Goal: Information Seeking & Learning: Compare options

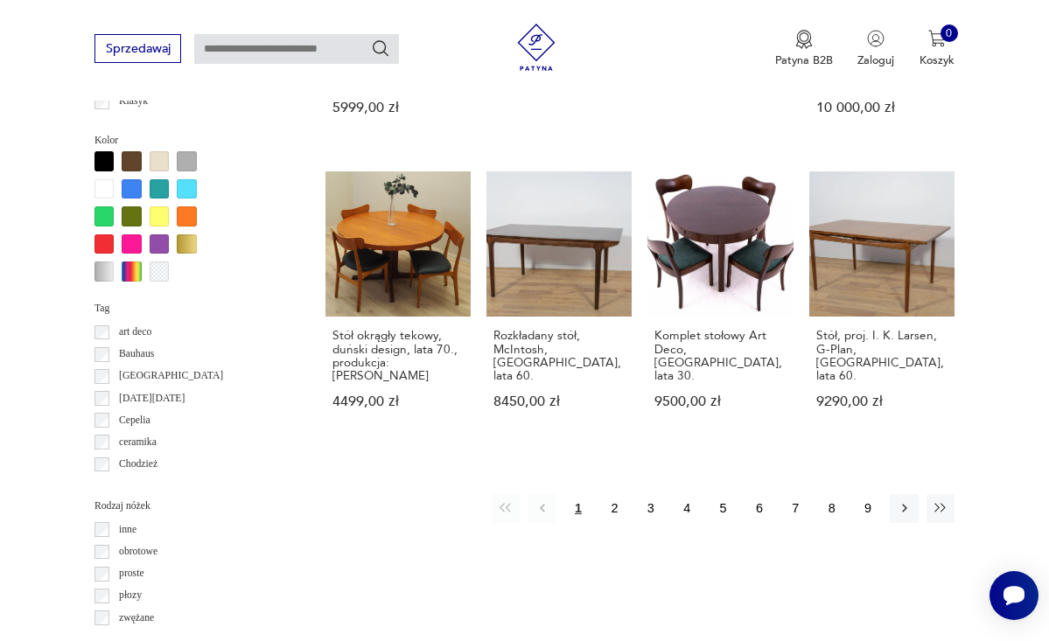
scroll to position [1436, 0]
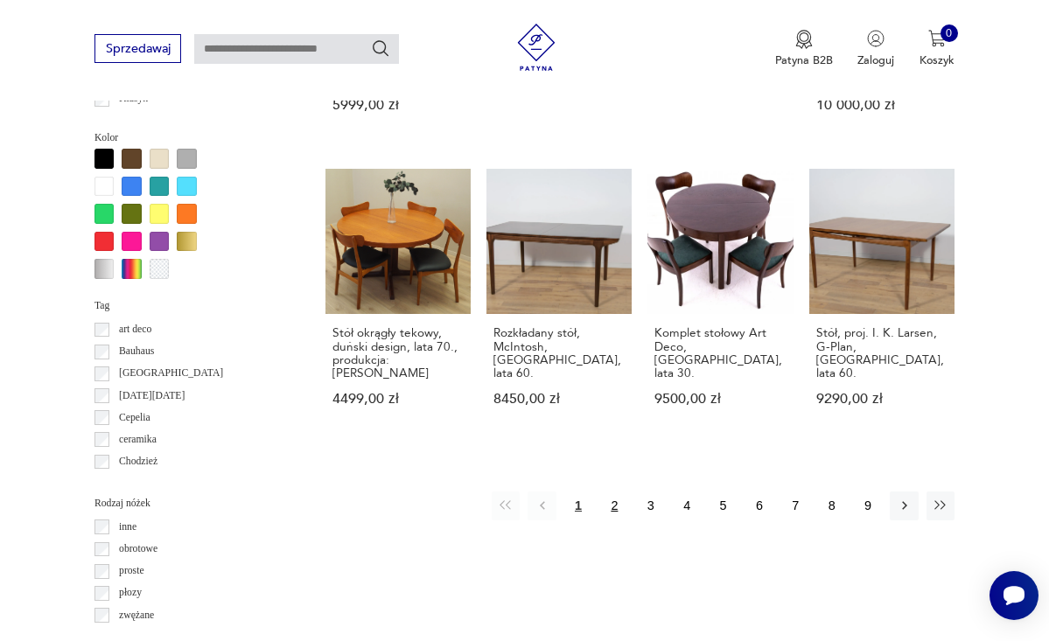
click at [617, 496] on button "2" at bounding box center [614, 506] width 28 height 28
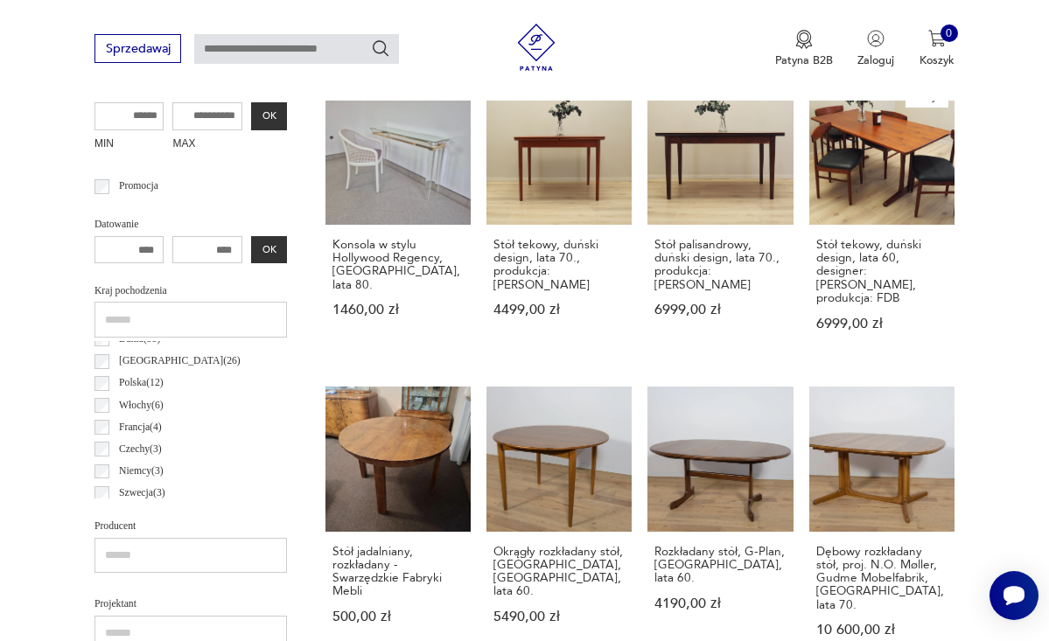
scroll to position [650, 0]
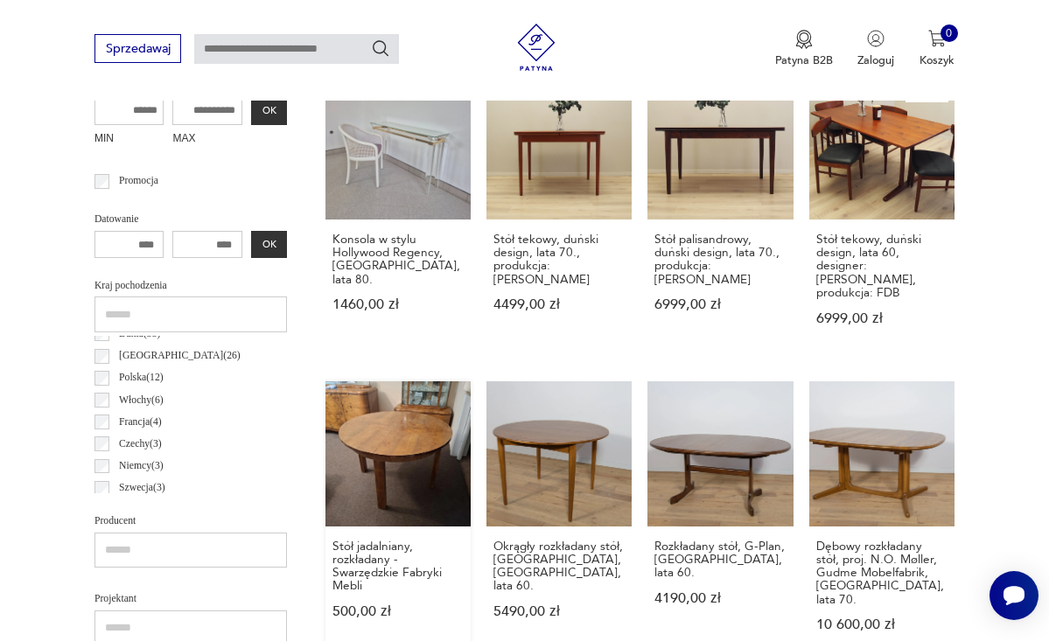
click at [364, 428] on link "Stół jadalniany, rozkładany - Swarzędzkie Fabryki Mebli 500,00 zł" at bounding box center [397, 522] width 145 height 282
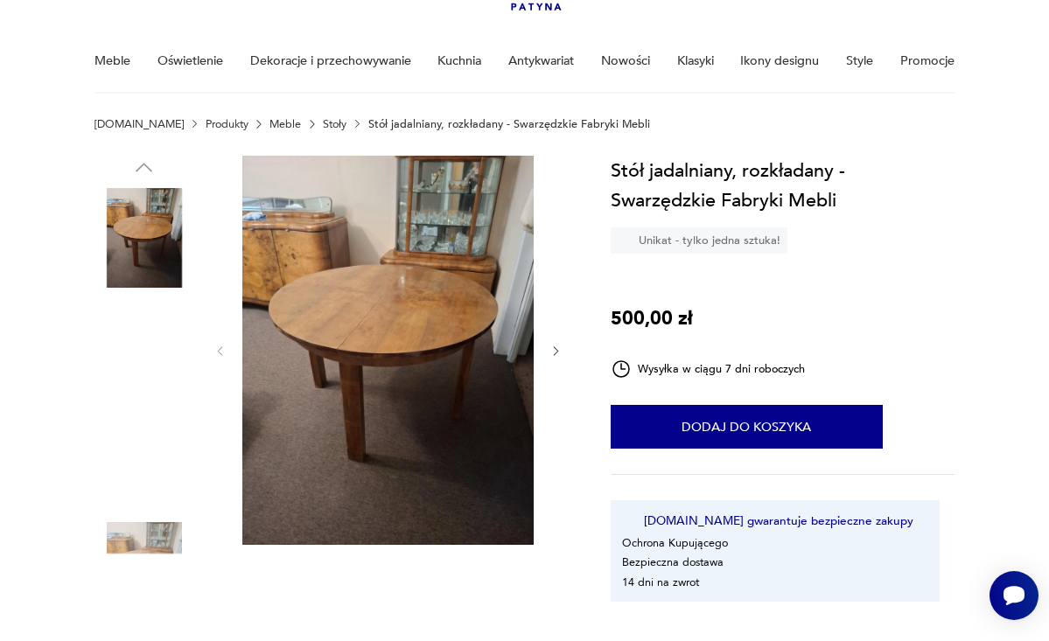
scroll to position [119, 0]
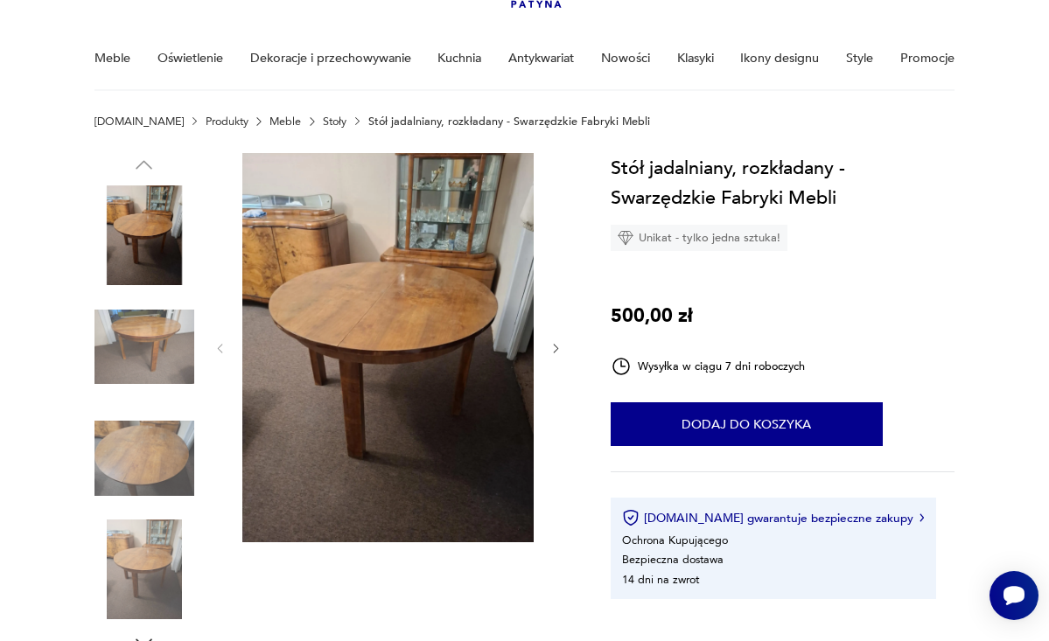
click at [556, 345] on icon "button" at bounding box center [555, 348] width 13 height 13
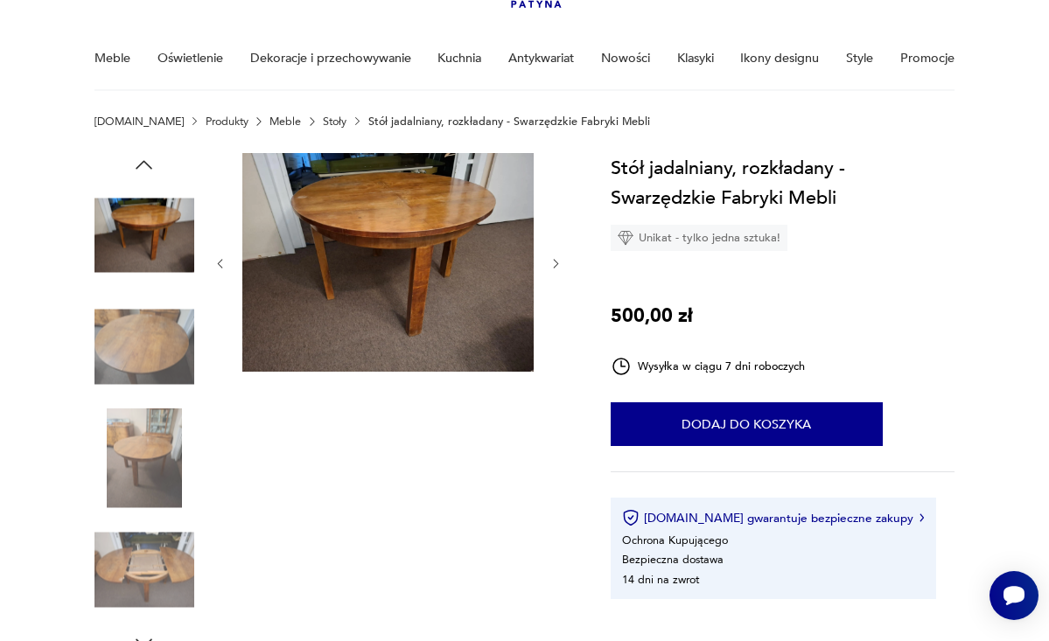
click at [556, 345] on div at bounding box center [388, 264] width 350 height 222
click at [222, 262] on icon "button" at bounding box center [219, 263] width 13 height 13
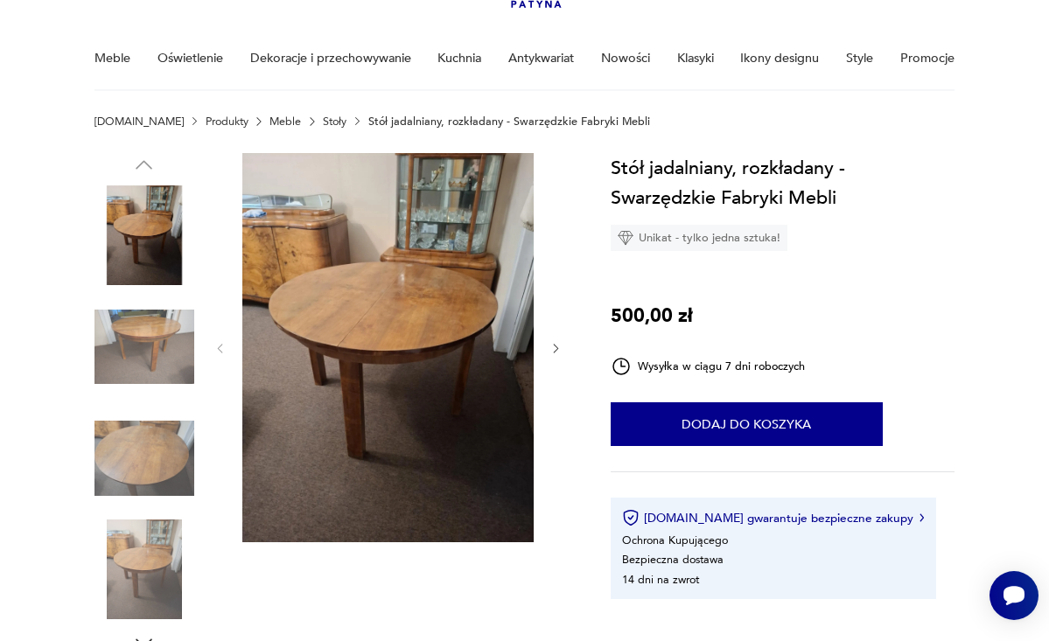
click at [223, 263] on div at bounding box center [388, 349] width 350 height 392
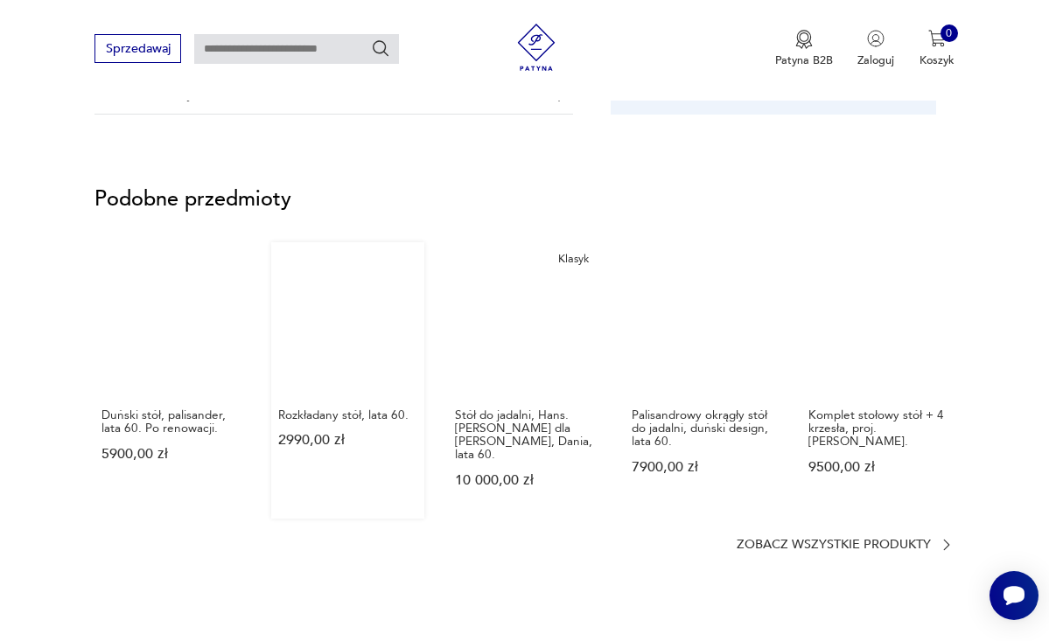
scroll to position [1226, 0]
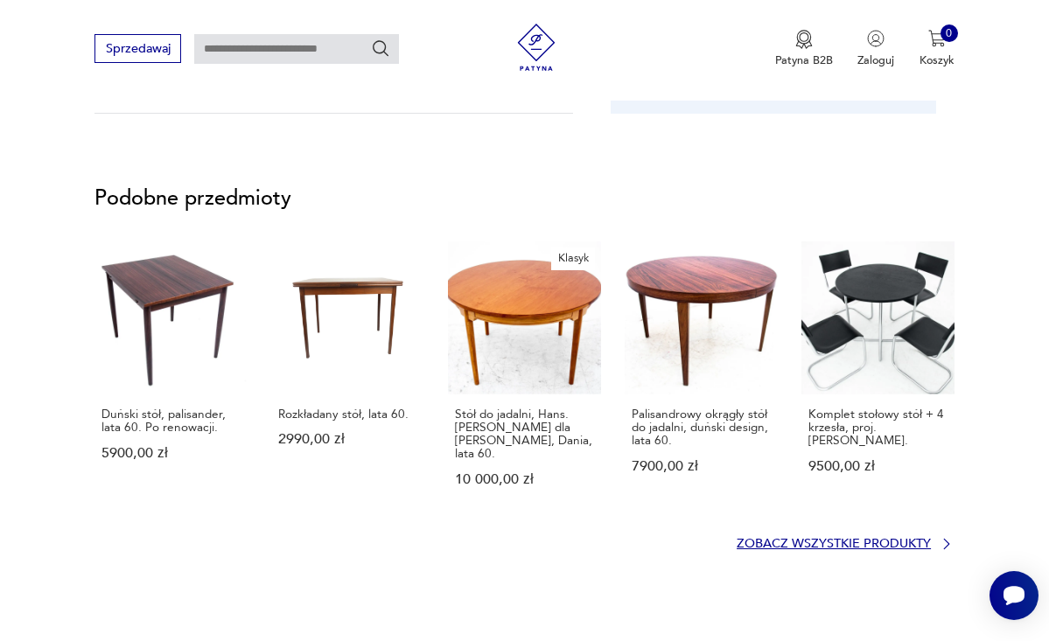
click at [762, 539] on p "Zobacz wszystkie produkty" at bounding box center [834, 544] width 194 height 10
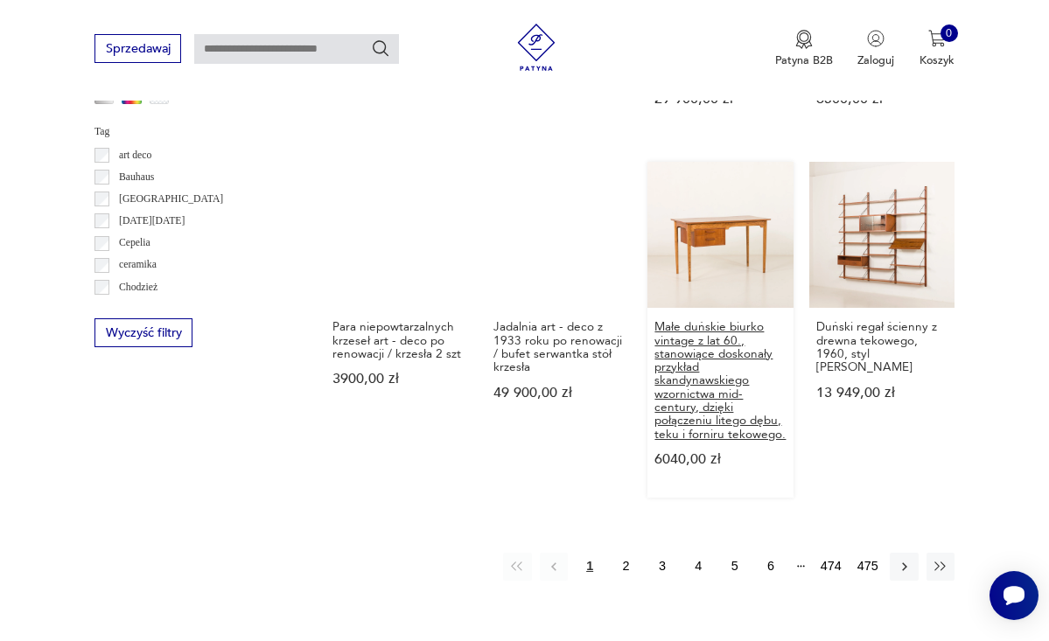
scroll to position [1485, 0]
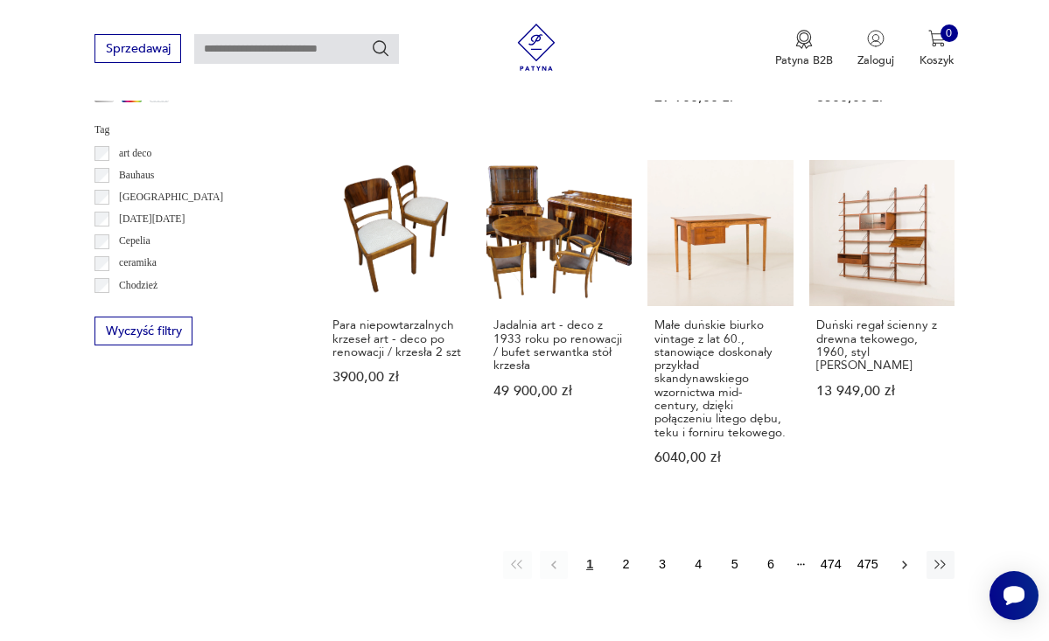
click at [903, 558] on icon "button" at bounding box center [905, 565] width 16 height 16
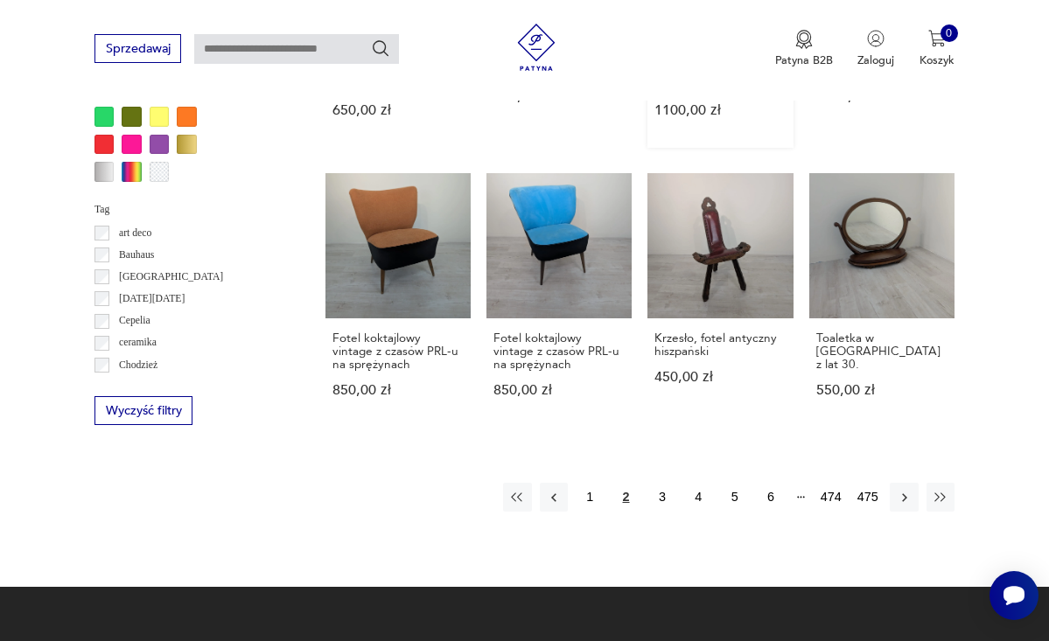
scroll to position [1406, 0]
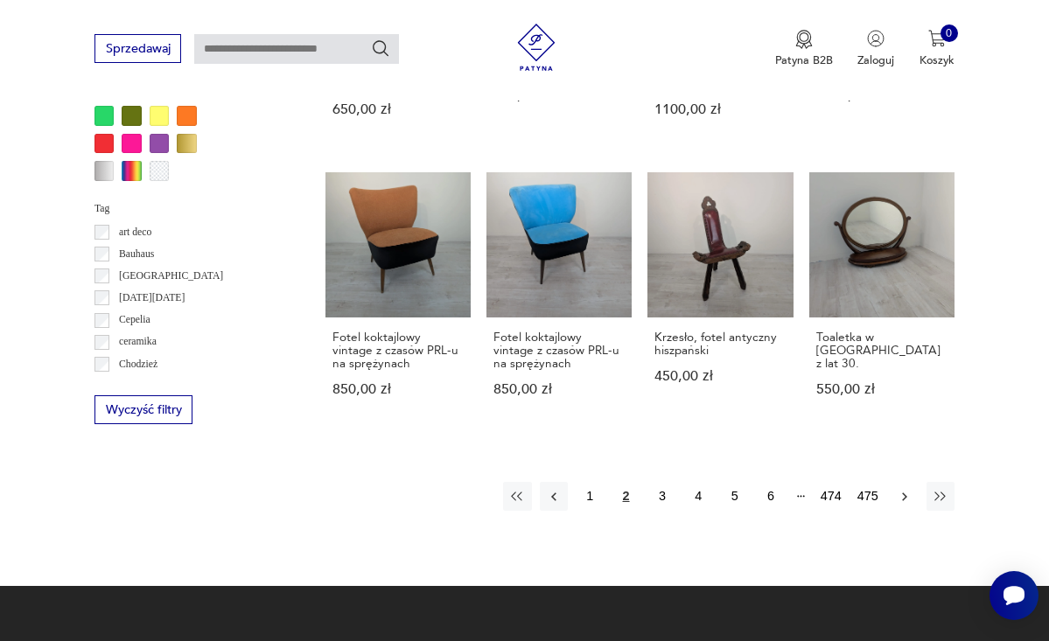
click at [900, 501] on icon "button" at bounding box center [905, 497] width 16 height 16
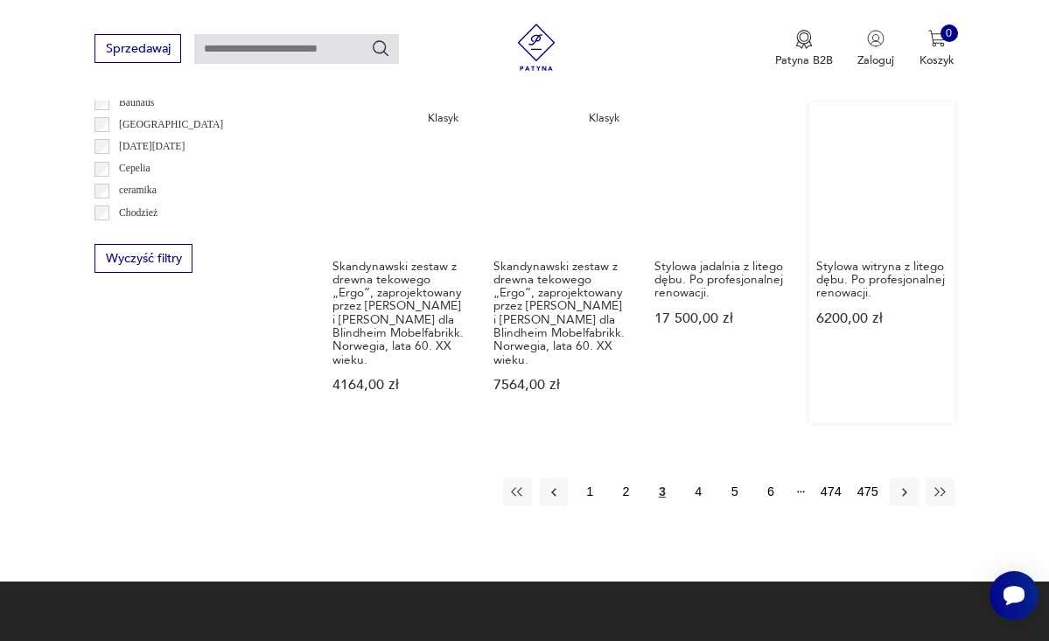
scroll to position [1559, 0]
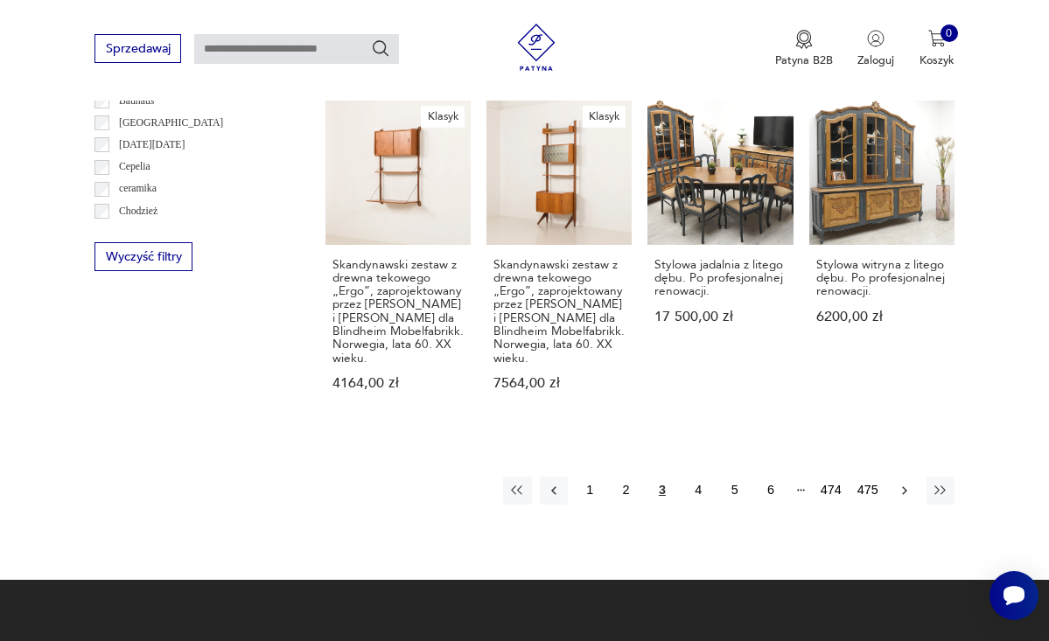
click at [903, 486] on icon "button" at bounding box center [904, 490] width 5 height 9
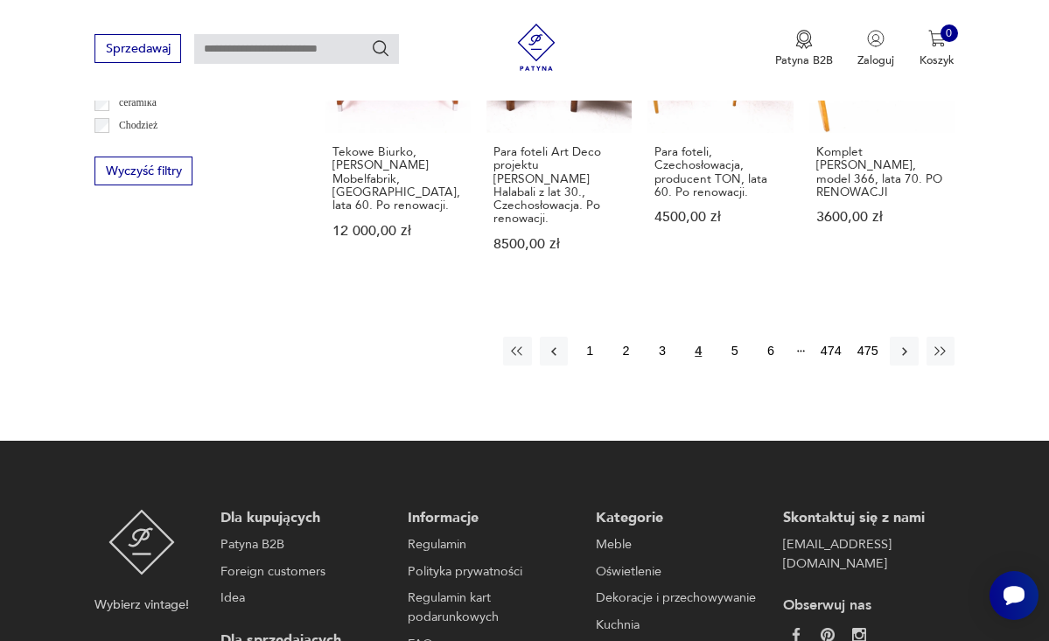
scroll to position [1647, 0]
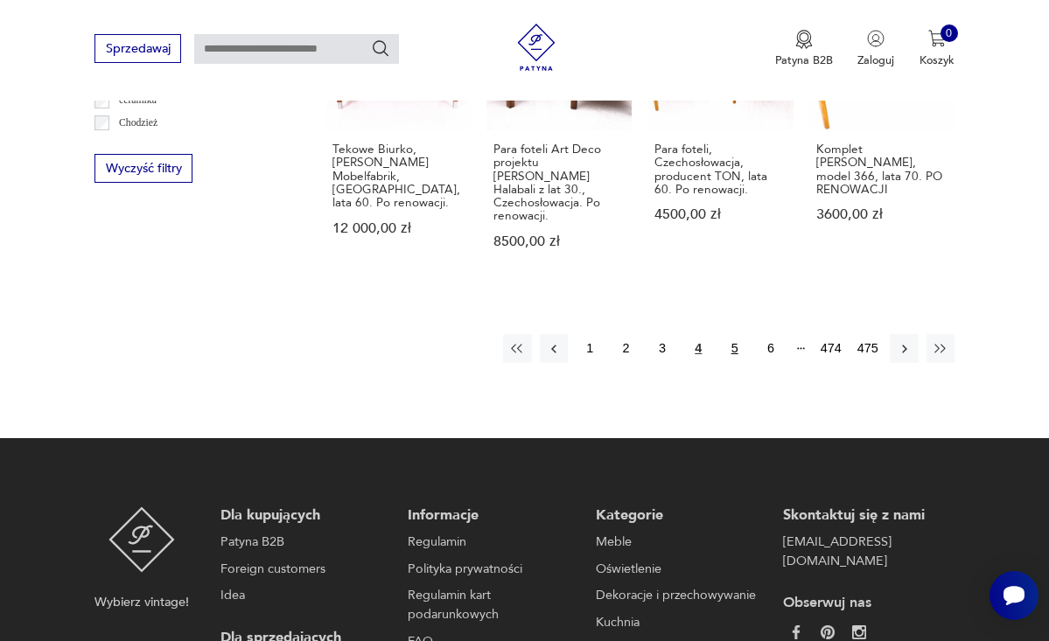
click at [730, 334] on button "5" at bounding box center [735, 348] width 28 height 28
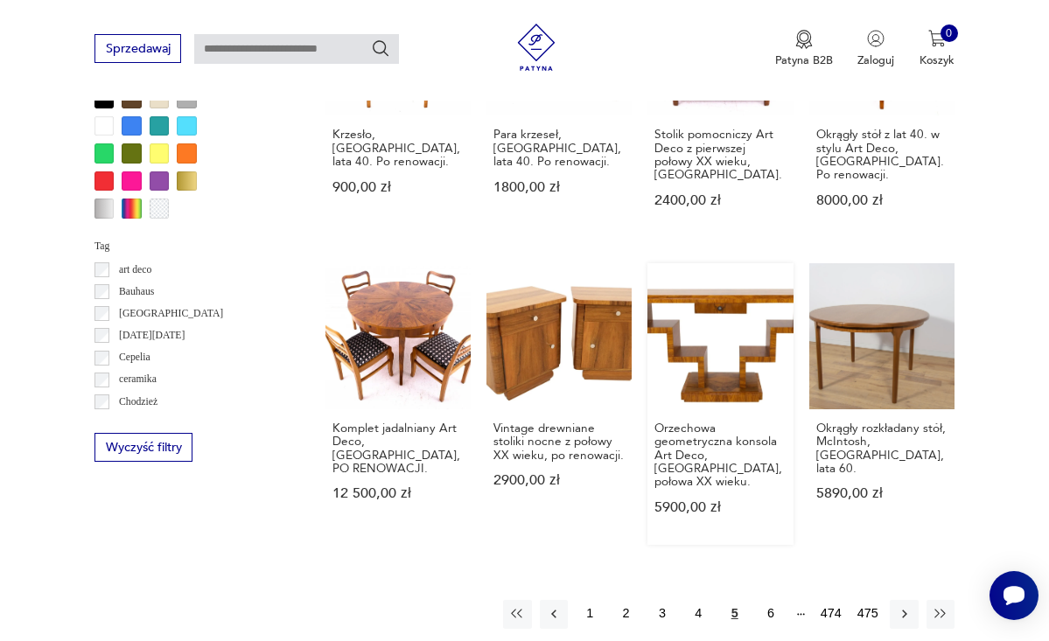
scroll to position [1369, 0]
click at [769, 599] on button "6" at bounding box center [771, 613] width 28 height 28
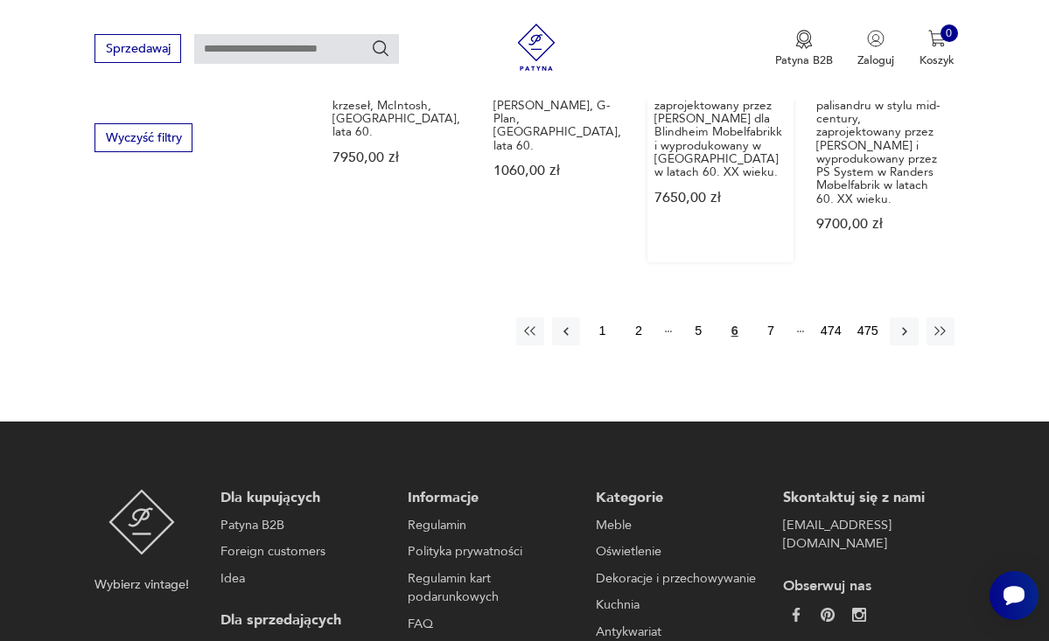
scroll to position [1679, 0]
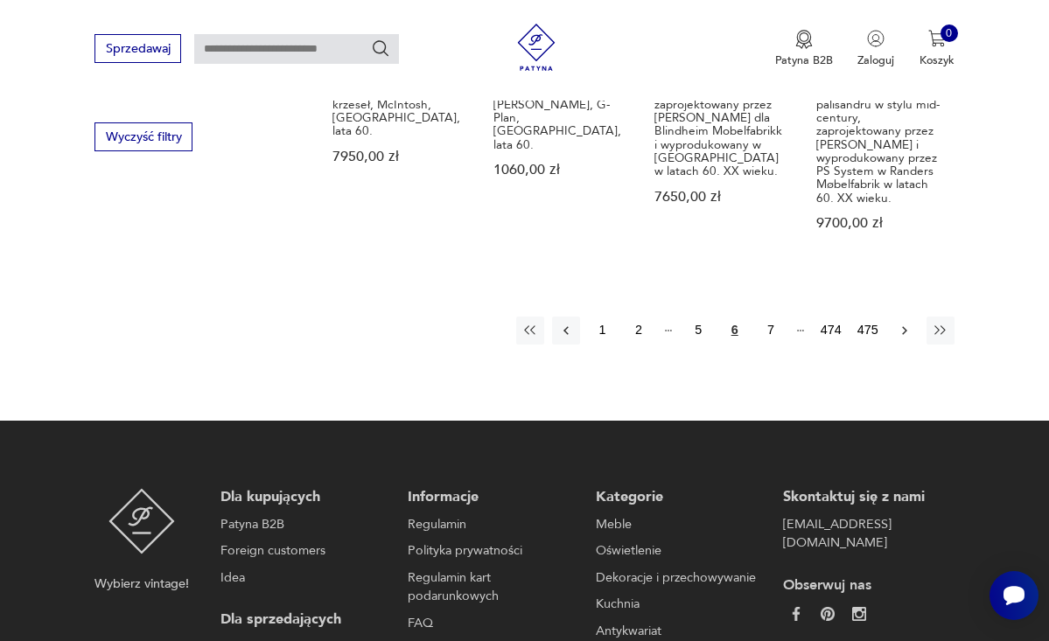
click at [901, 323] on icon "button" at bounding box center [905, 331] width 16 height 16
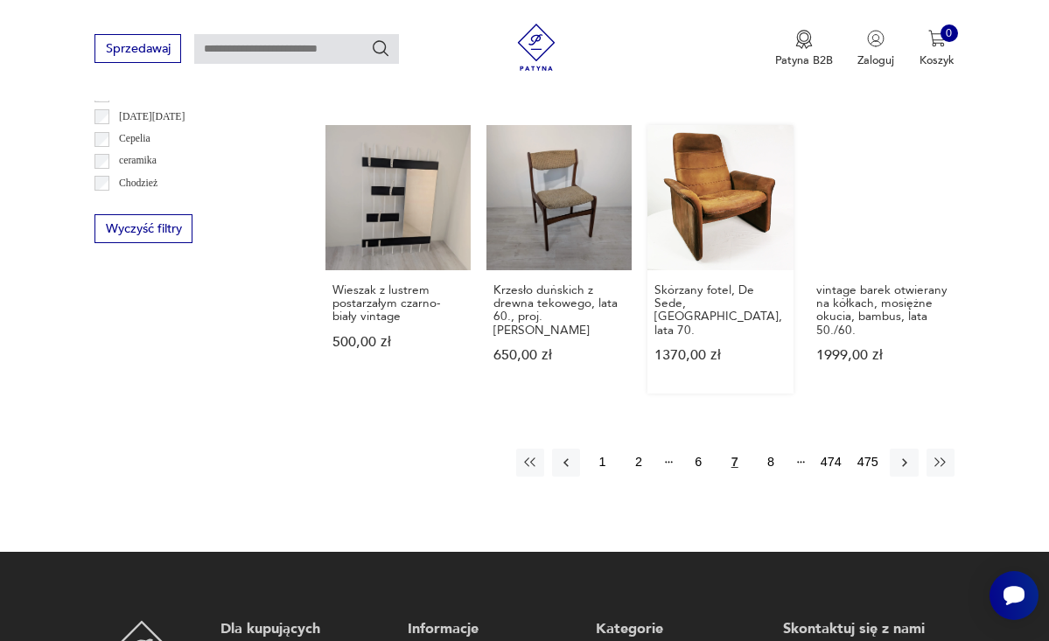
scroll to position [1598, 0]
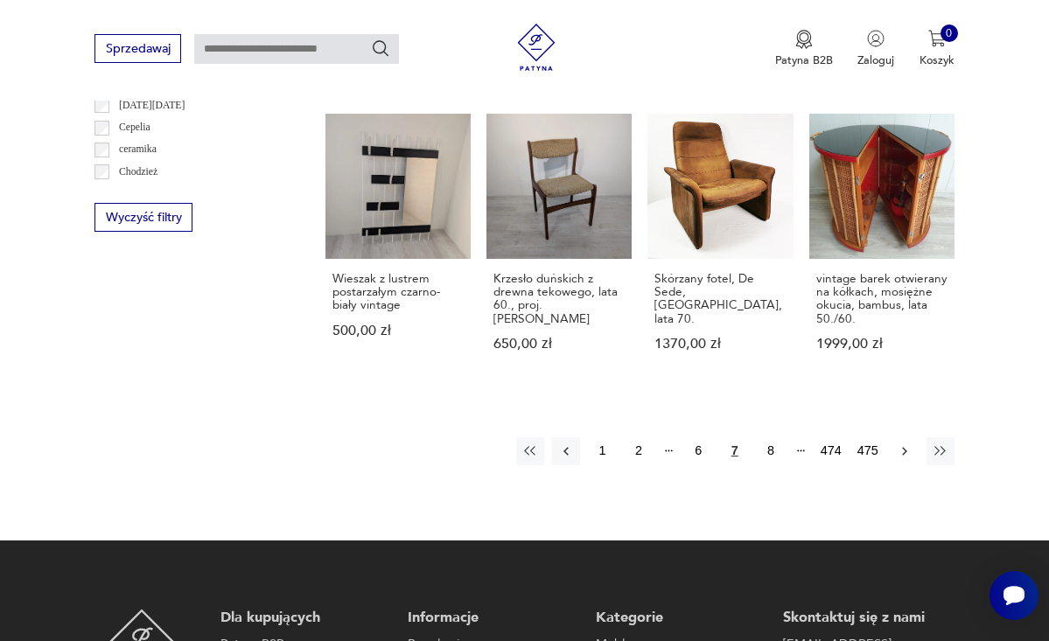
click at [904, 447] on icon "button" at bounding box center [904, 451] width 5 height 9
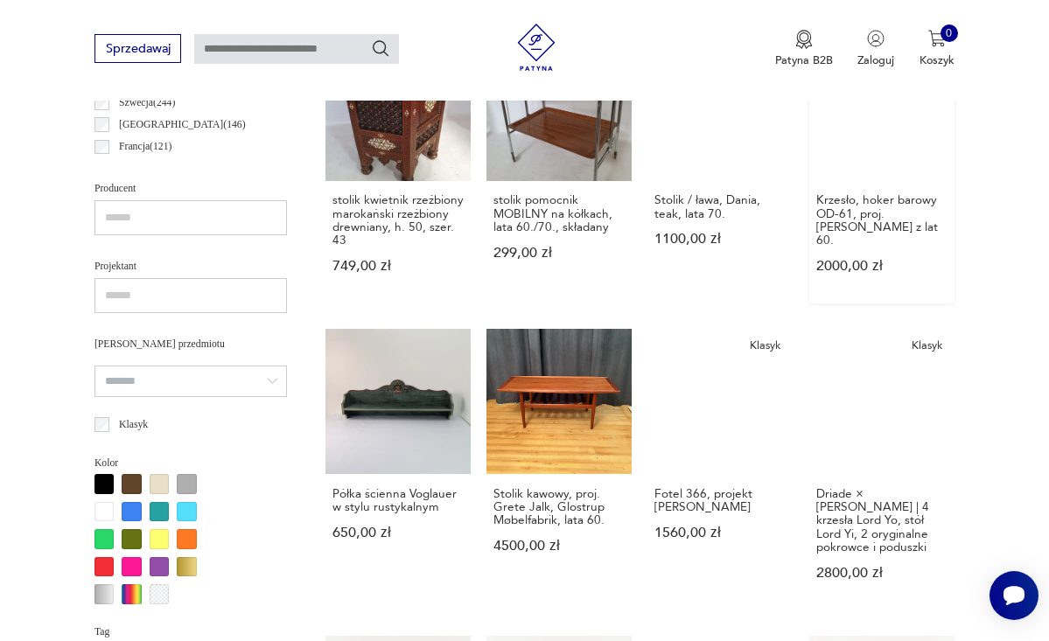
scroll to position [990, 0]
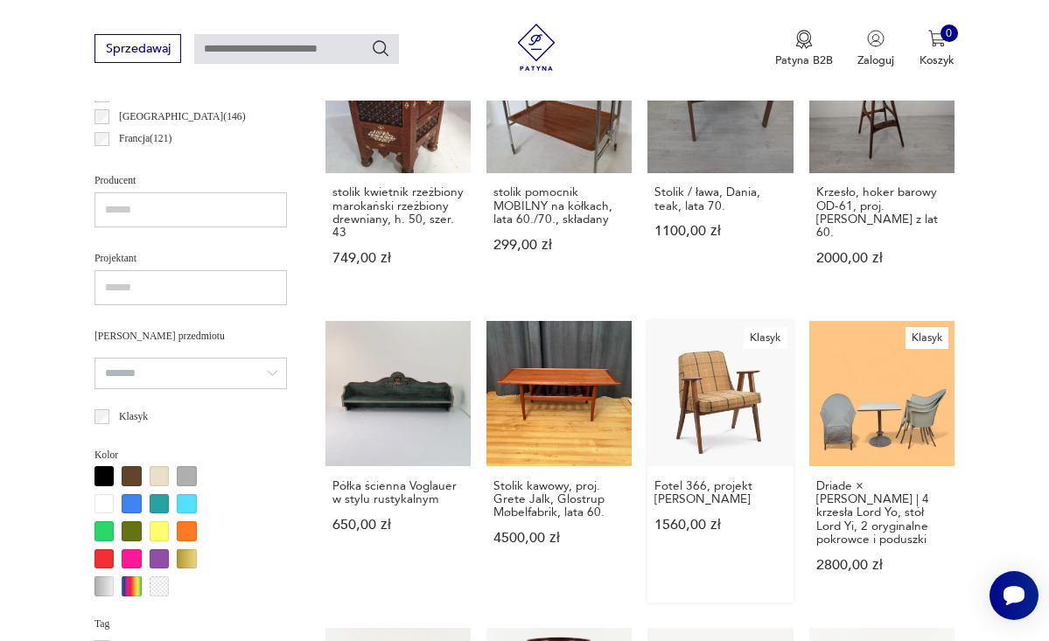
click at [707, 407] on link "Klasyk Fotel 366, projekt [PERSON_NAME] 1560,00 zł" at bounding box center [719, 462] width 145 height 282
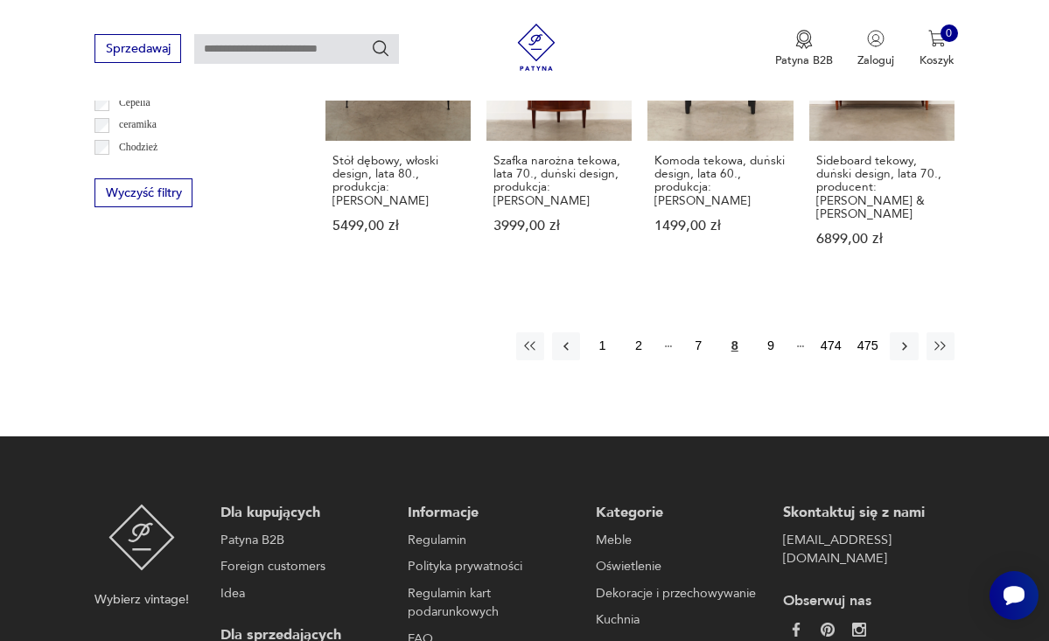
scroll to position [1625, 0]
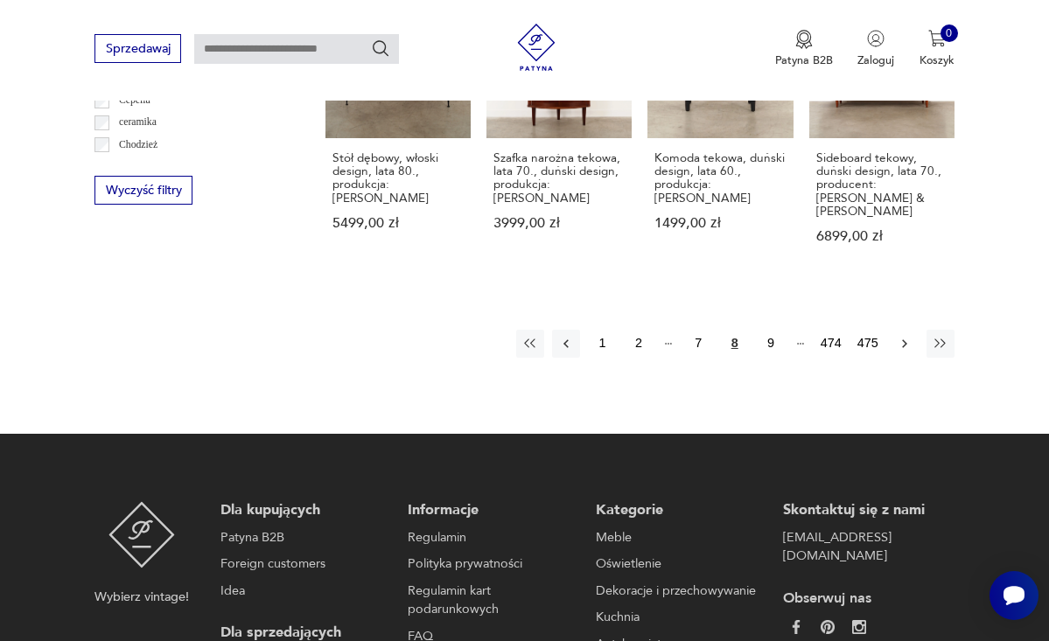
click at [905, 340] on icon "button" at bounding box center [904, 343] width 5 height 9
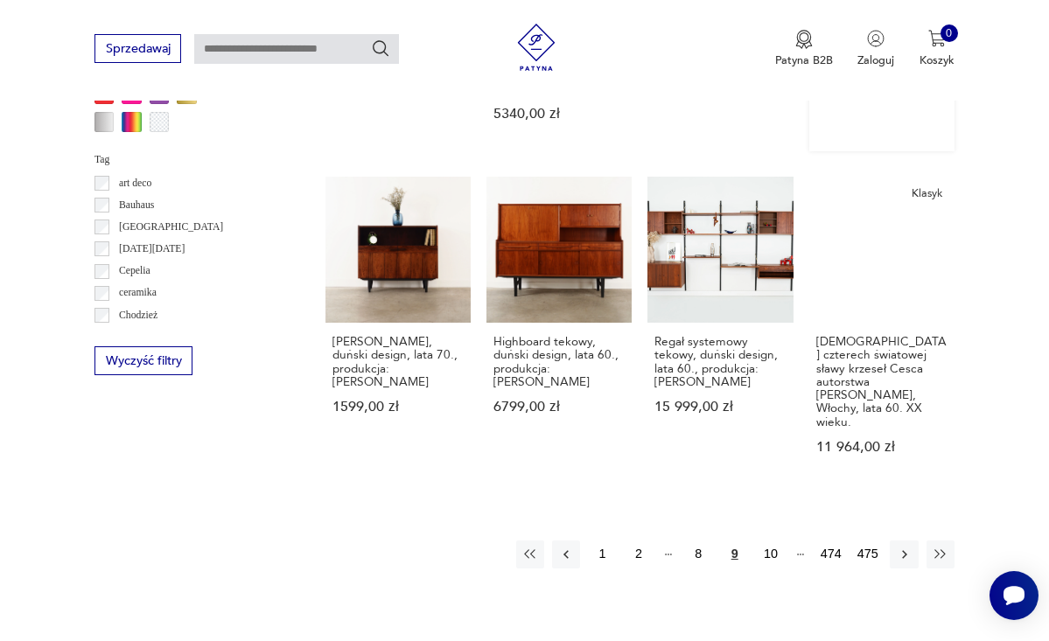
scroll to position [1457, 0]
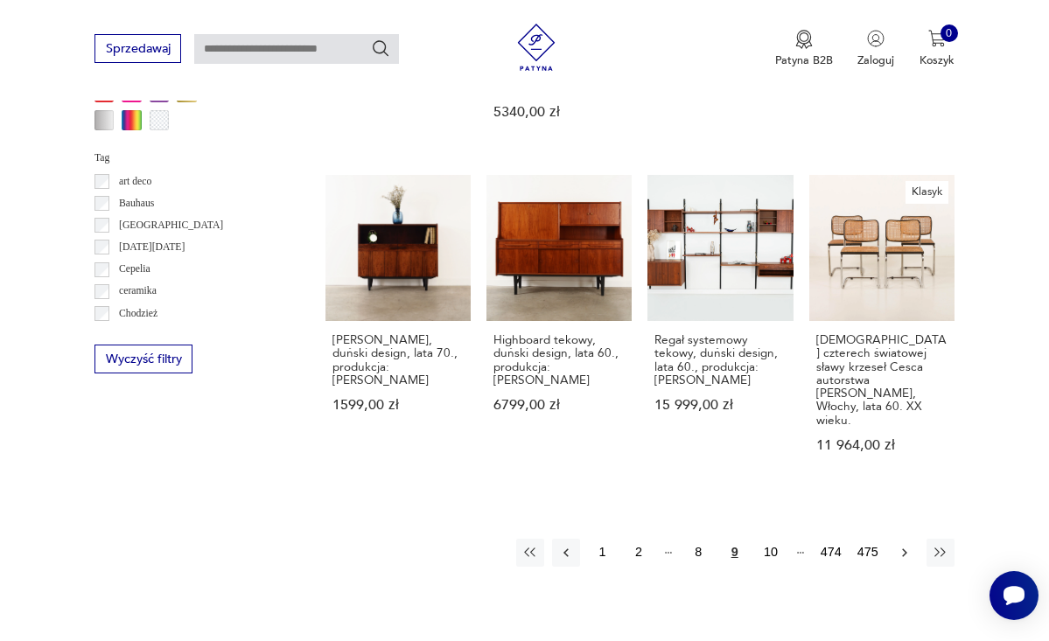
click at [905, 545] on icon "button" at bounding box center [905, 553] width 16 height 16
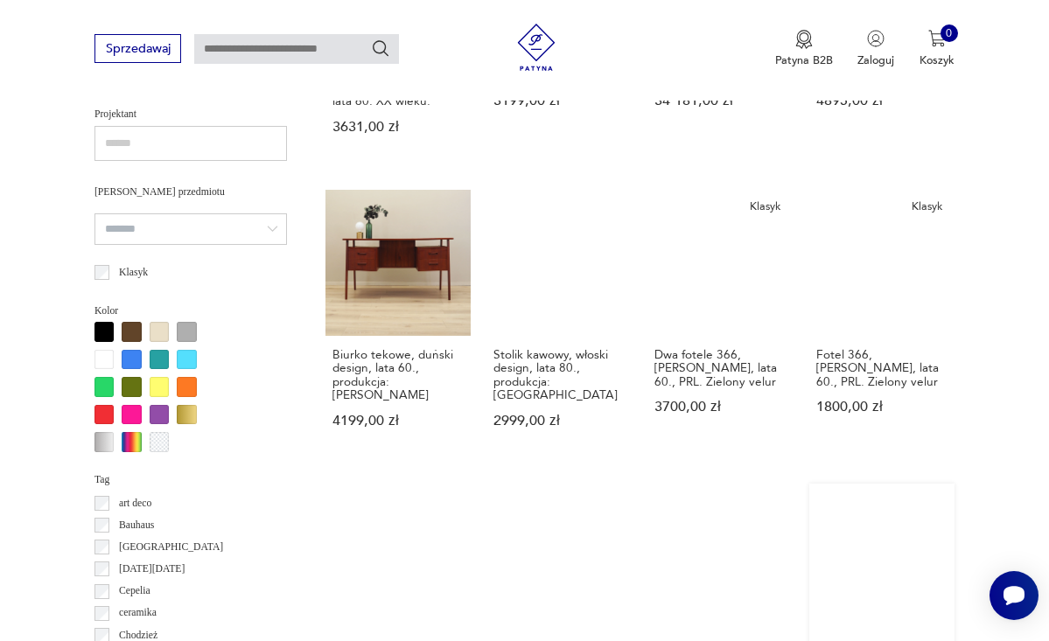
scroll to position [1132, 0]
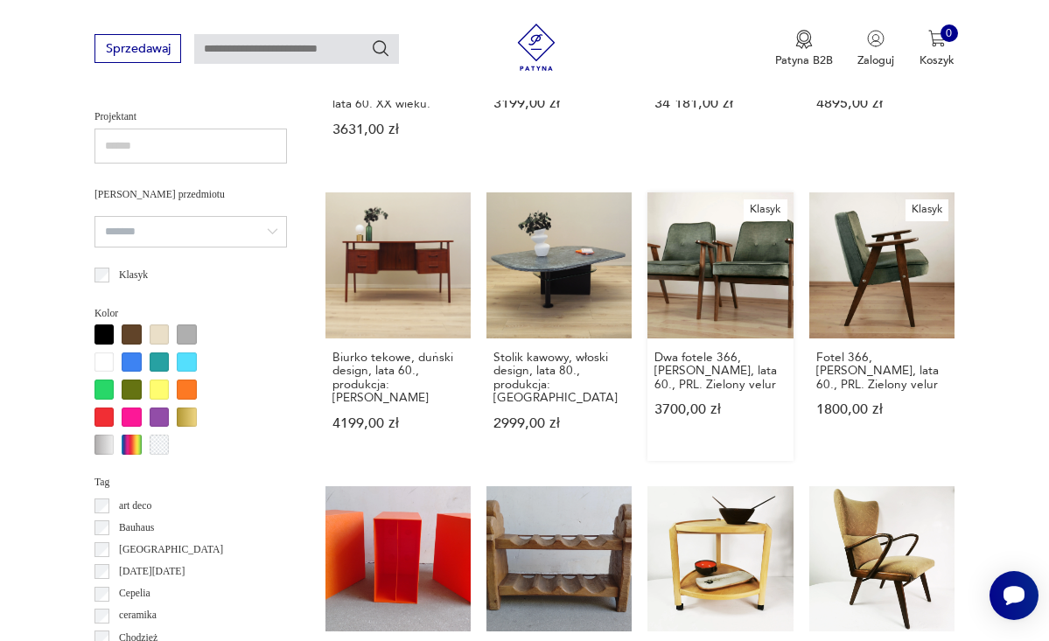
click at [738, 271] on link "Klasyk Dwa fotele 366, [PERSON_NAME], lata 60., PRL. Zielony velur 3700,00 zł" at bounding box center [719, 326] width 145 height 269
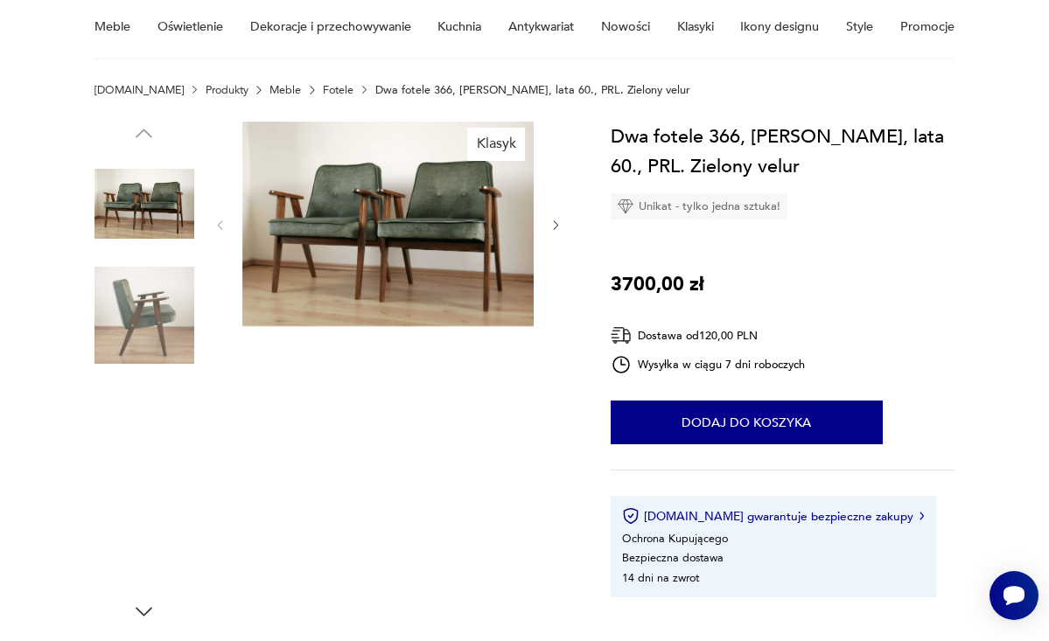
scroll to position [150, 0]
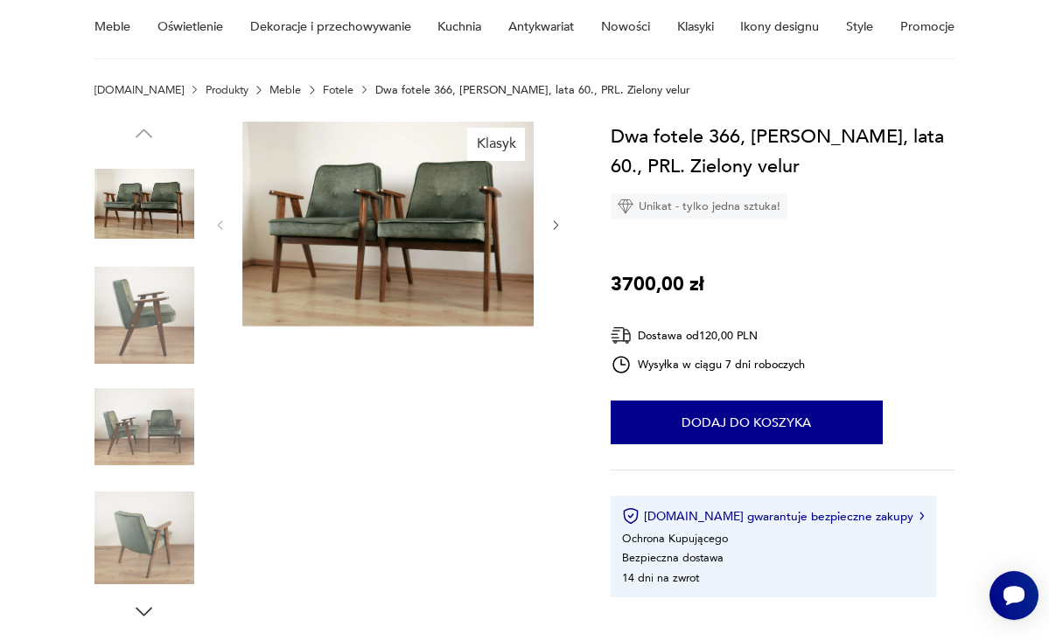
click at [430, 203] on img at bounding box center [388, 224] width 292 height 205
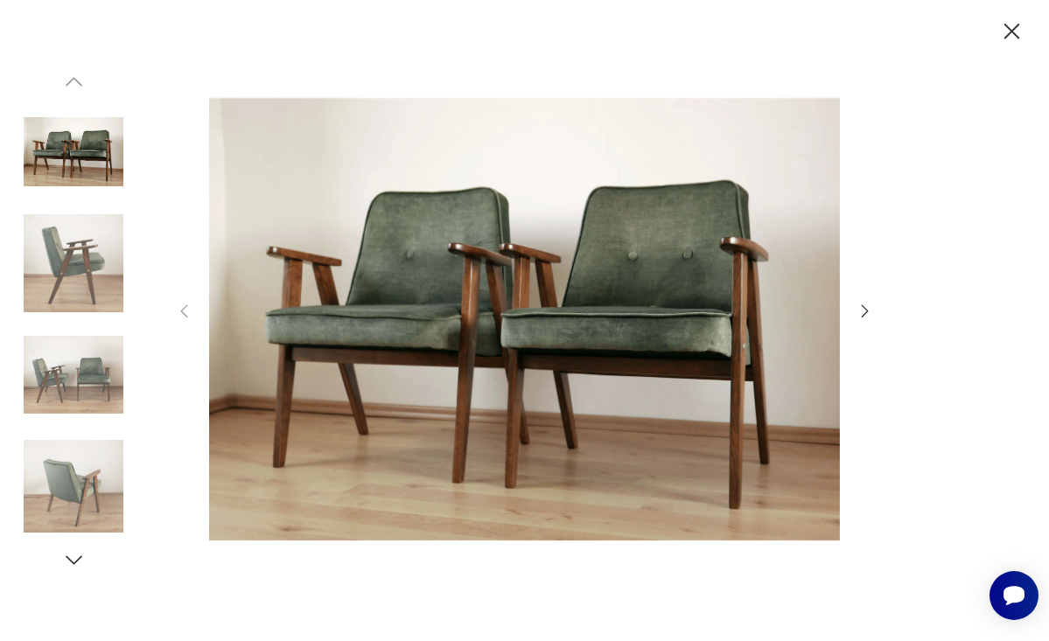
click at [75, 270] on img at bounding box center [74, 263] width 100 height 100
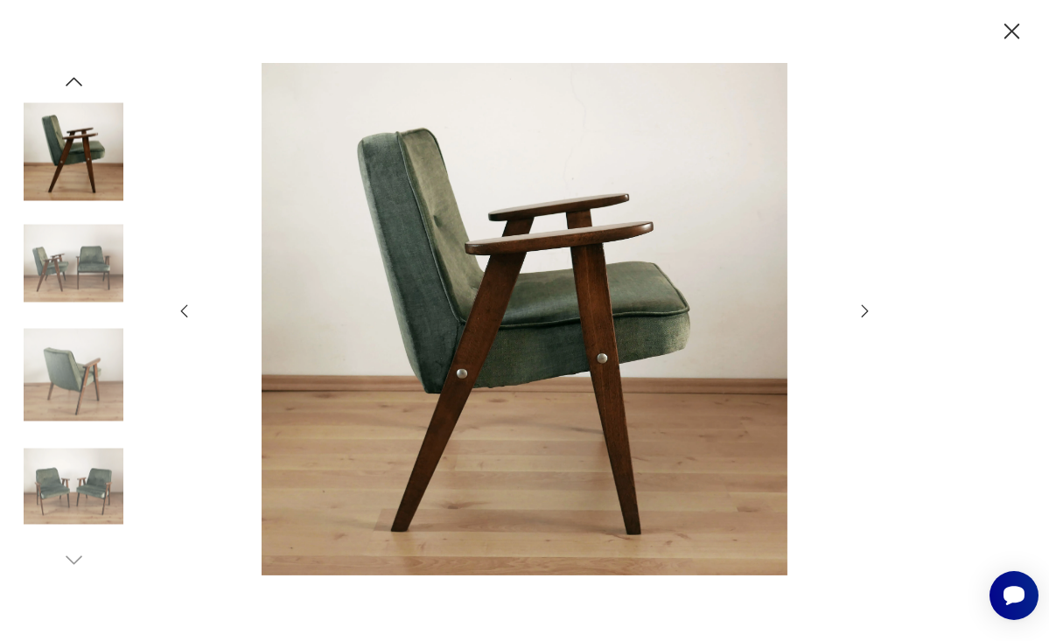
click at [863, 311] on icon "button" at bounding box center [865, 311] width 19 height 19
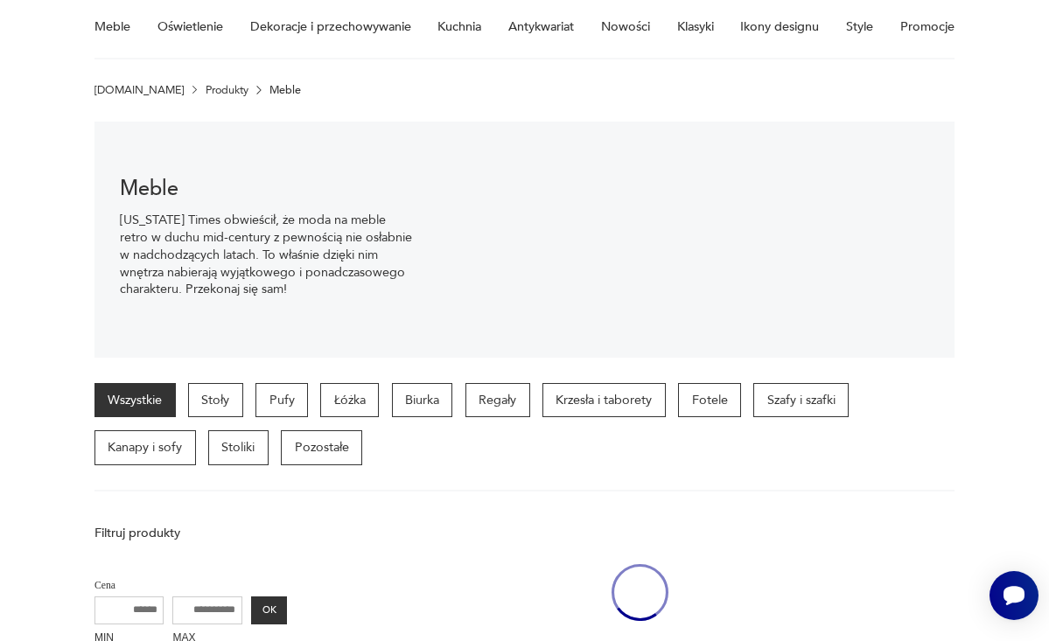
scroll to position [581, 0]
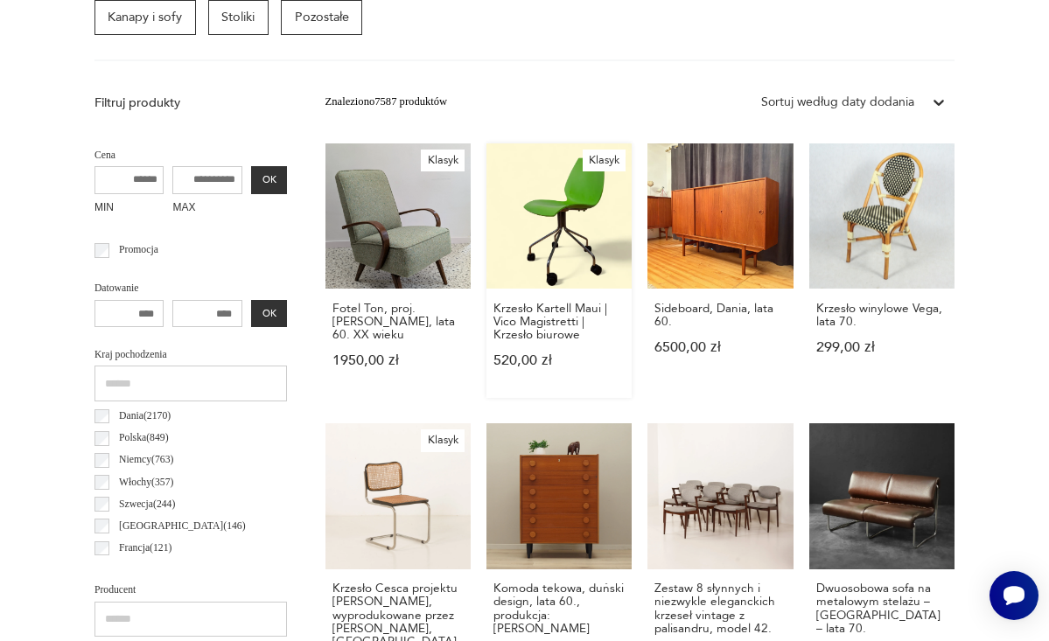
click at [597, 389] on div "Krzesło Kartell Maui | Vico Magistretti | Krzesło biurowe 520,00 zł" at bounding box center [558, 343] width 145 height 109
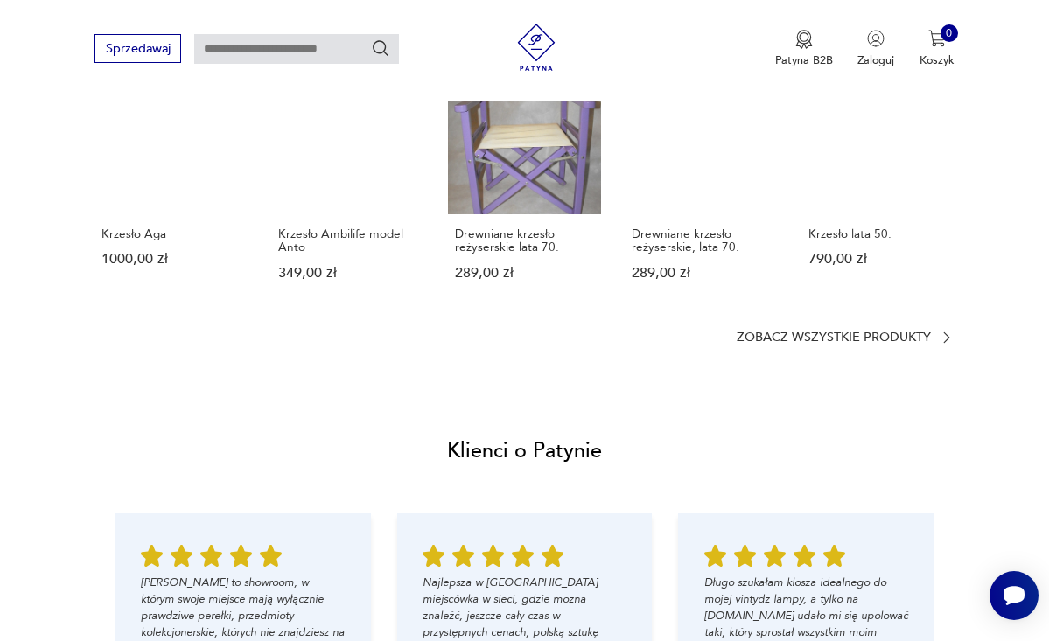
scroll to position [1407, 0]
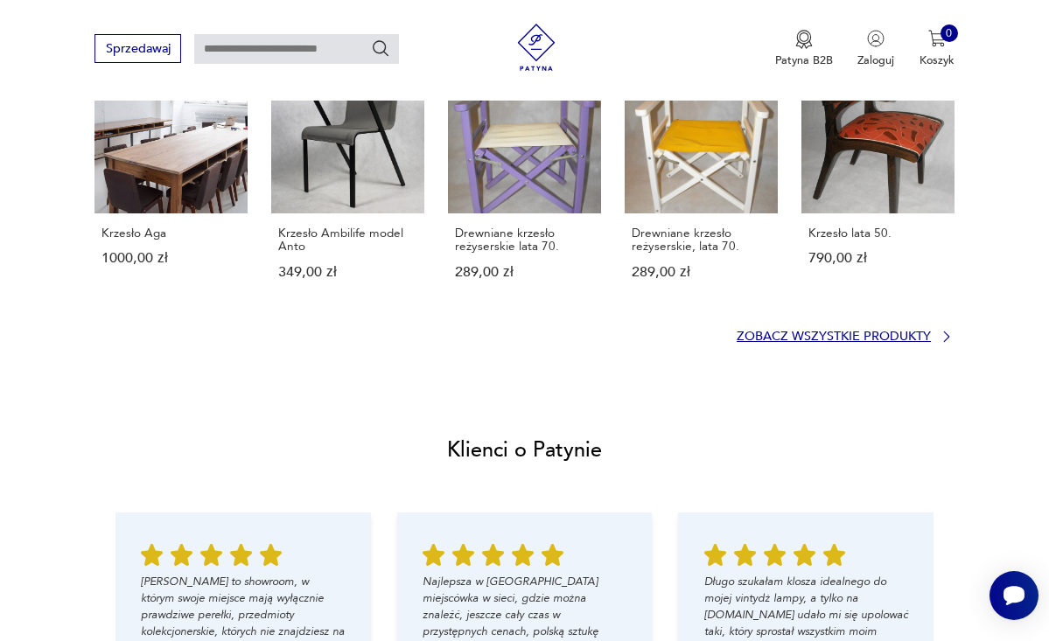
click at [878, 332] on p "Zobacz wszystkie produkty" at bounding box center [834, 337] width 194 height 10
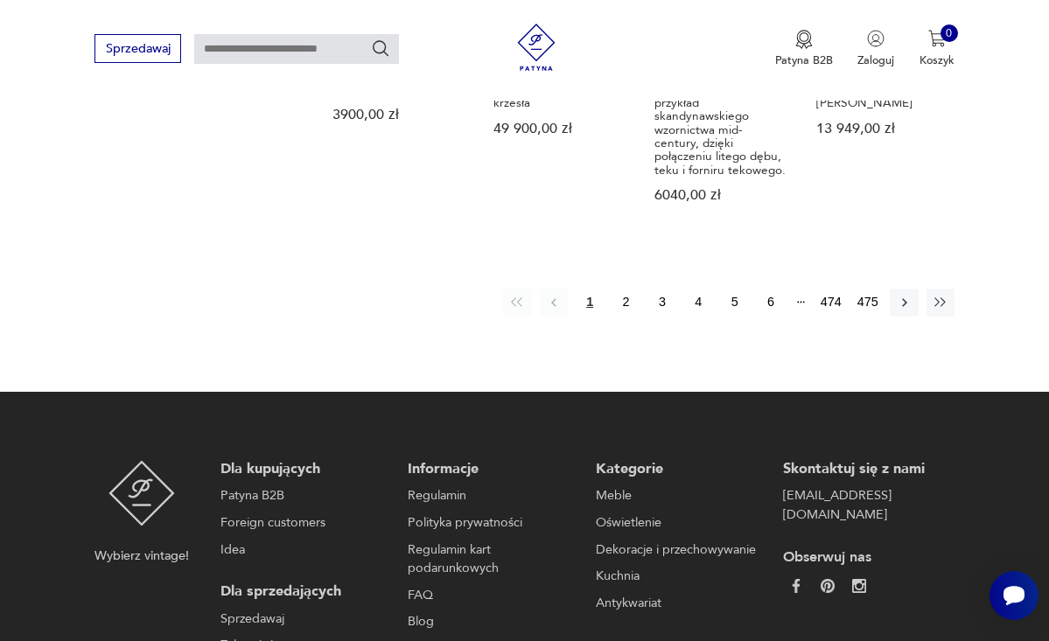
scroll to position [1746, 0]
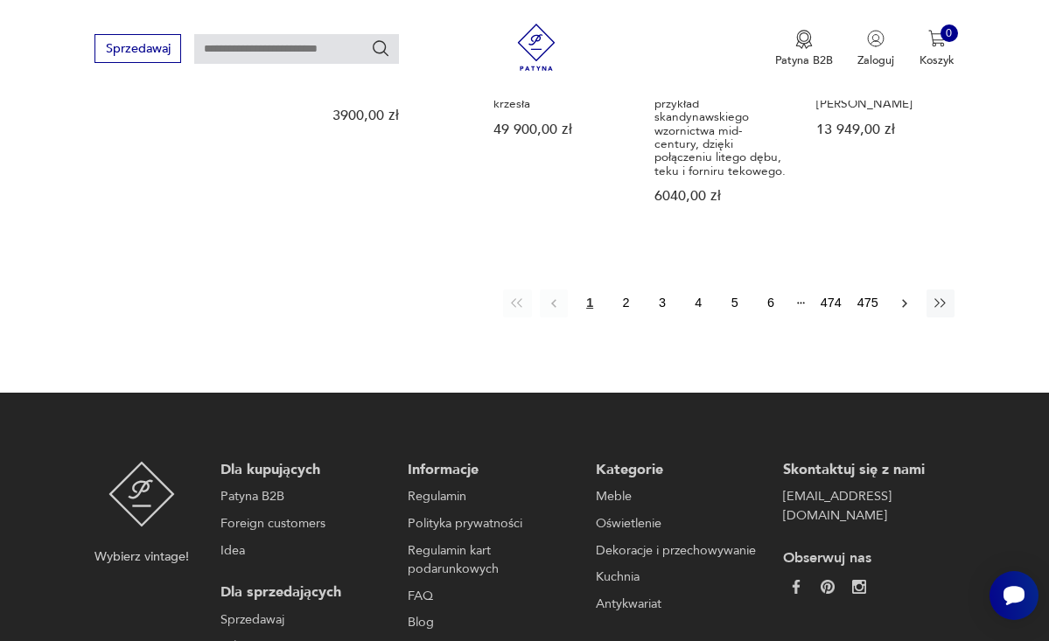
click at [905, 296] on icon "button" at bounding box center [905, 304] width 16 height 16
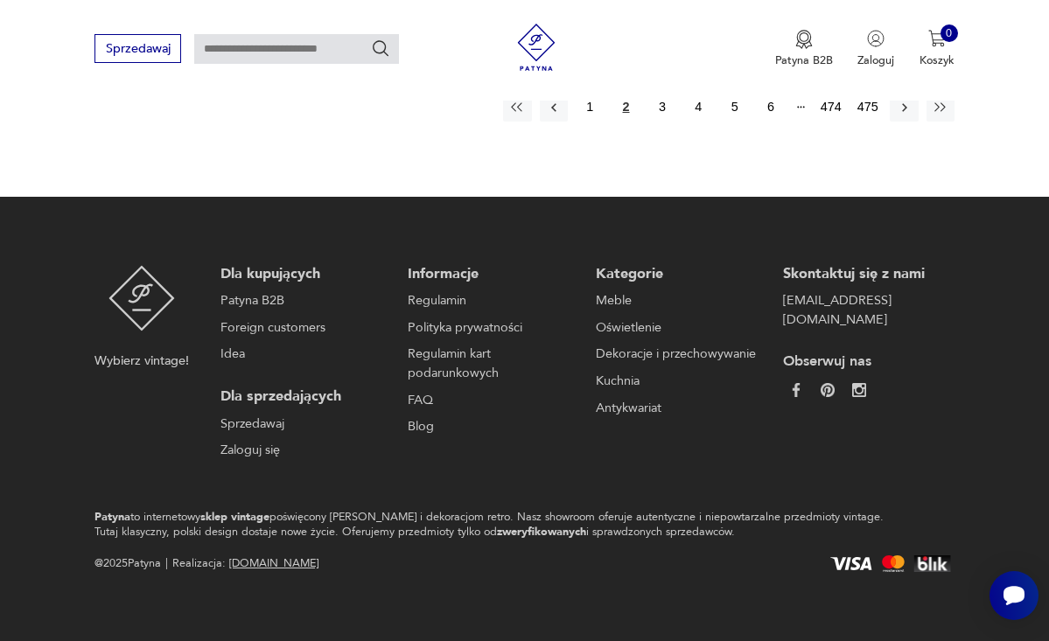
scroll to position [1800, 0]
click at [772, 113] on button "6" at bounding box center [771, 107] width 28 height 28
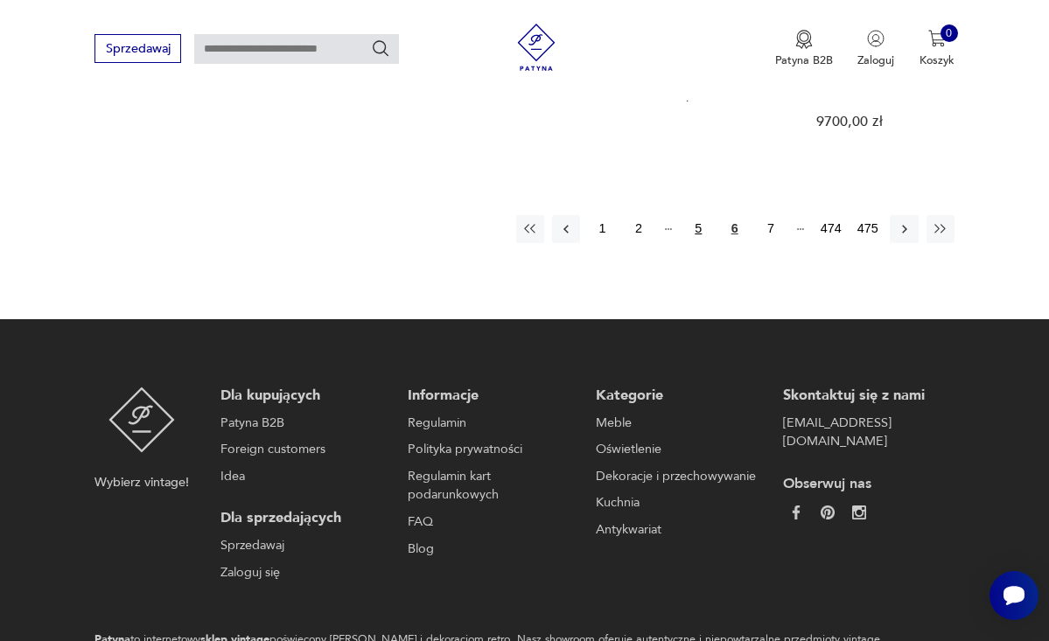
scroll to position [1787, 0]
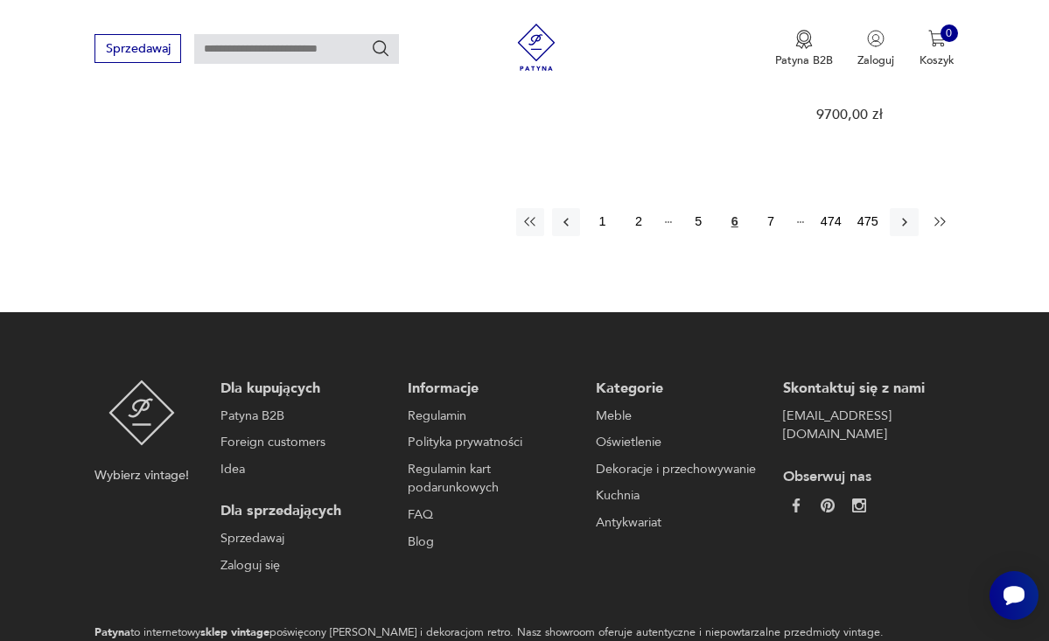
click at [943, 217] on icon "button" at bounding box center [939, 221] width 10 height 9
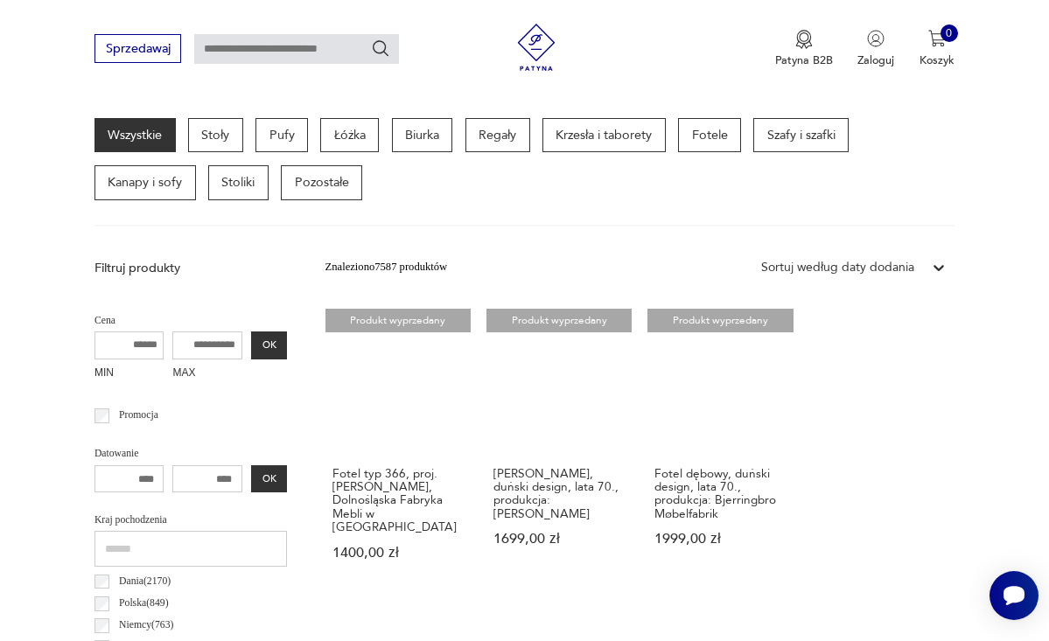
scroll to position [416, 0]
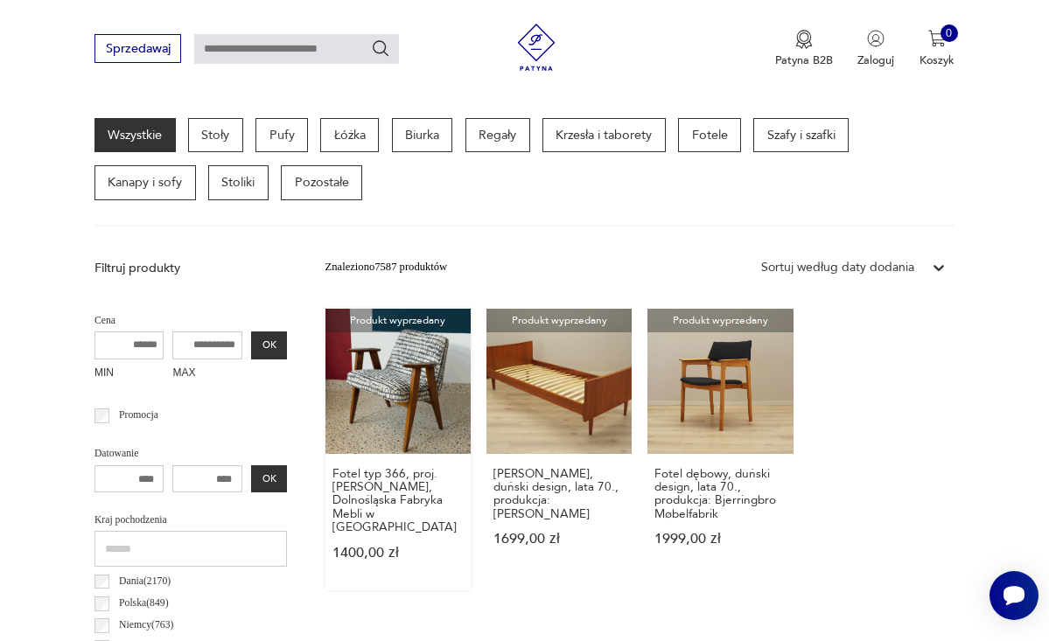
click at [353, 394] on link "Produkt wyprzedany Fotel typ 366, proj. [PERSON_NAME], Dolnośląska Fabryka Mebl…" at bounding box center [397, 450] width 145 height 282
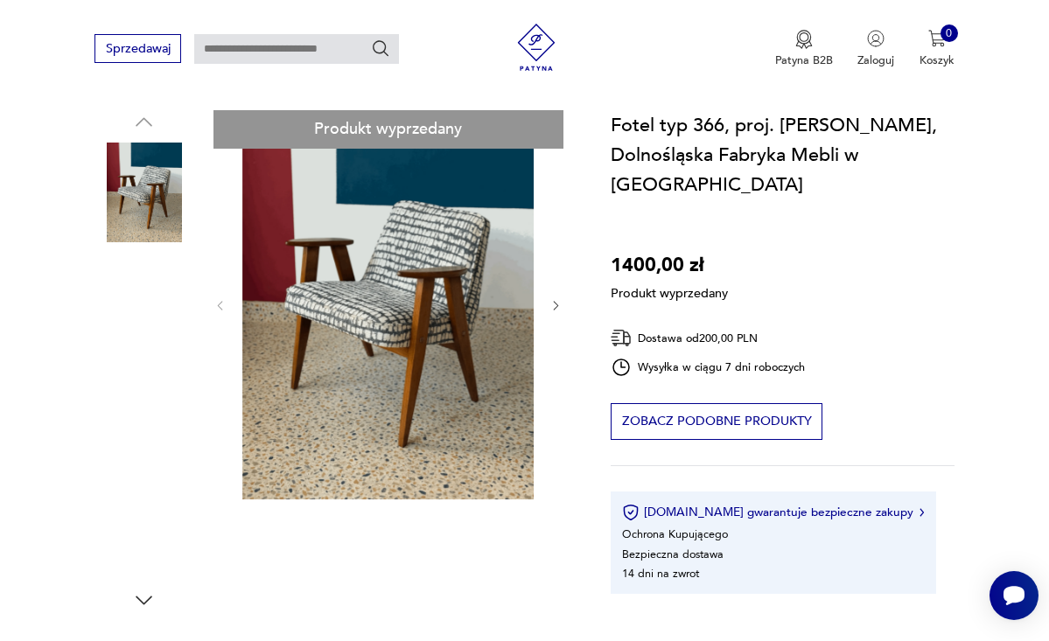
scroll to position [159, 0]
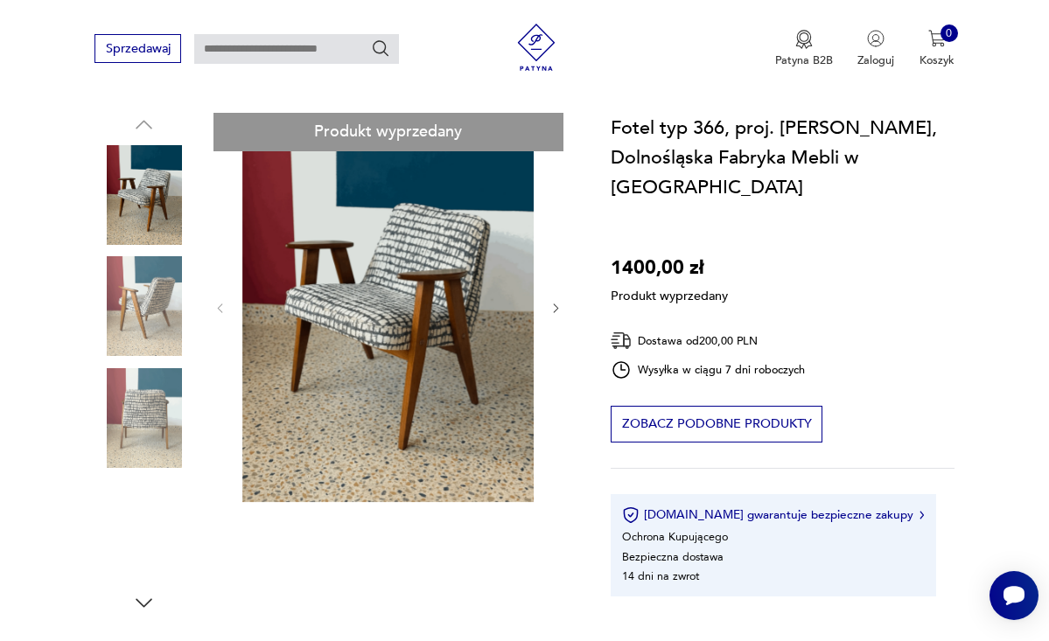
click at [409, 275] on div "Produkt wyprzedany Opis produktu Kultowy fotel typ 366 z Dolnośląskich Fabryk M…" at bounding box center [333, 557] width 479 height 889
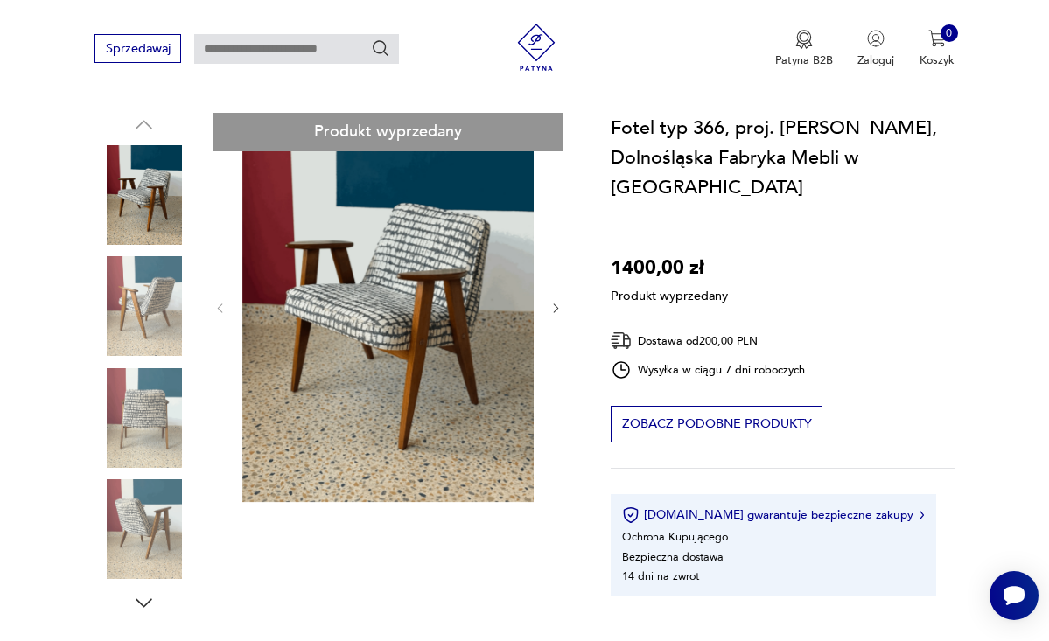
scroll to position [59, 0]
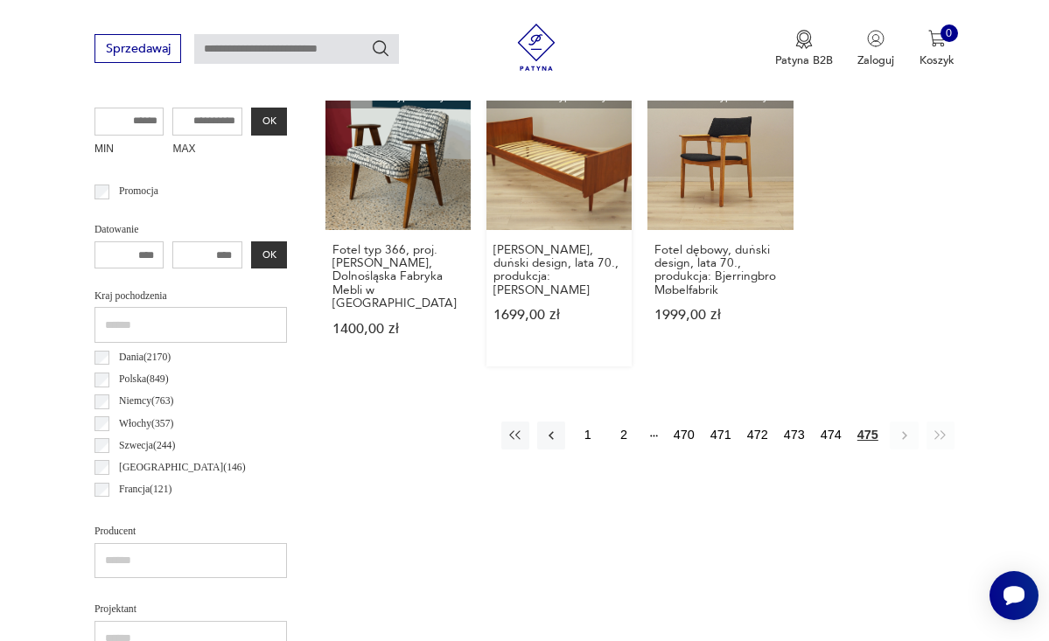
scroll to position [640, 0]
click at [654, 427] on div "1 2 470 471 472 473 474 475" at bounding box center [727, 435] width 453 height 28
click at [543, 427] on icon "button" at bounding box center [551, 435] width 16 height 16
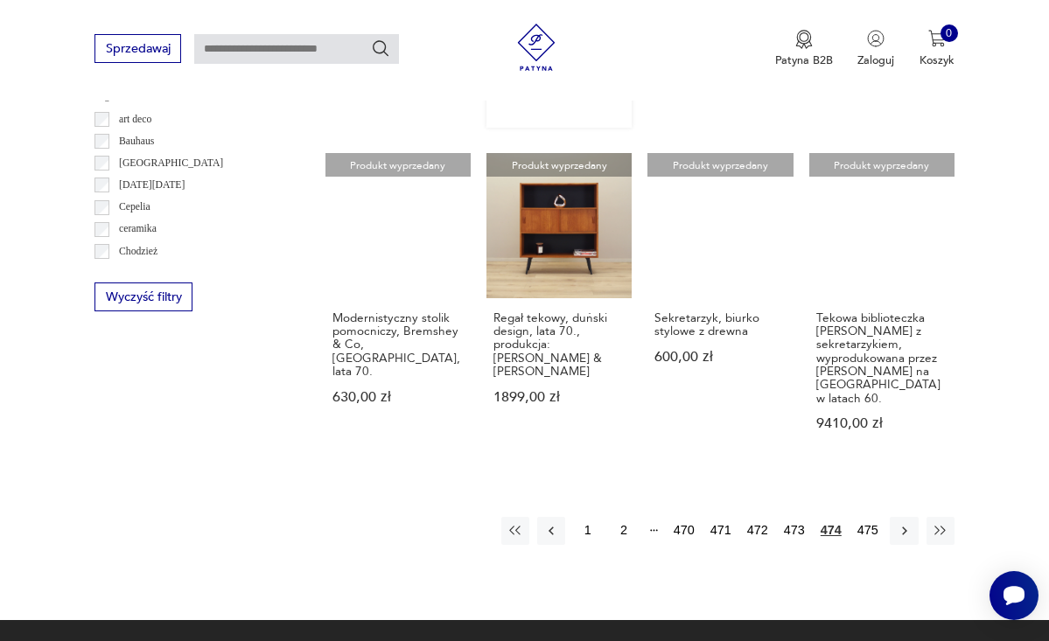
scroll to position [1512, 0]
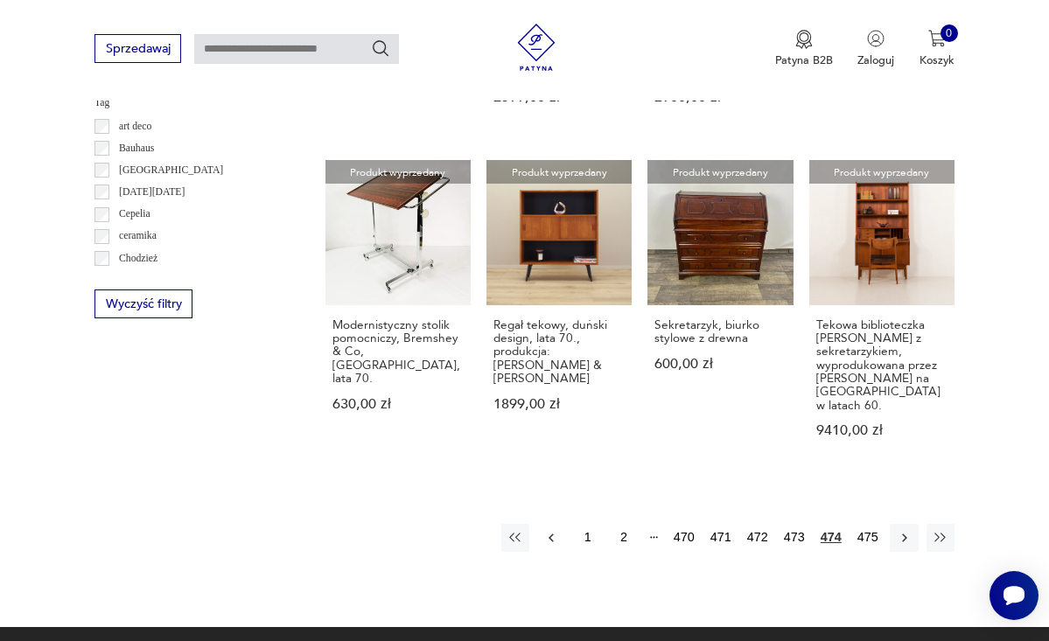
click at [549, 530] on icon "button" at bounding box center [551, 538] width 16 height 16
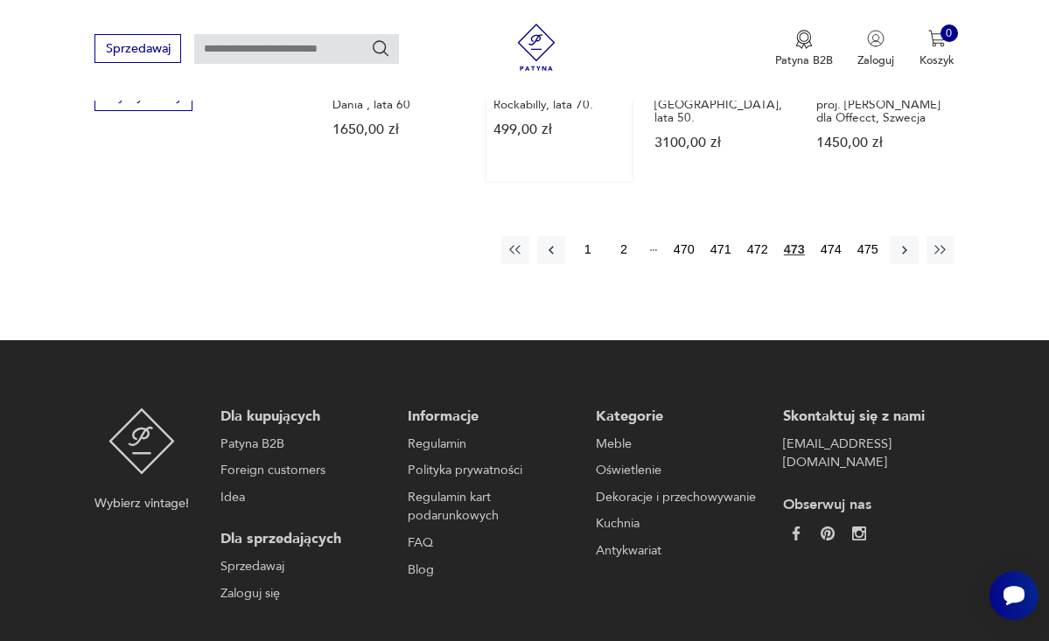
scroll to position [1721, 0]
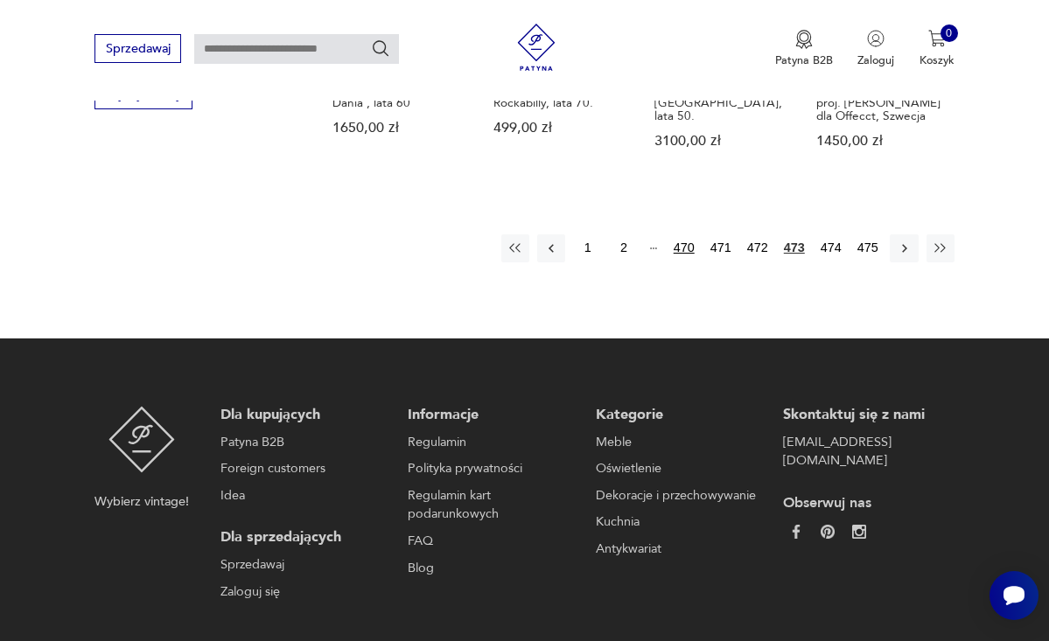
click at [674, 237] on button "470" at bounding box center [683, 248] width 29 height 28
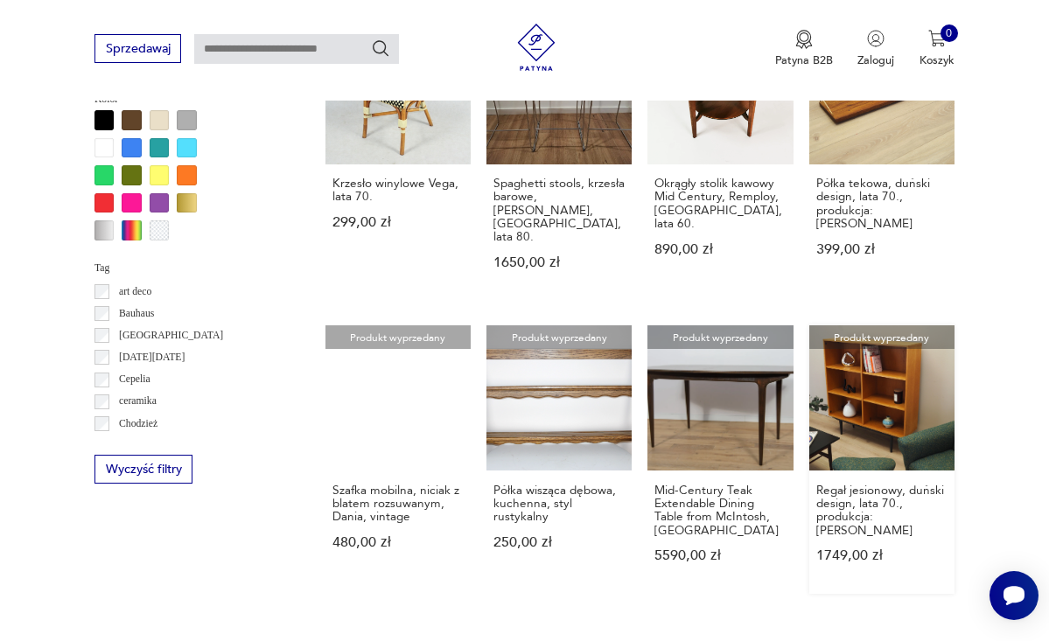
scroll to position [1344, 0]
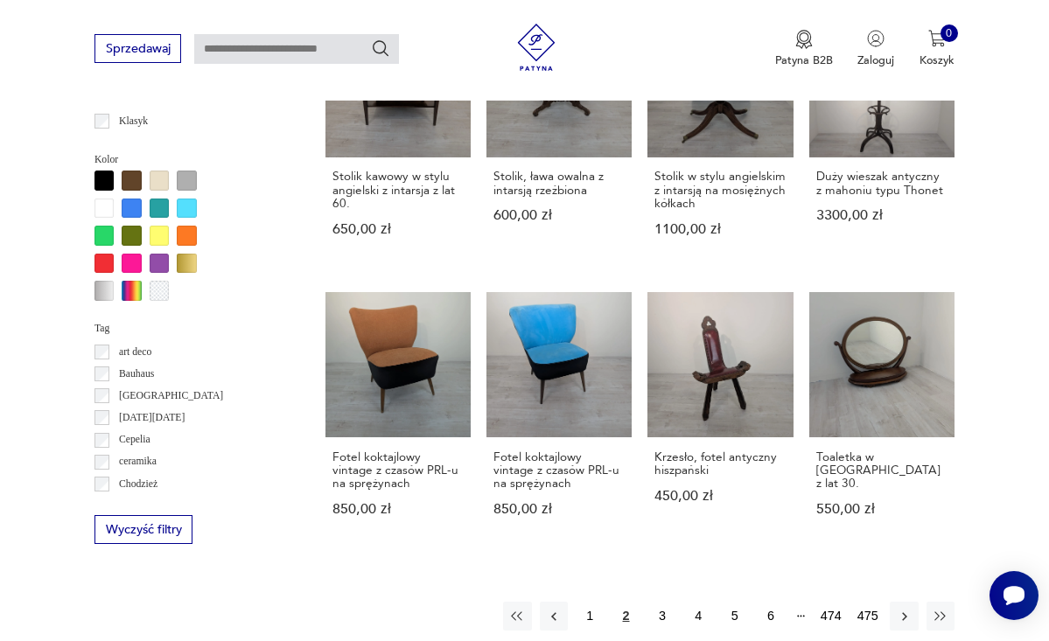
scroll to position [1800, 0]
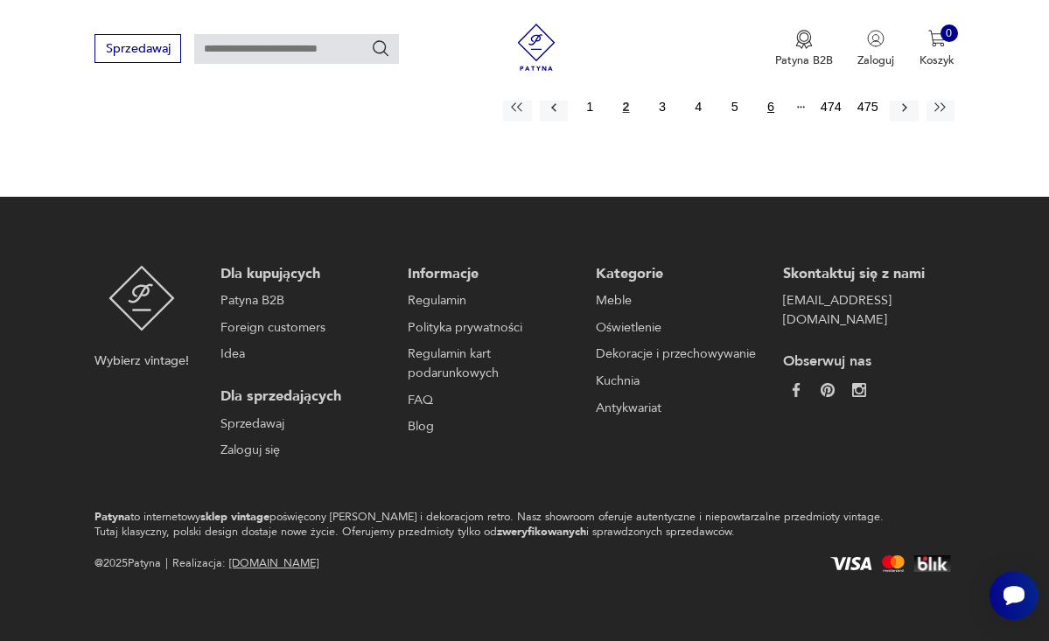
click at [766, 109] on button "6" at bounding box center [771, 107] width 28 height 28
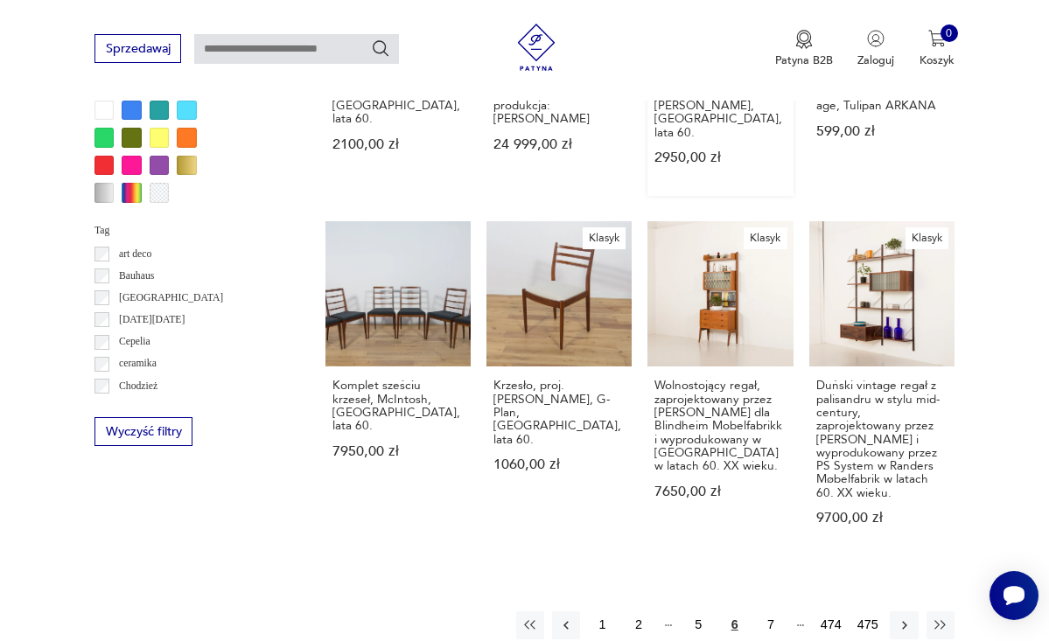
scroll to position [1387, 0]
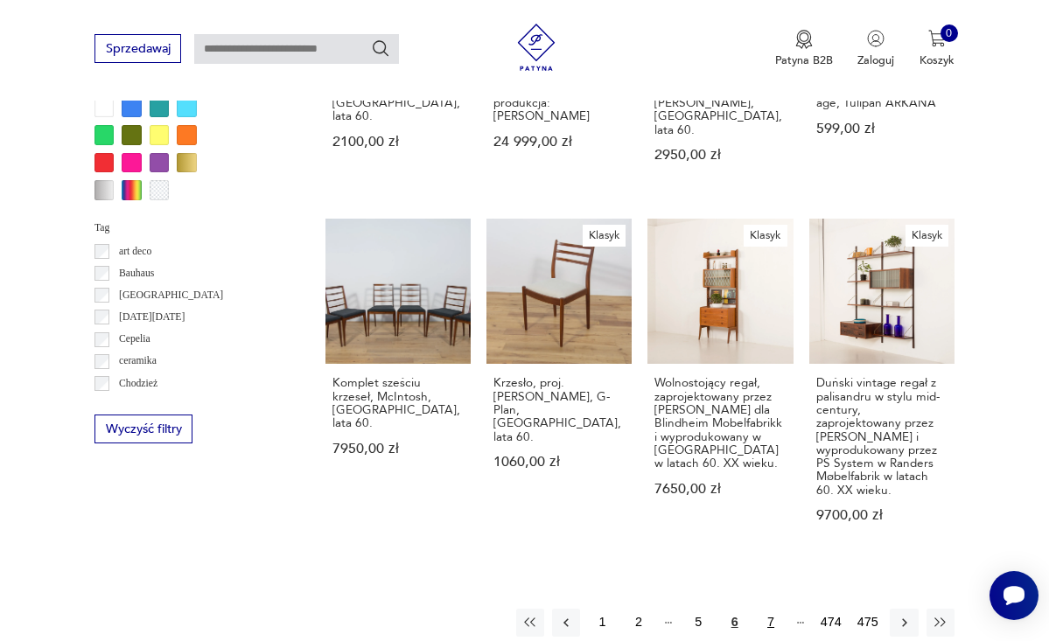
click at [768, 609] on button "7" at bounding box center [771, 623] width 28 height 28
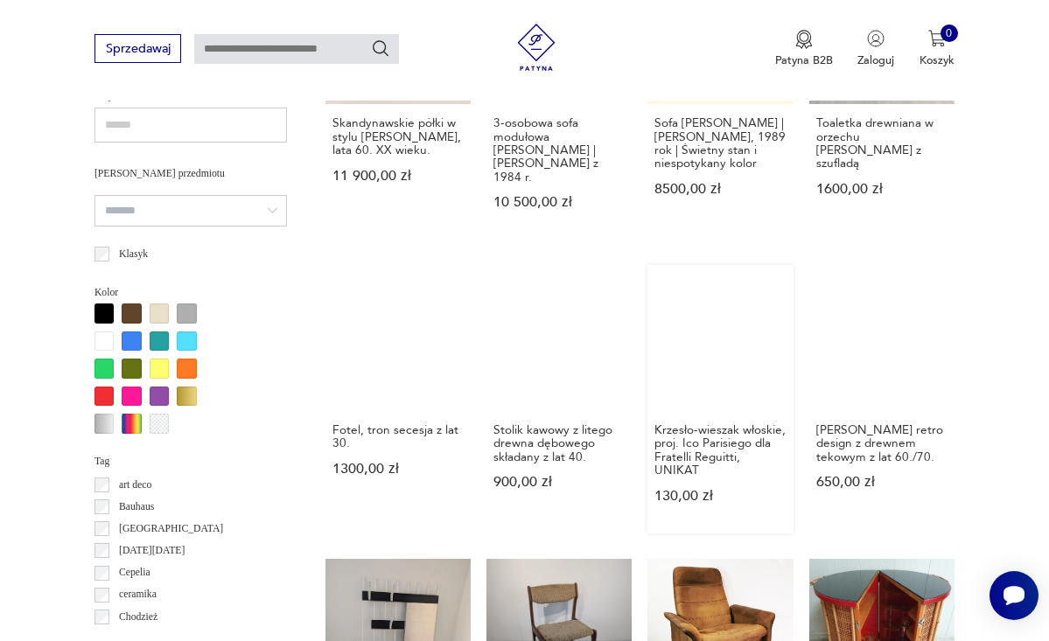
scroll to position [1154, 0]
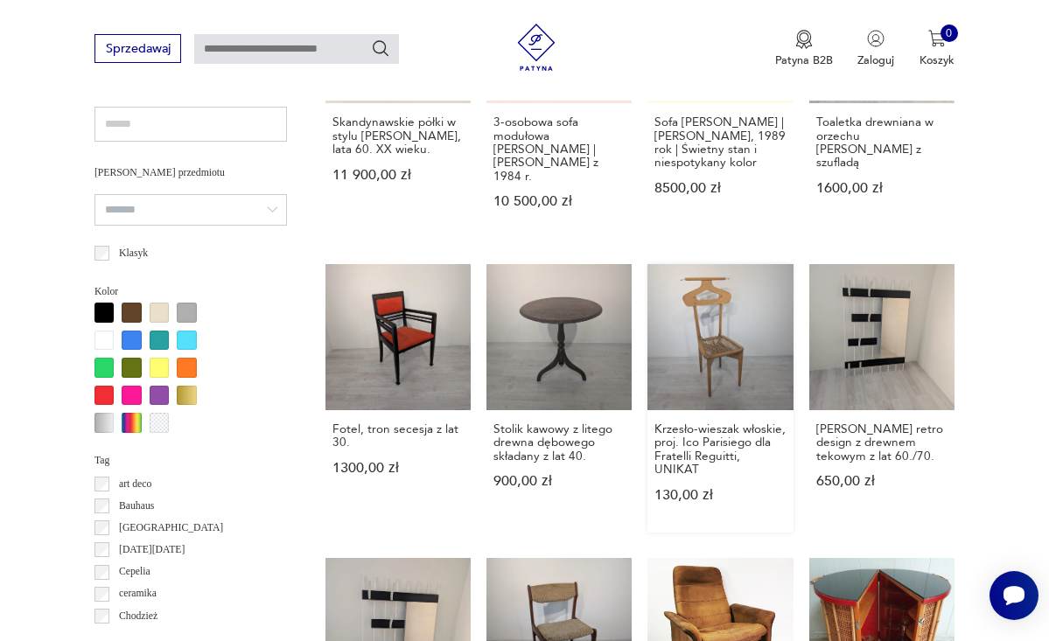
click at [718, 337] on link "Krzesło-wieszak włoskie, proj. Ico Parisiego dla Fratelli Reguitti, UNIKAT 130,…" at bounding box center [719, 398] width 145 height 269
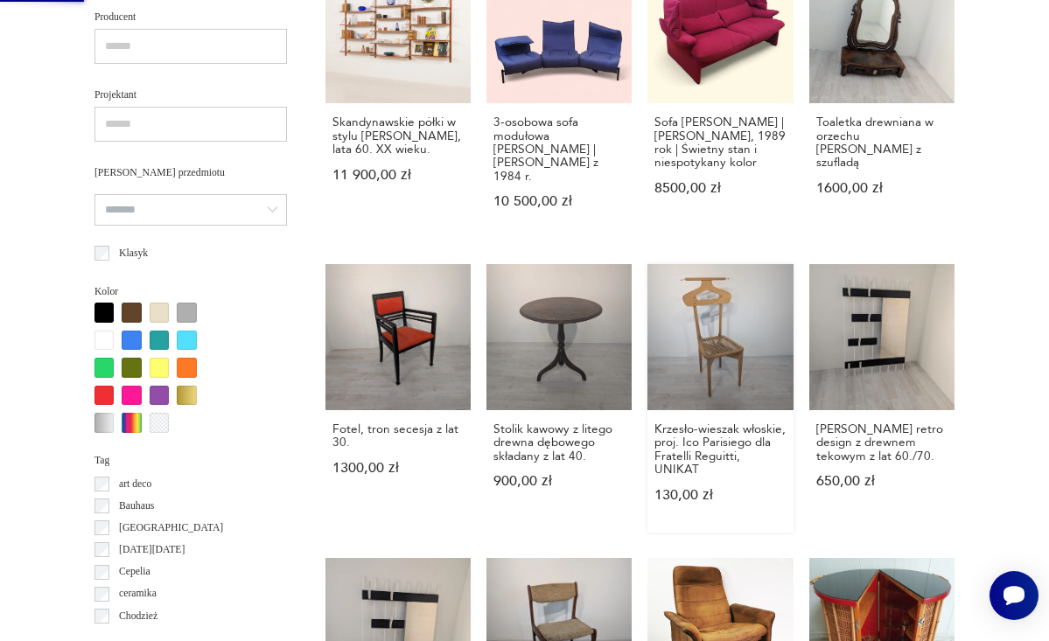
scroll to position [0, 0]
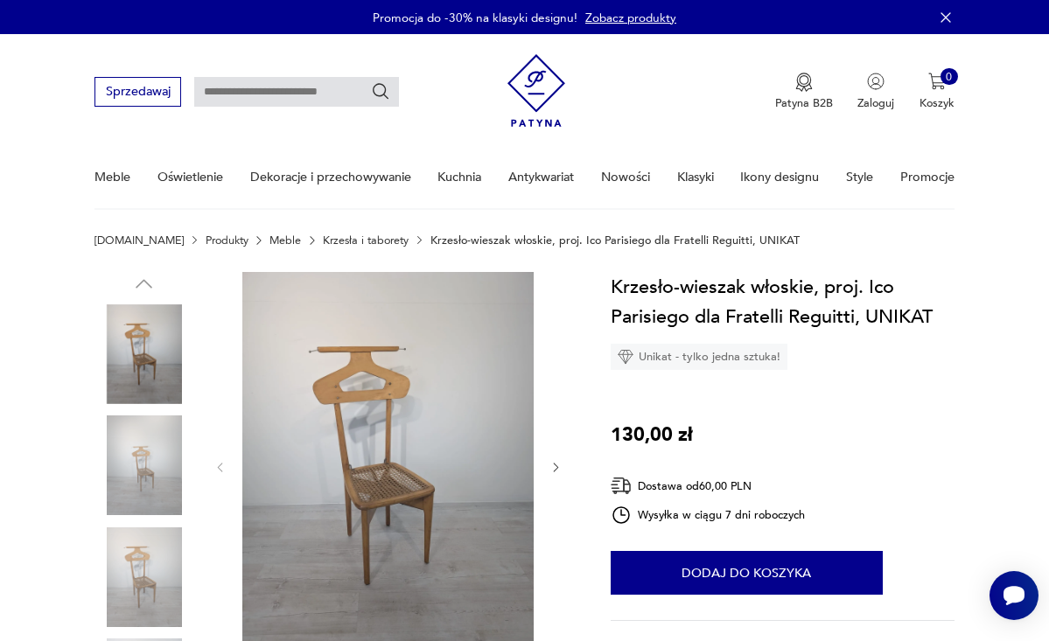
click at [557, 467] on icon "button" at bounding box center [556, 467] width 5 height 9
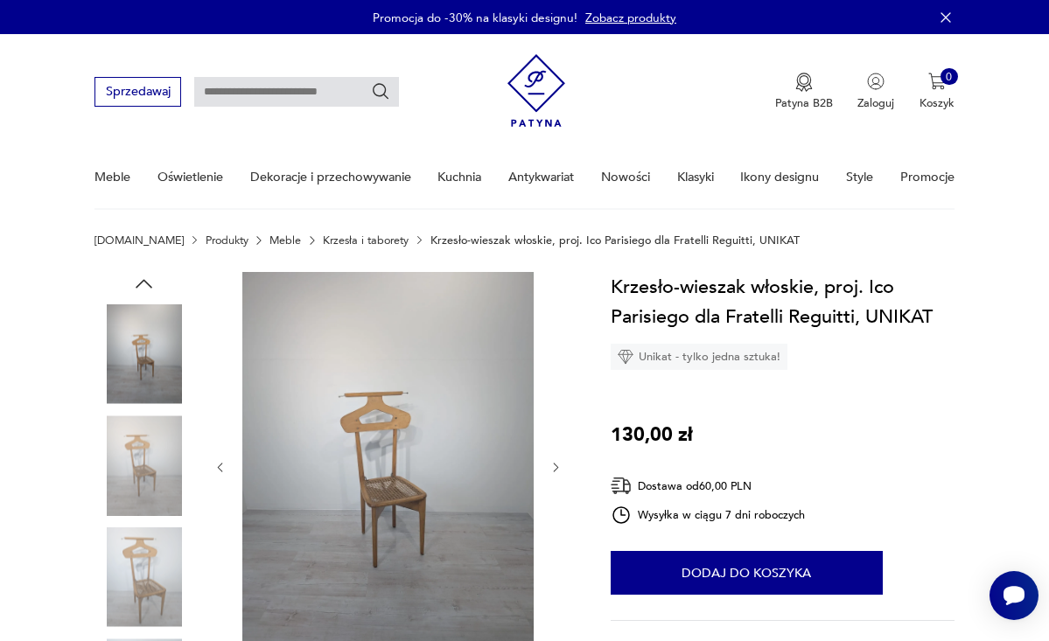
click at [557, 467] on icon "button" at bounding box center [556, 467] width 5 height 9
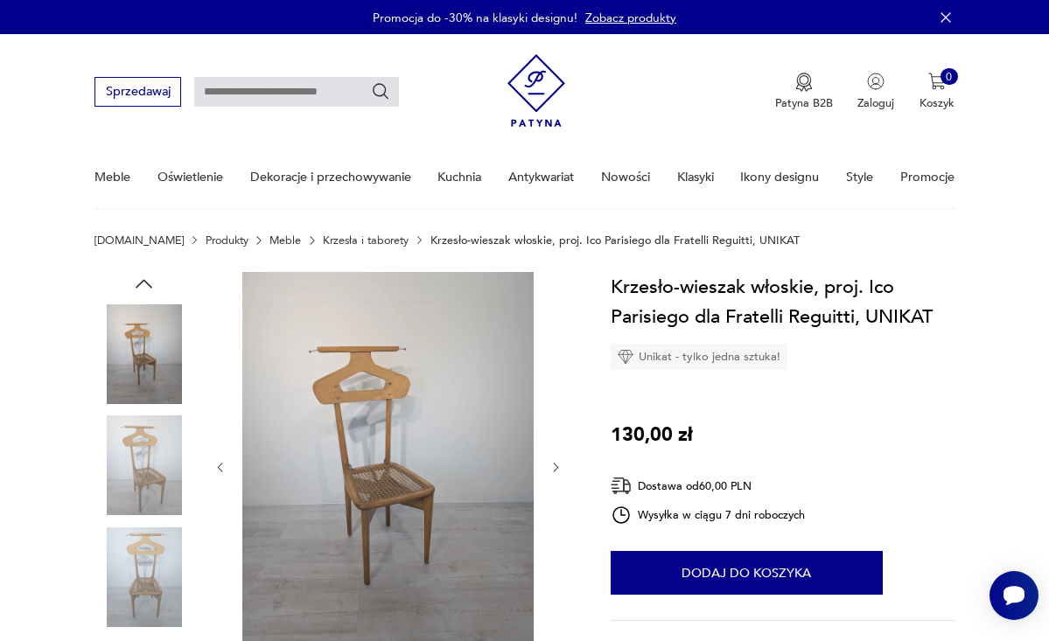
click at [359, 352] on img at bounding box center [388, 466] width 292 height 388
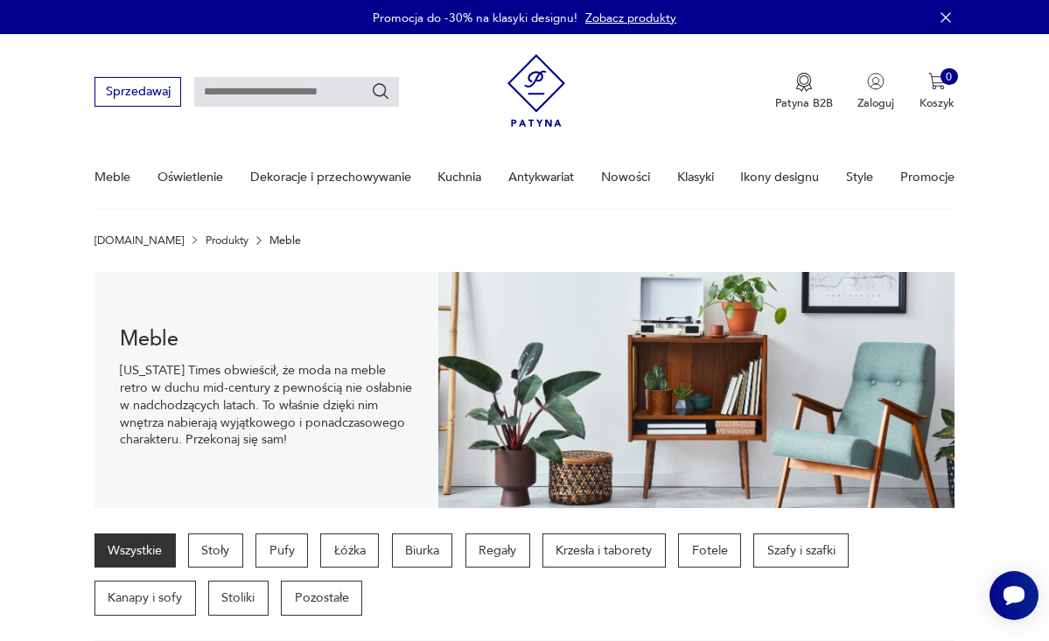
click at [595, 601] on div "Wszystkie Stoły Pufy Łóżka Biurka Regały Krzesła i taborety Fotele Szafy i szaf…" at bounding box center [524, 575] width 860 height 82
click at [708, 545] on p "Fotele" at bounding box center [709, 551] width 63 height 35
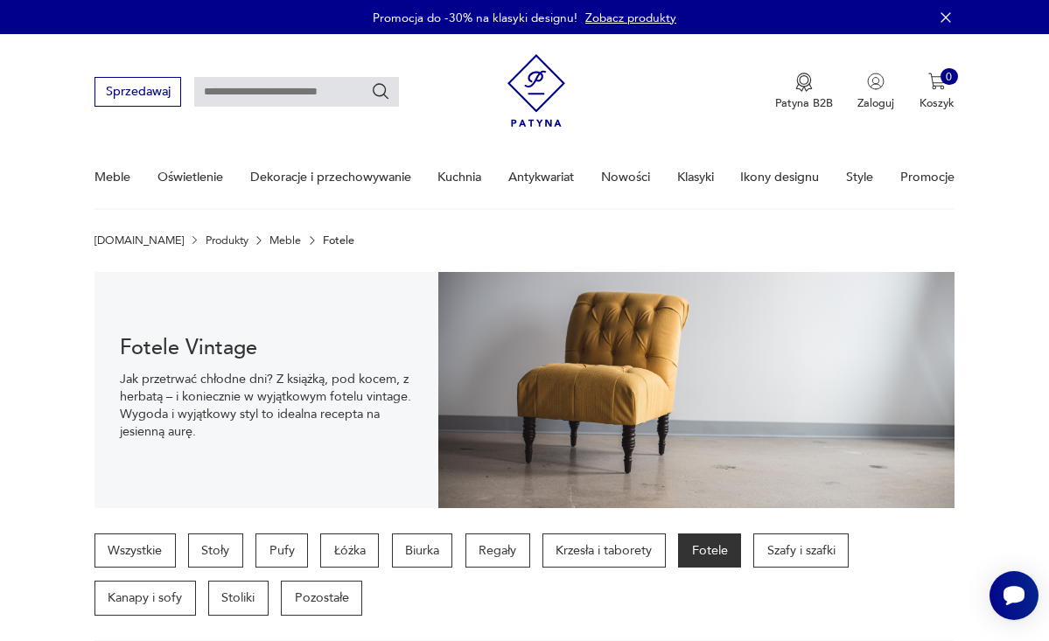
scroll to position [402, 0]
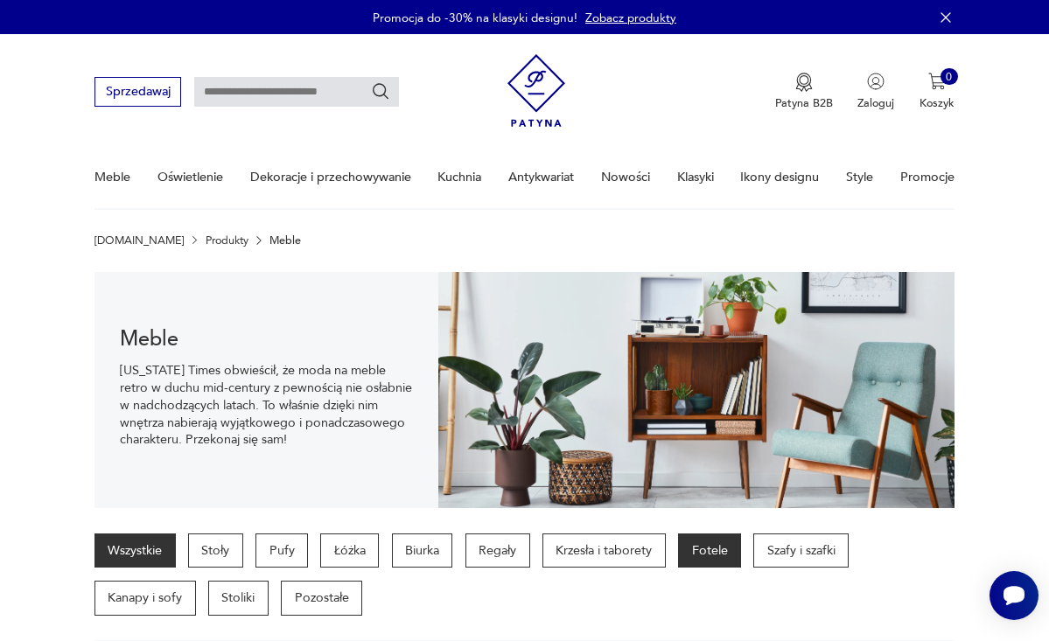
click at [722, 544] on p "Fotele" at bounding box center [709, 551] width 63 height 35
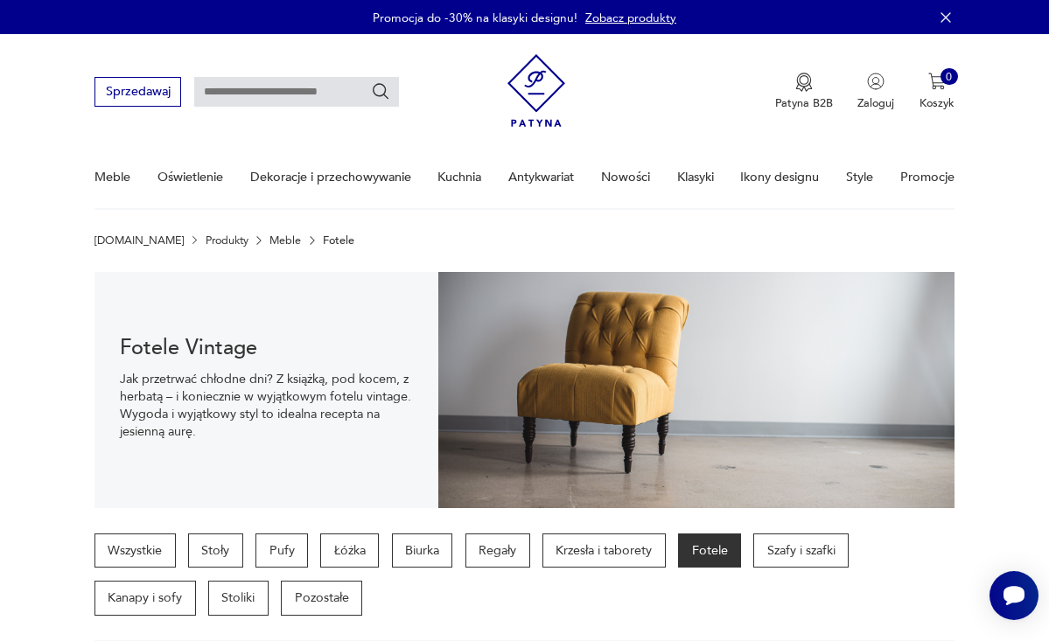
scroll to position [402, 0]
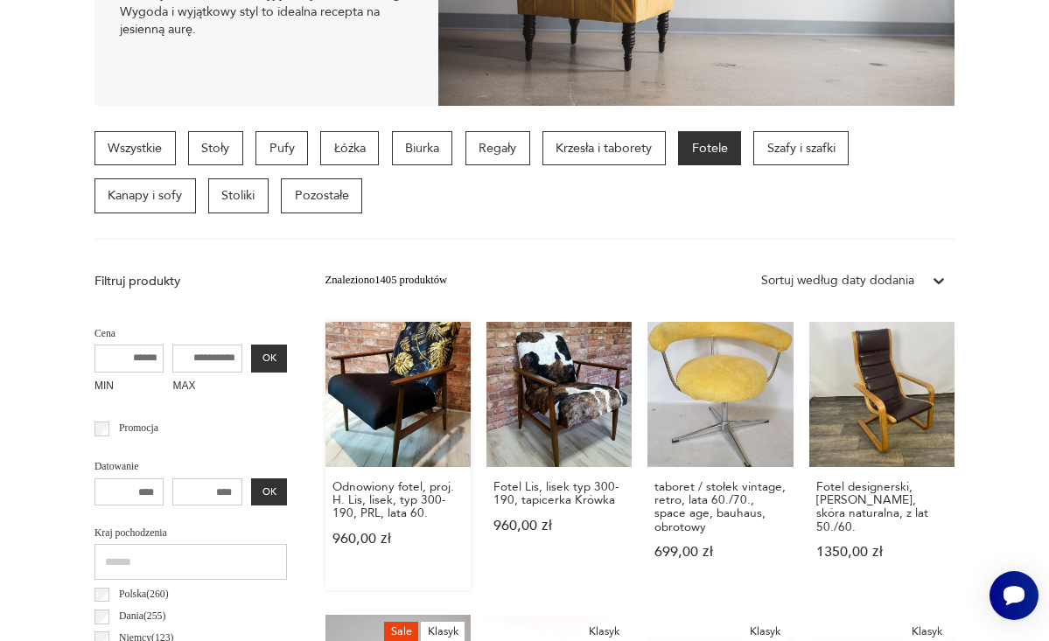
click at [407, 572] on div "Odnowiony fotel, proj. H. Lis, lisek, typ 300-190, PRL, lata 60. 960,00 zł" at bounding box center [397, 521] width 145 height 109
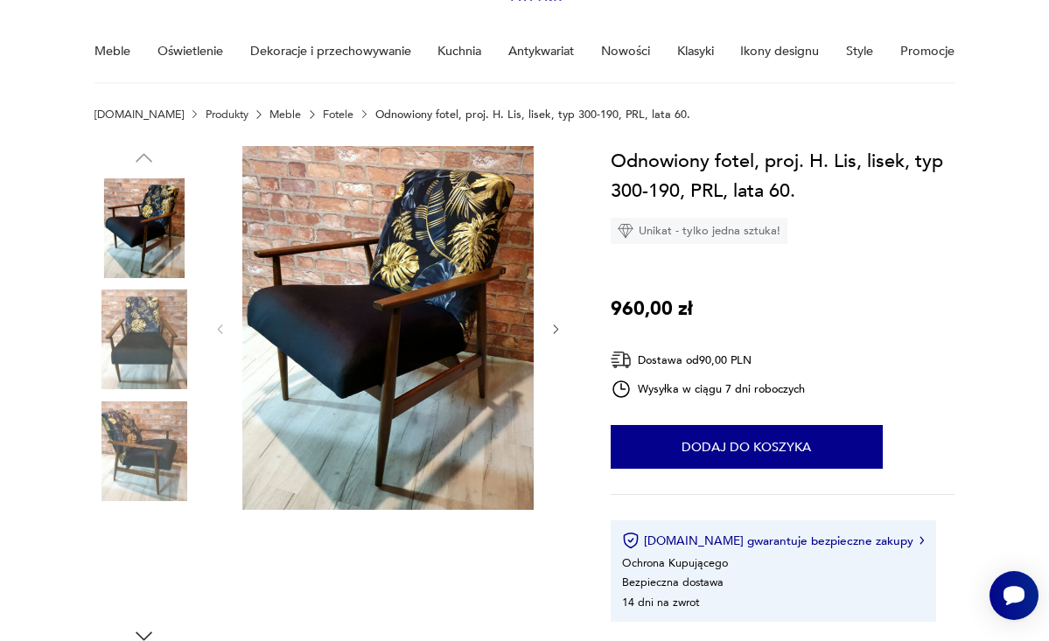
scroll to position [128, 0]
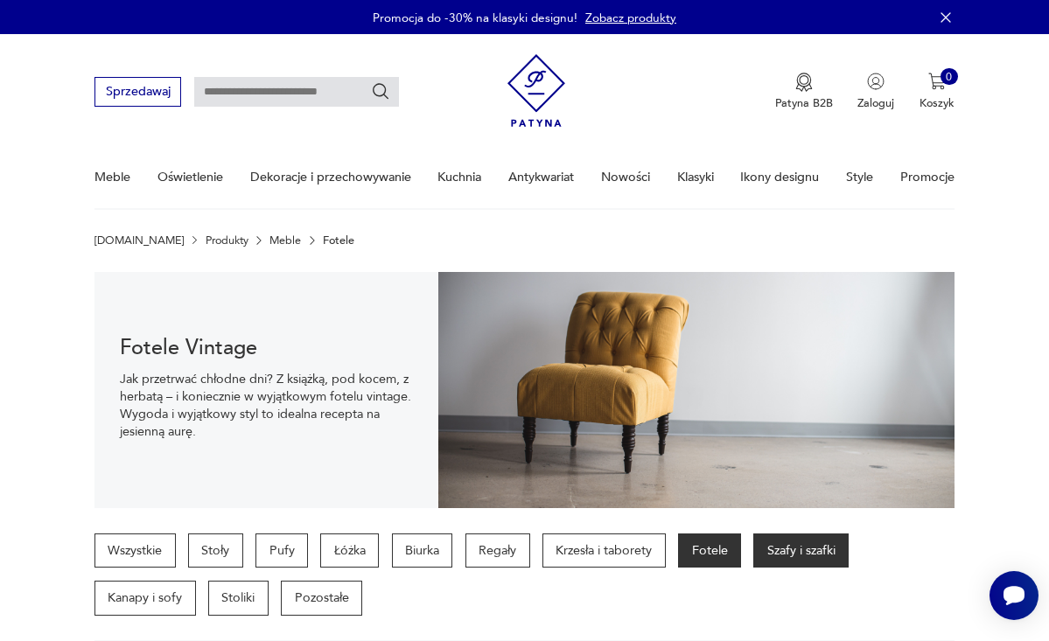
click at [807, 555] on p "Szafy i szafki" at bounding box center [800, 551] width 95 height 35
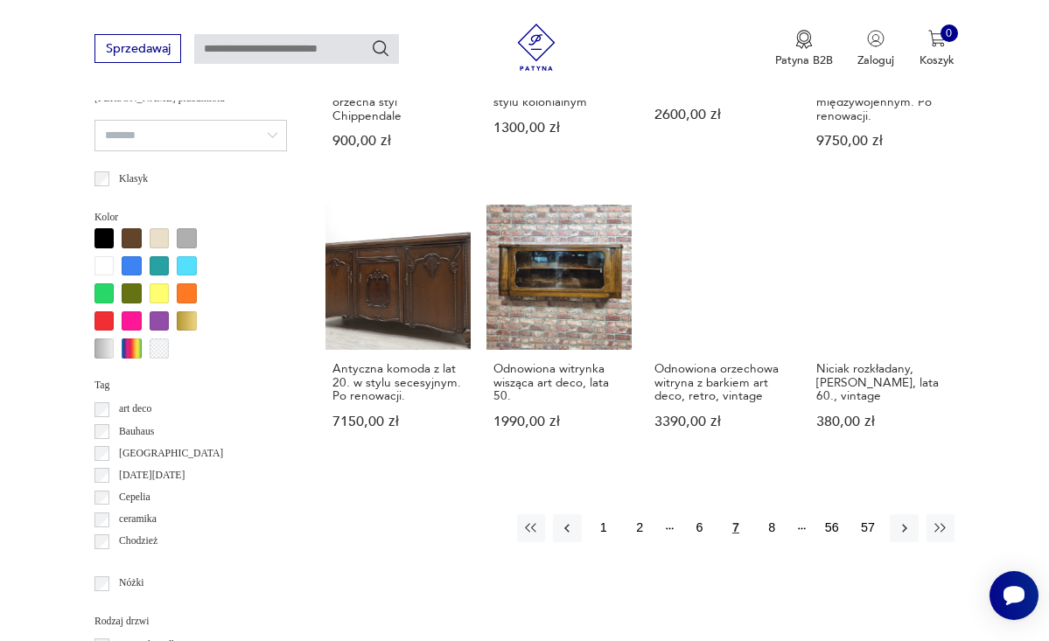
scroll to position [1405, 0]
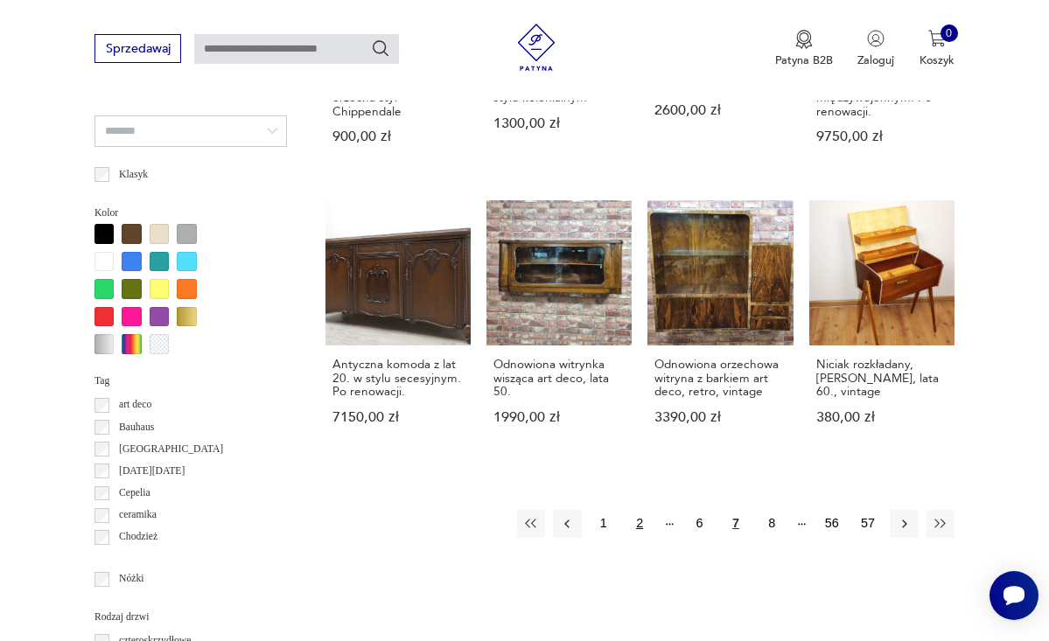
click at [644, 521] on button "2" at bounding box center [640, 524] width 28 height 28
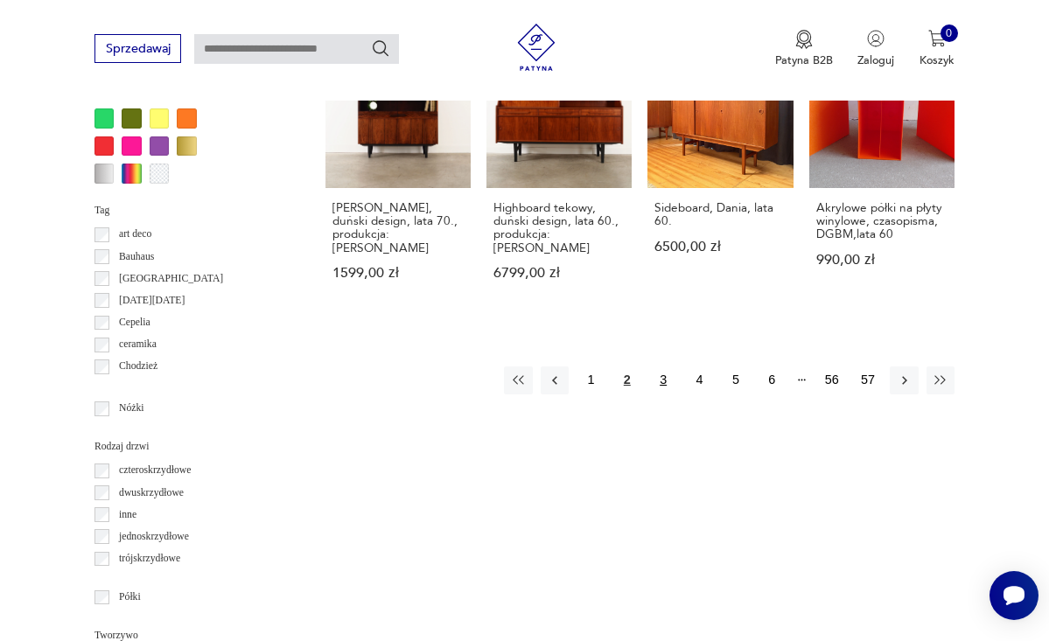
scroll to position [1576, 0]
click at [662, 366] on button "3" at bounding box center [663, 380] width 28 height 28
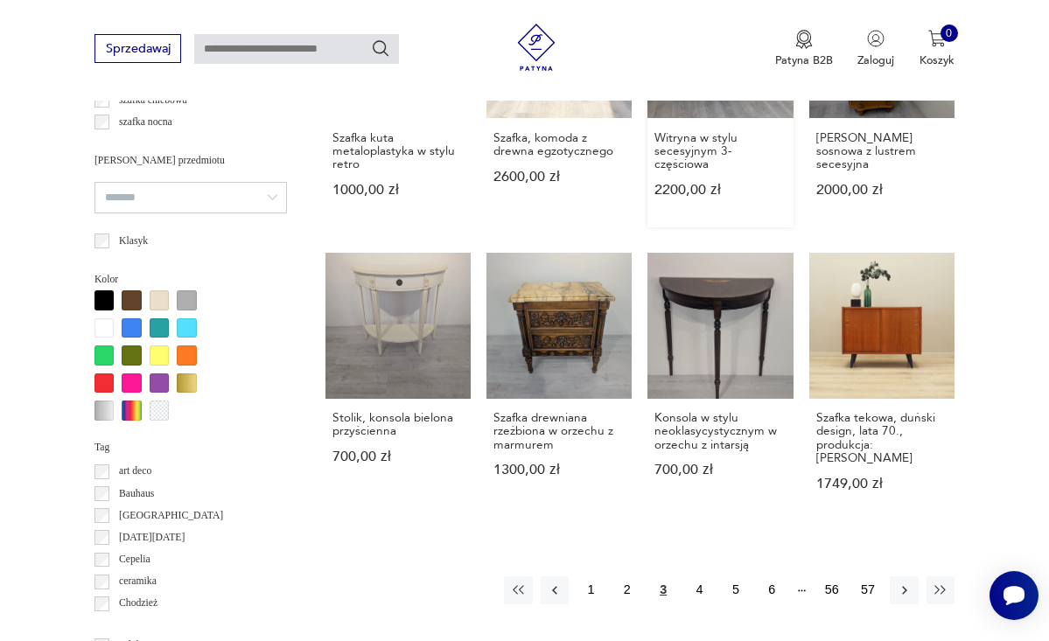
scroll to position [1343, 0]
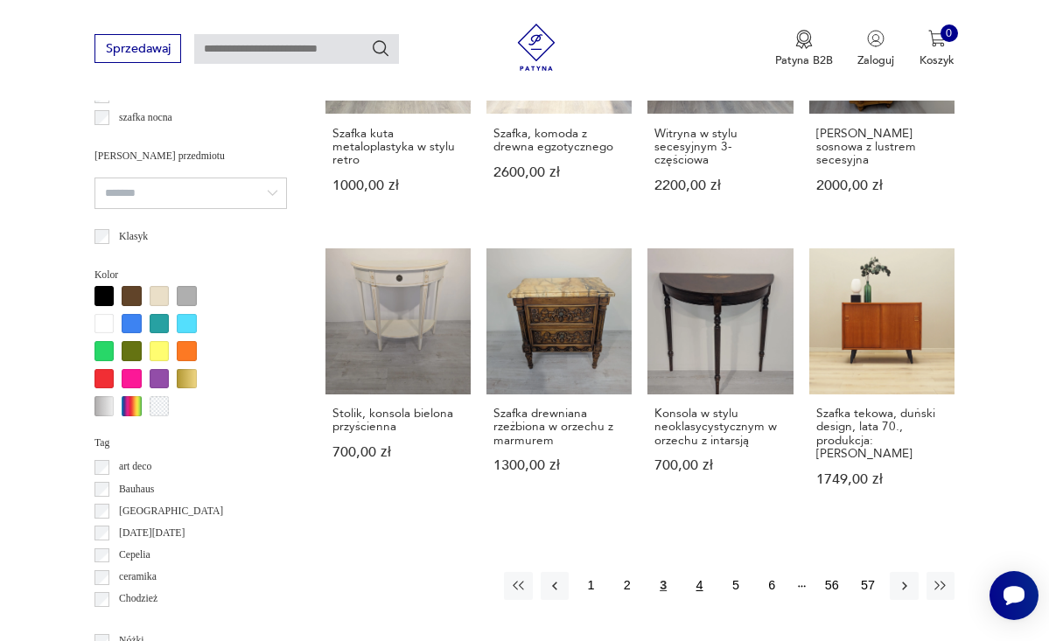
click at [704, 592] on button "4" at bounding box center [699, 586] width 28 height 28
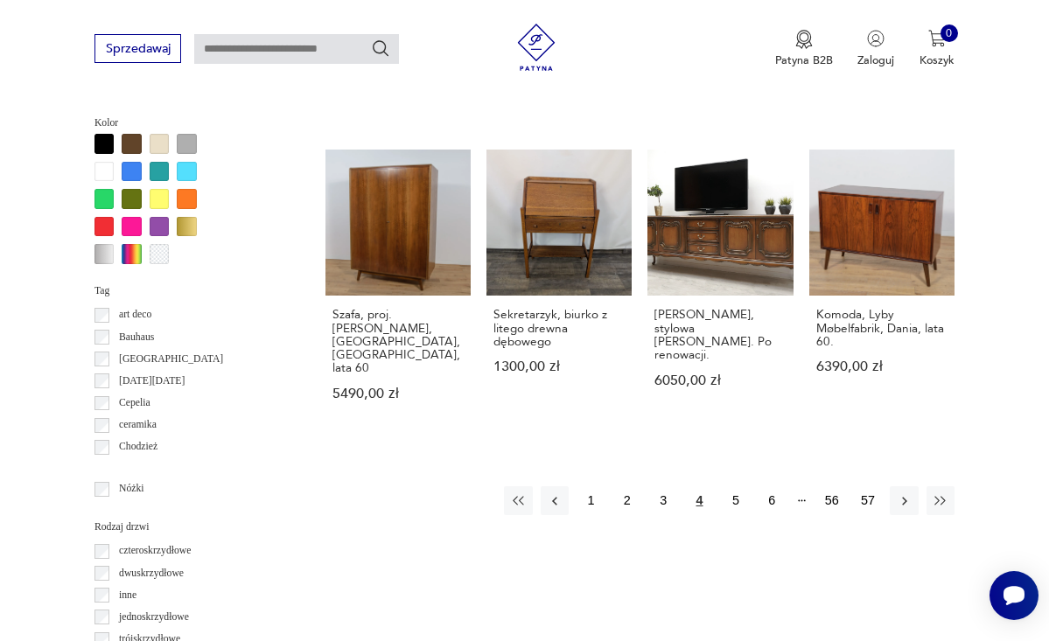
scroll to position [1494, 0]
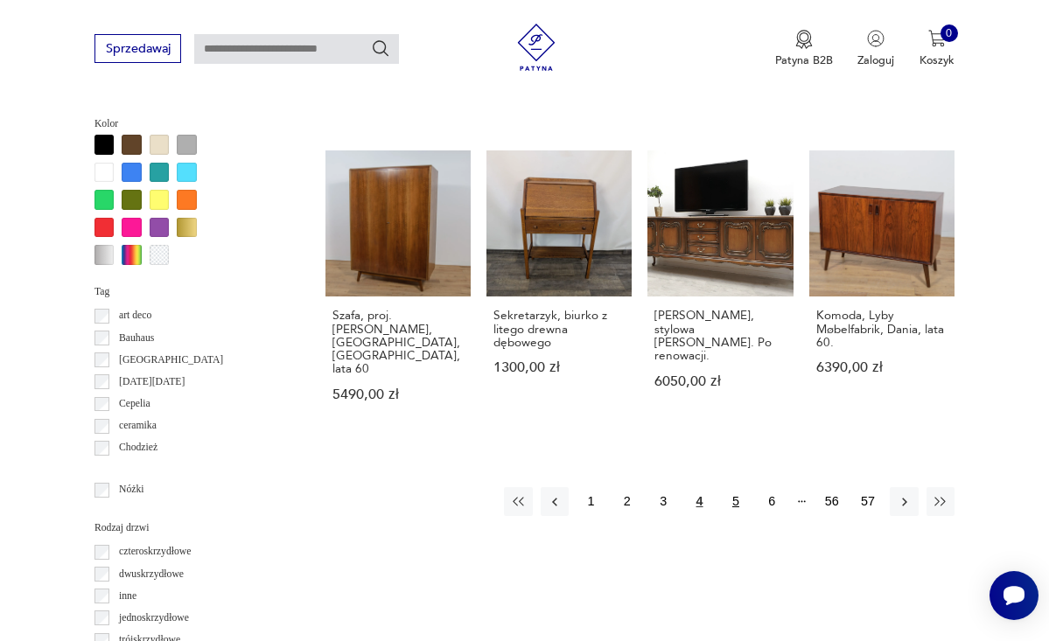
click at [737, 487] on button "5" at bounding box center [736, 501] width 28 height 28
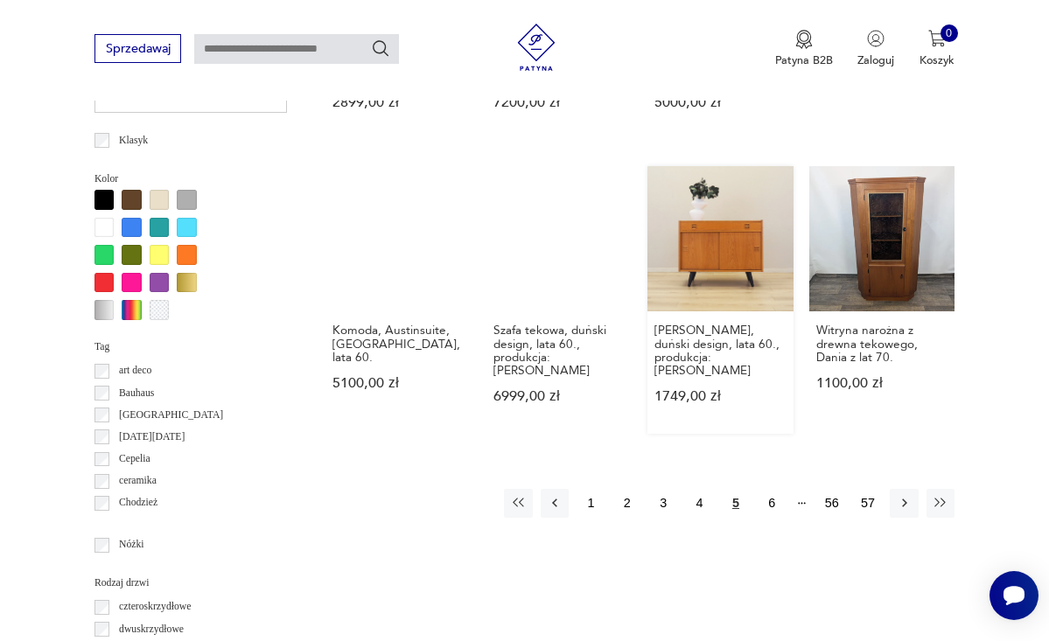
scroll to position [1441, 0]
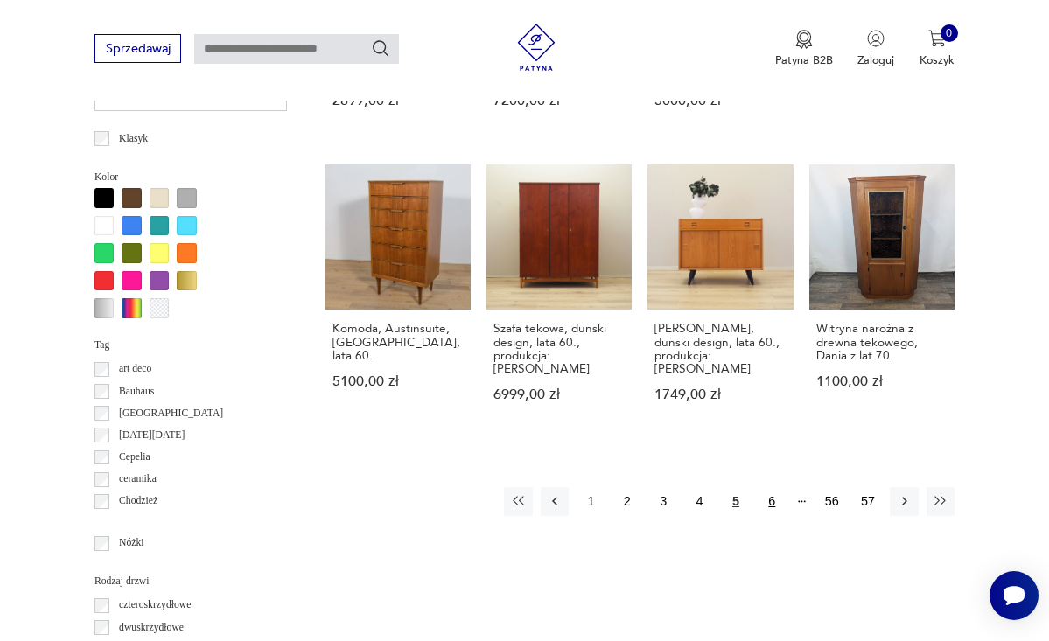
click at [768, 498] on button "6" at bounding box center [772, 501] width 28 height 28
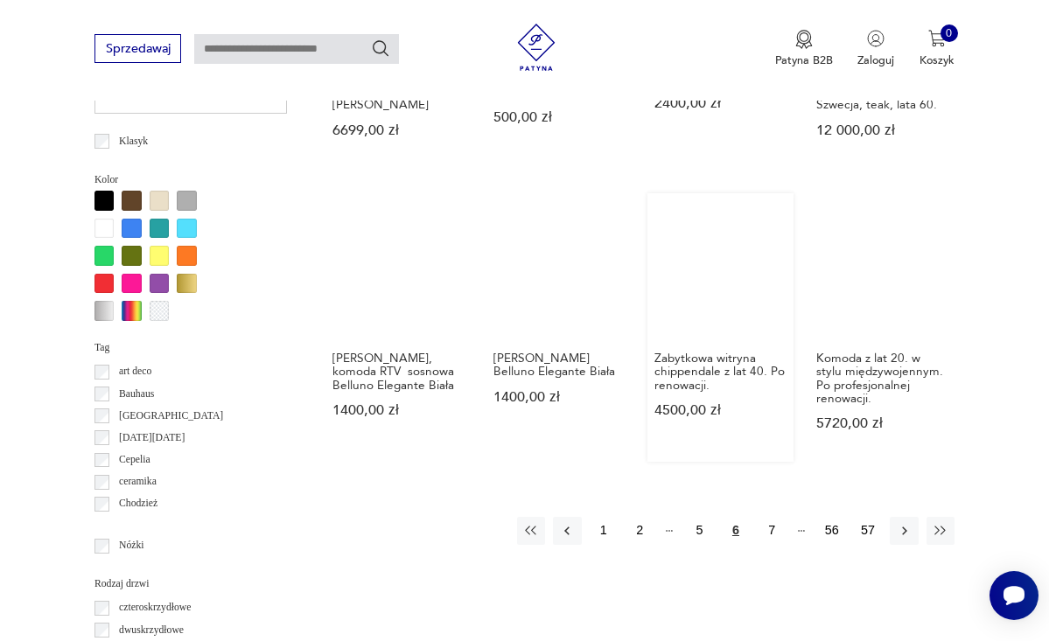
scroll to position [1441, 0]
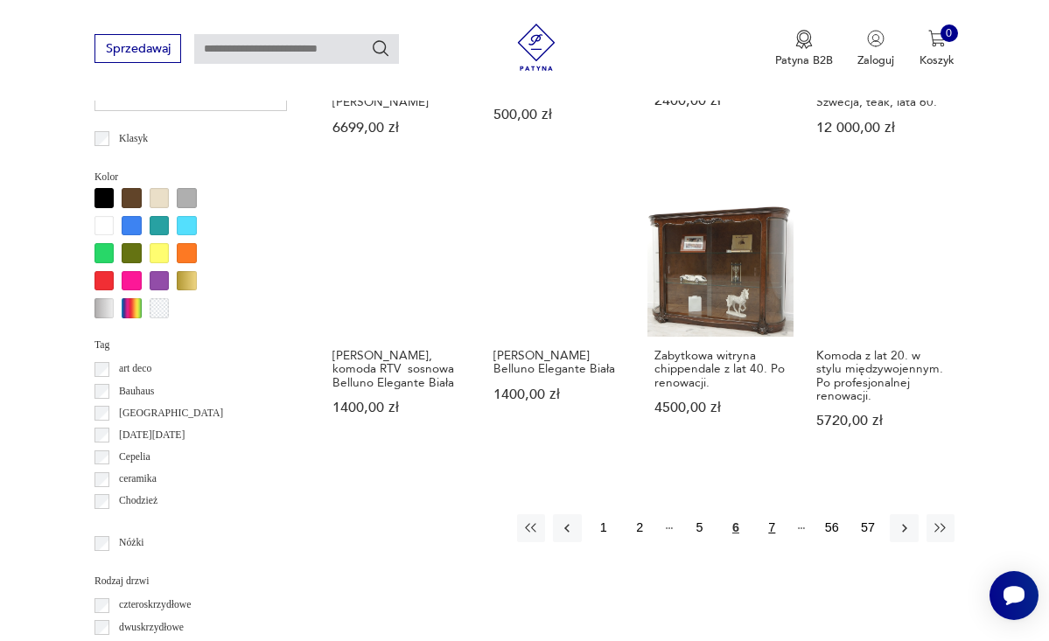
click at [773, 514] on button "7" at bounding box center [772, 528] width 28 height 28
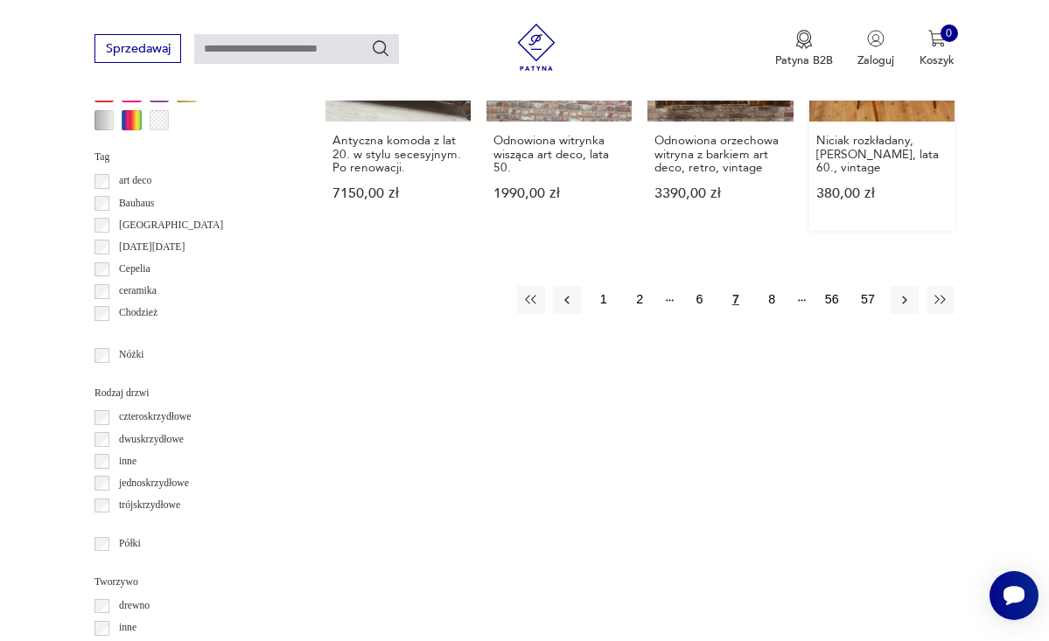
scroll to position [1631, 0]
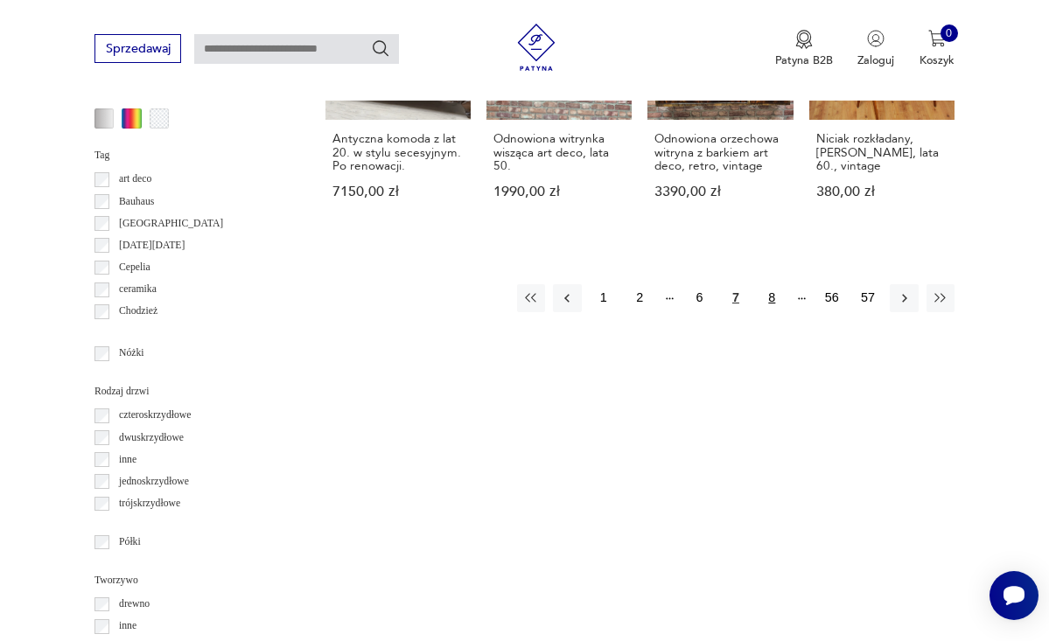
click at [772, 287] on button "8" at bounding box center [772, 298] width 28 height 28
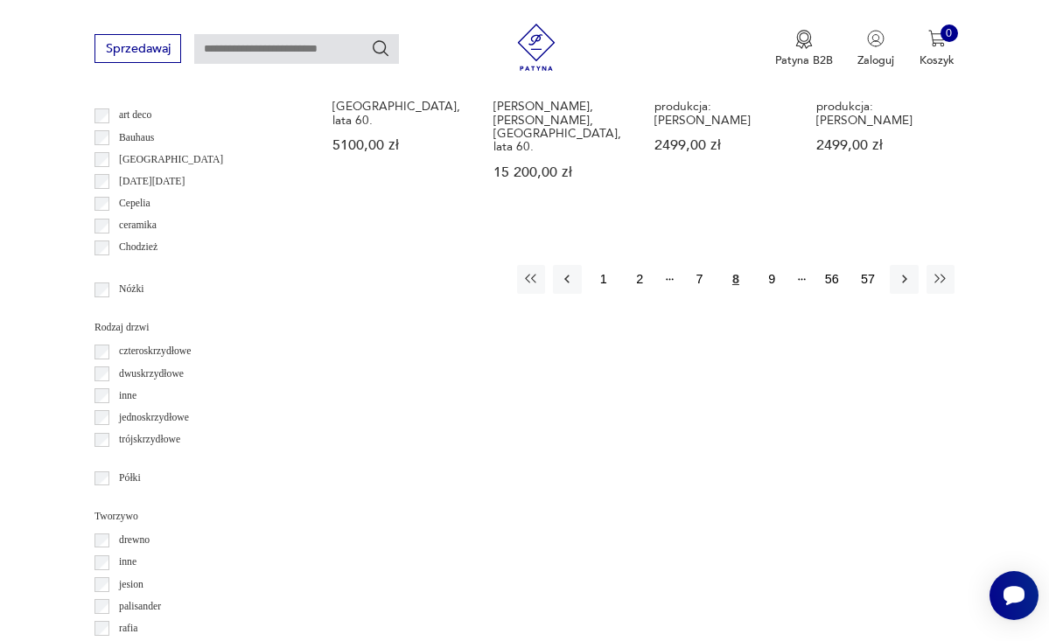
scroll to position [1695, 0]
click at [772, 264] on button "9" at bounding box center [772, 278] width 28 height 28
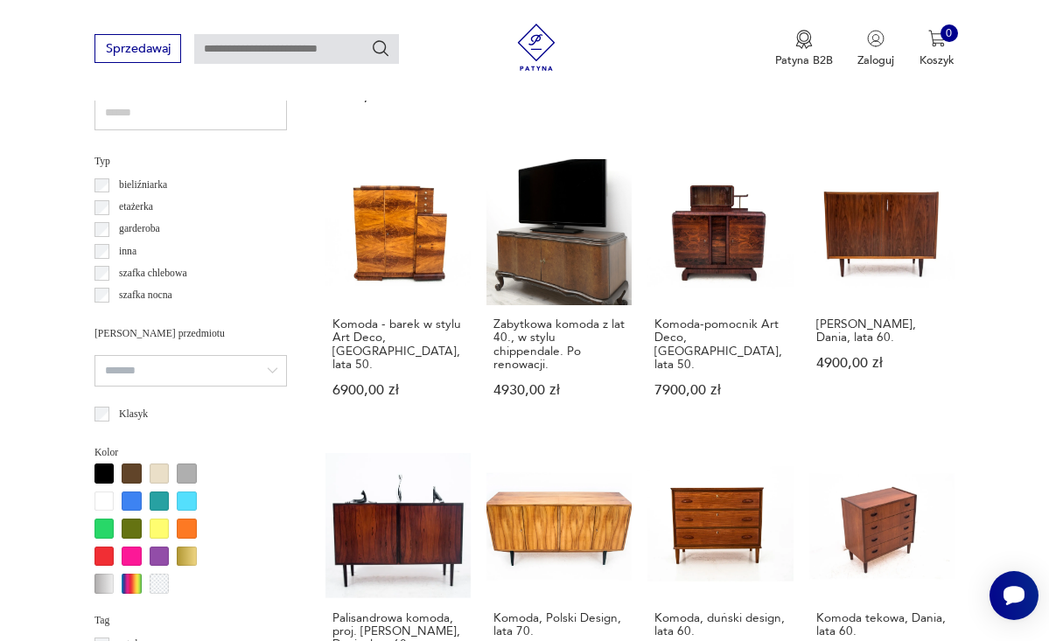
scroll to position [1171, 0]
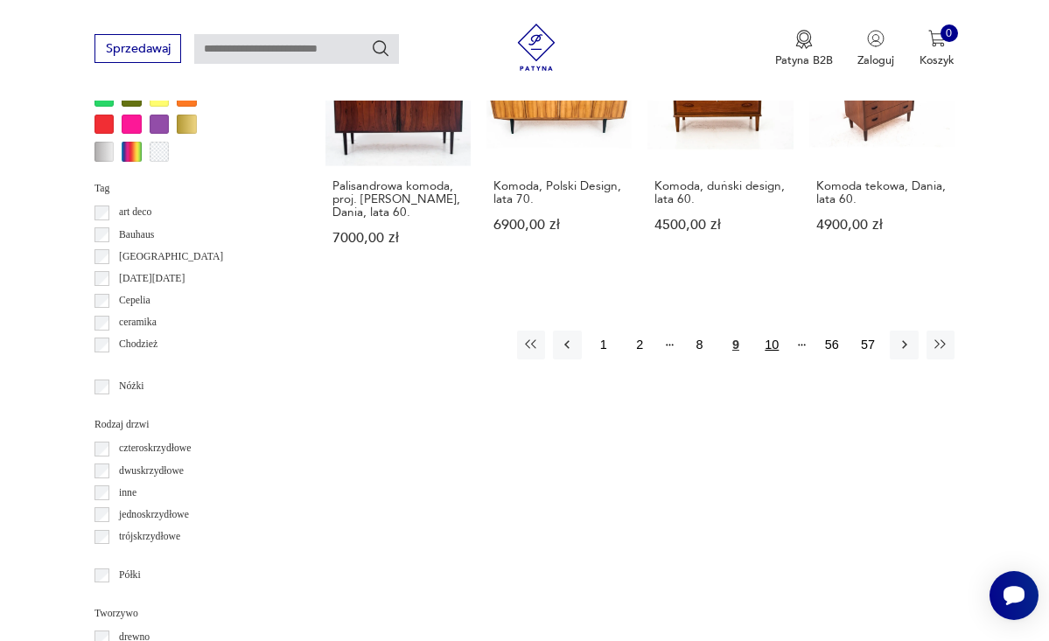
click at [772, 331] on button "10" at bounding box center [772, 345] width 28 height 28
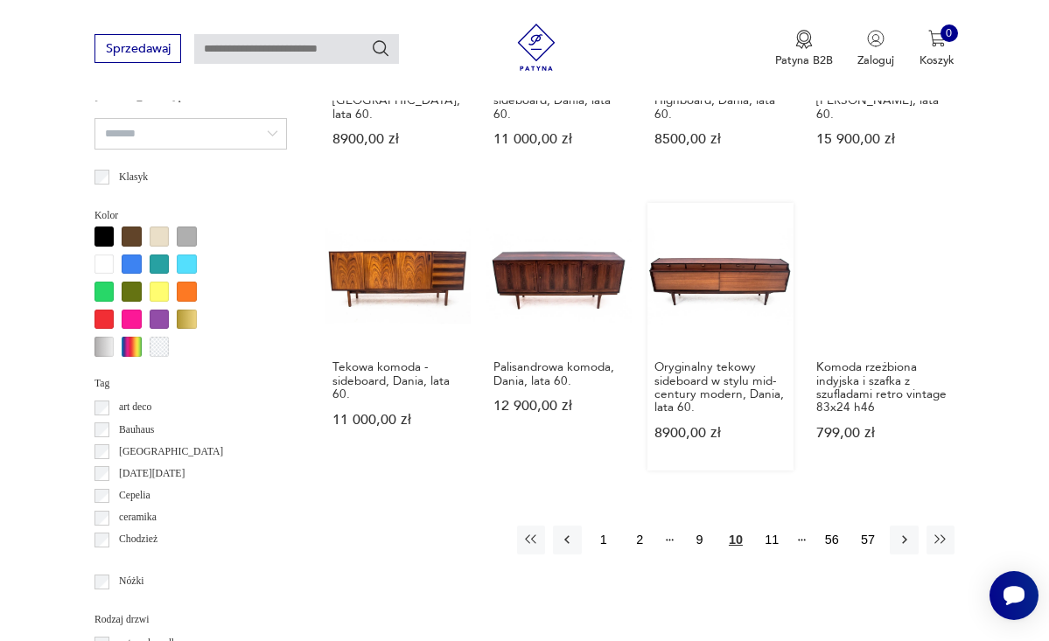
scroll to position [1405, 0]
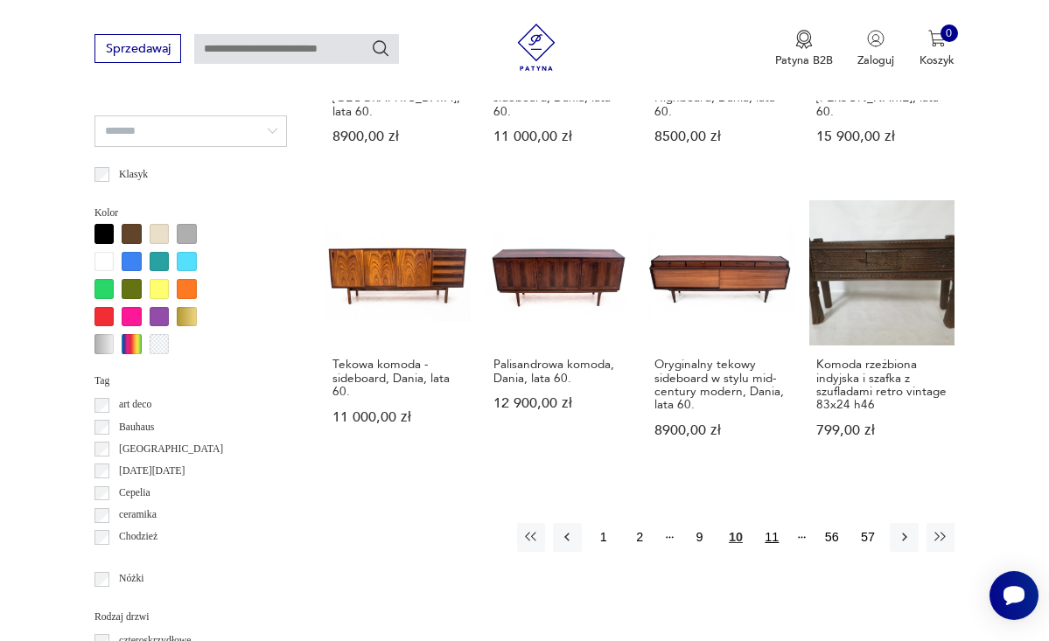
click at [773, 523] on button "11" at bounding box center [772, 537] width 28 height 28
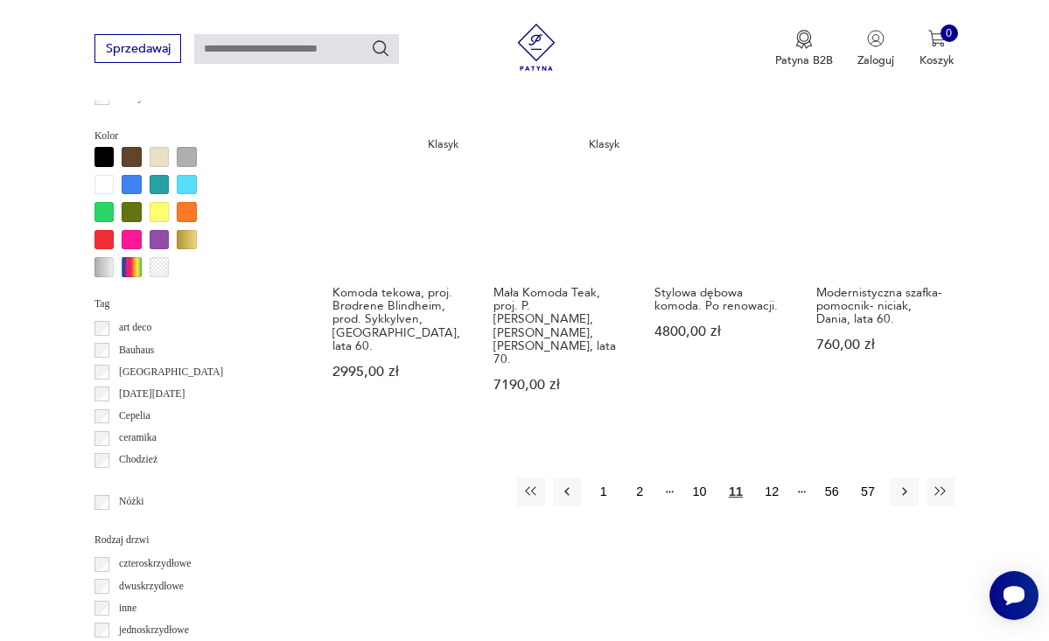
scroll to position [1471, 0]
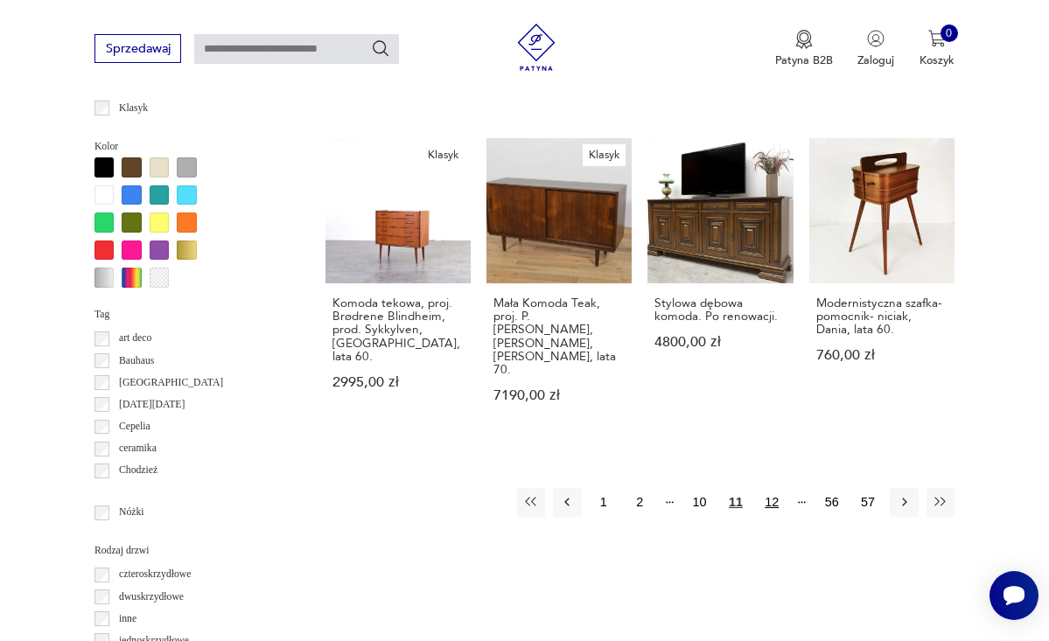
click at [776, 488] on button "12" at bounding box center [772, 502] width 28 height 28
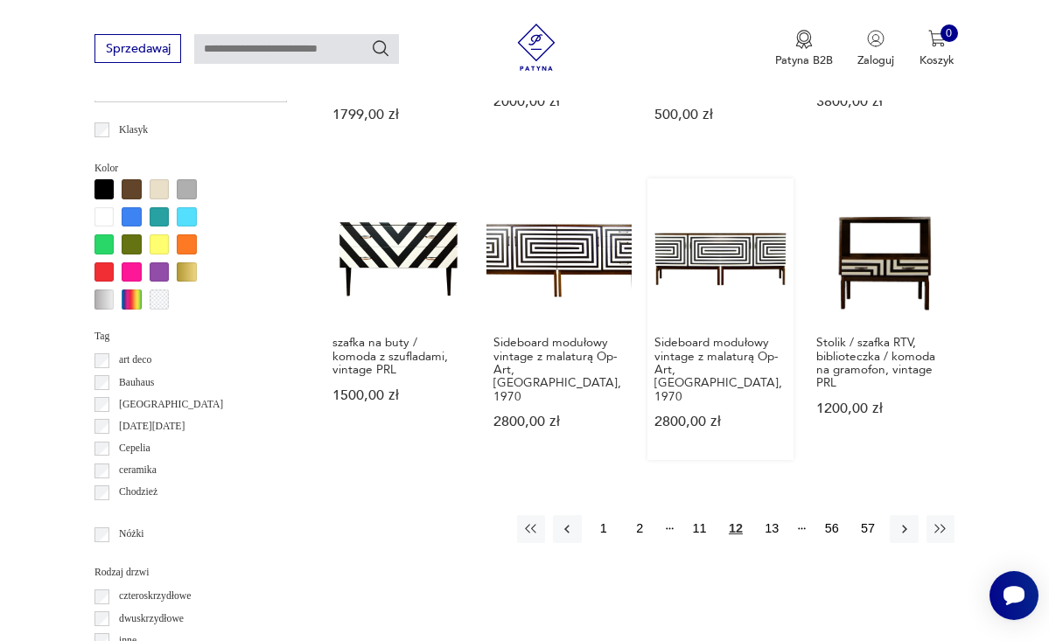
scroll to position [1452, 0]
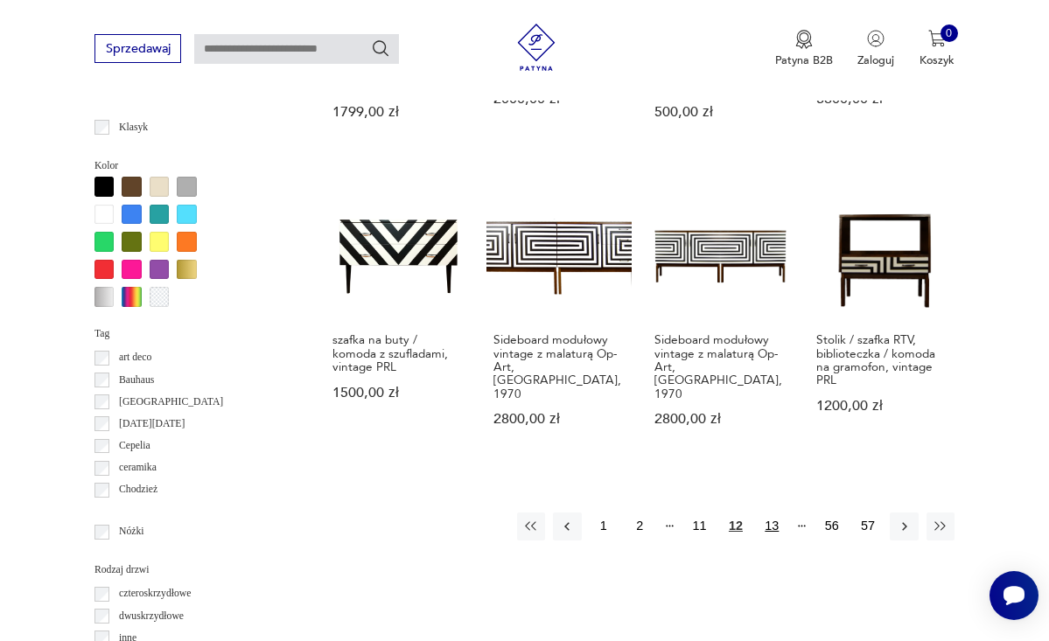
click at [770, 514] on button "13" at bounding box center [772, 527] width 28 height 28
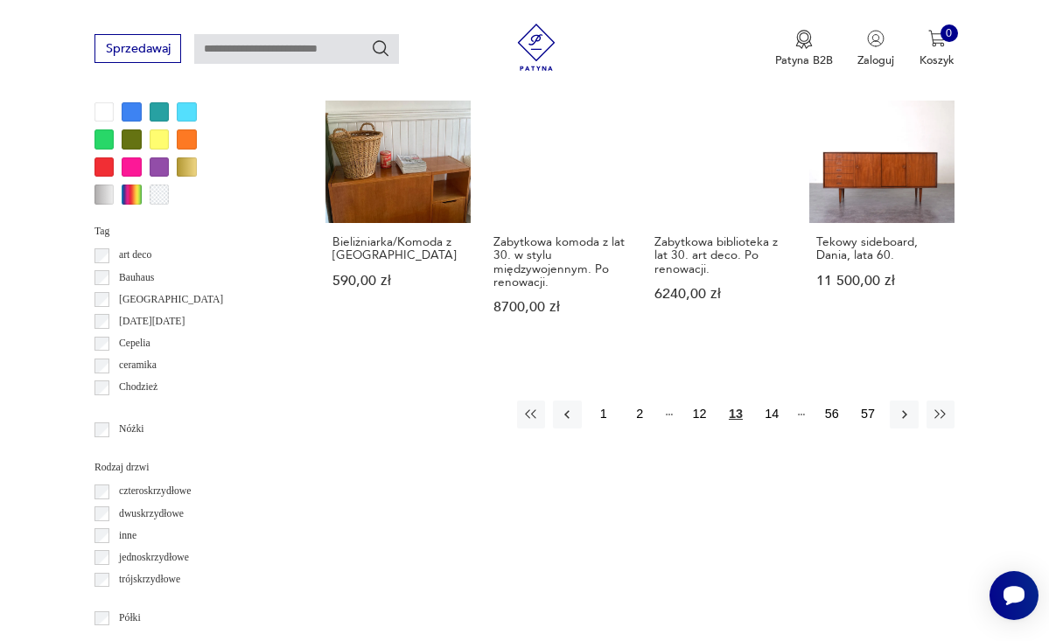
scroll to position [1555, 0]
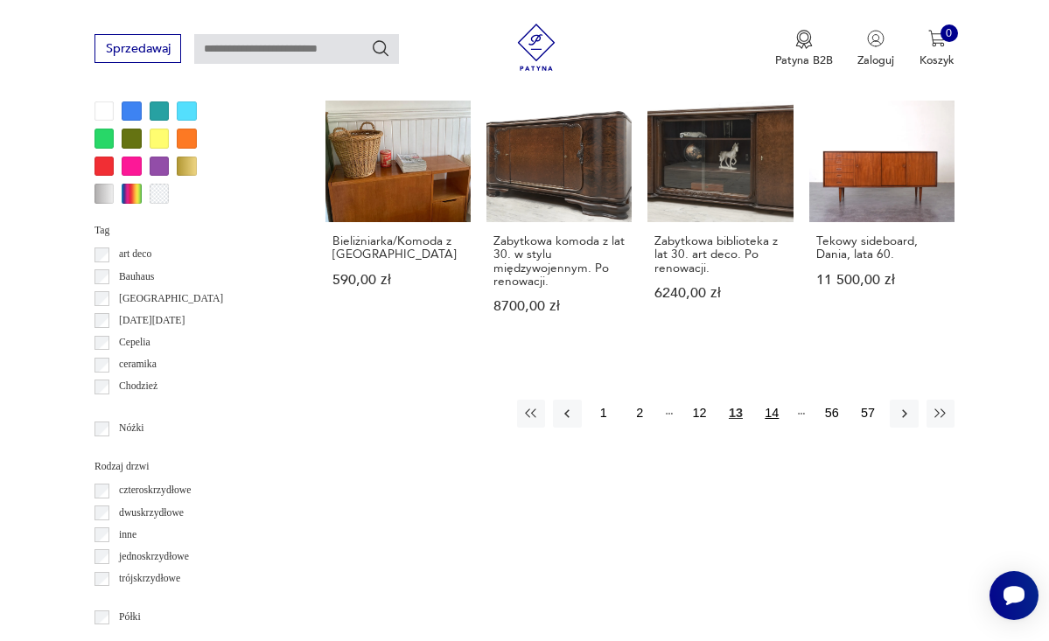
click at [779, 400] on button "14" at bounding box center [772, 414] width 28 height 28
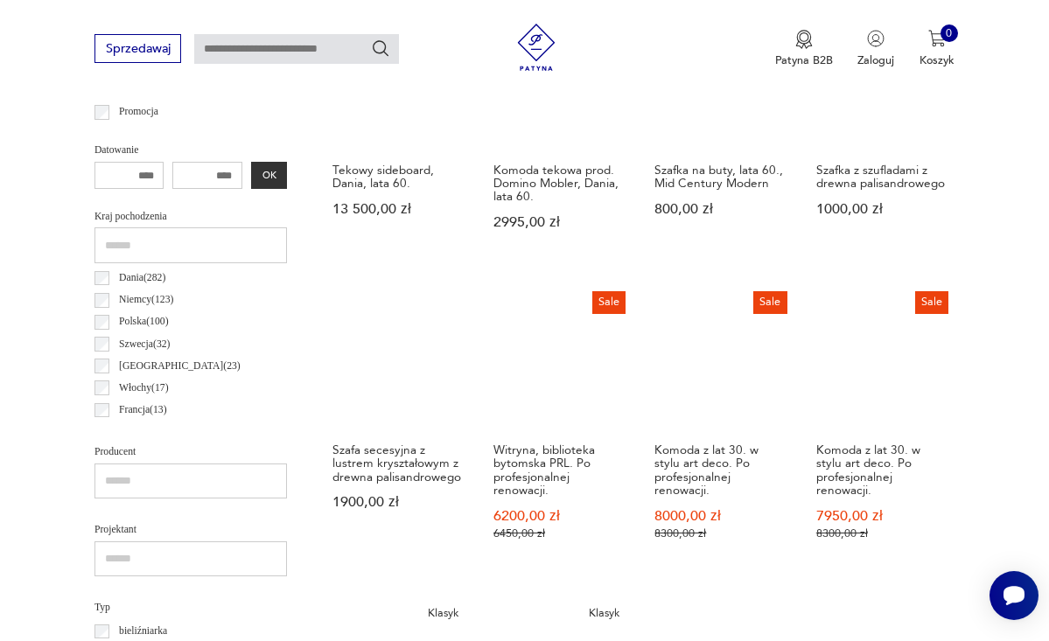
scroll to position [721, 0]
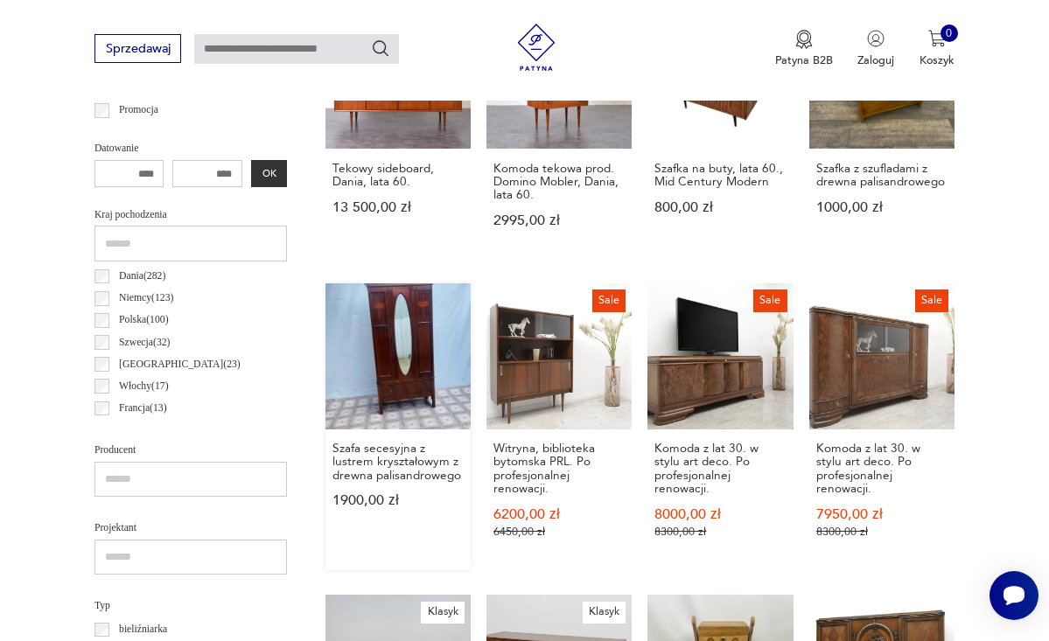
click at [363, 354] on link "Szafa secesyjna z lustrem kryształowym z drewna palisandrowego 1900,00 zł" at bounding box center [397, 426] width 145 height 286
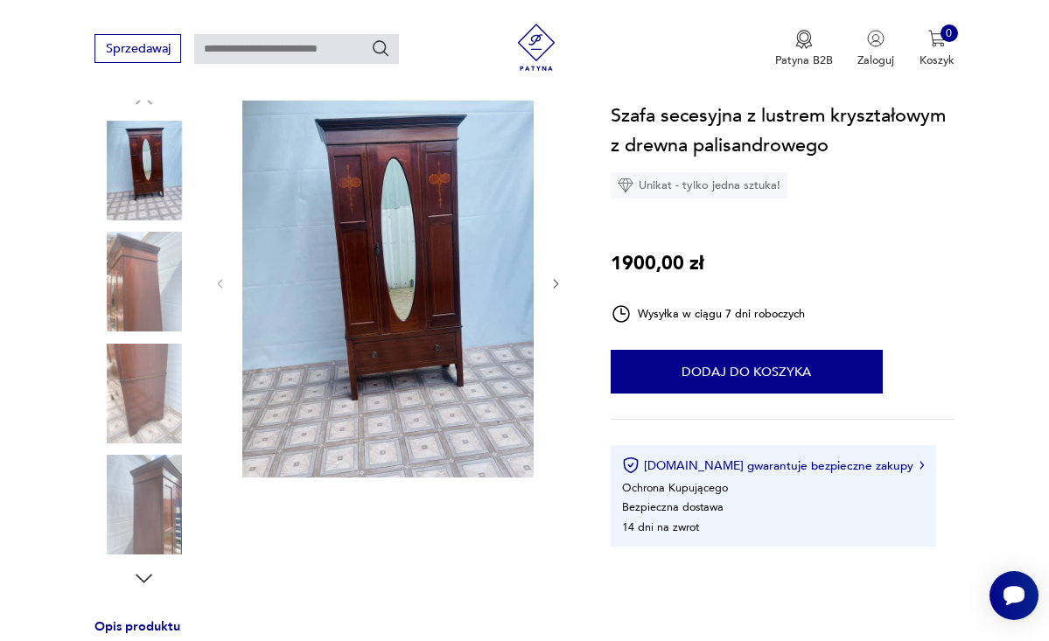
click at [558, 277] on icon "button" at bounding box center [555, 283] width 13 height 13
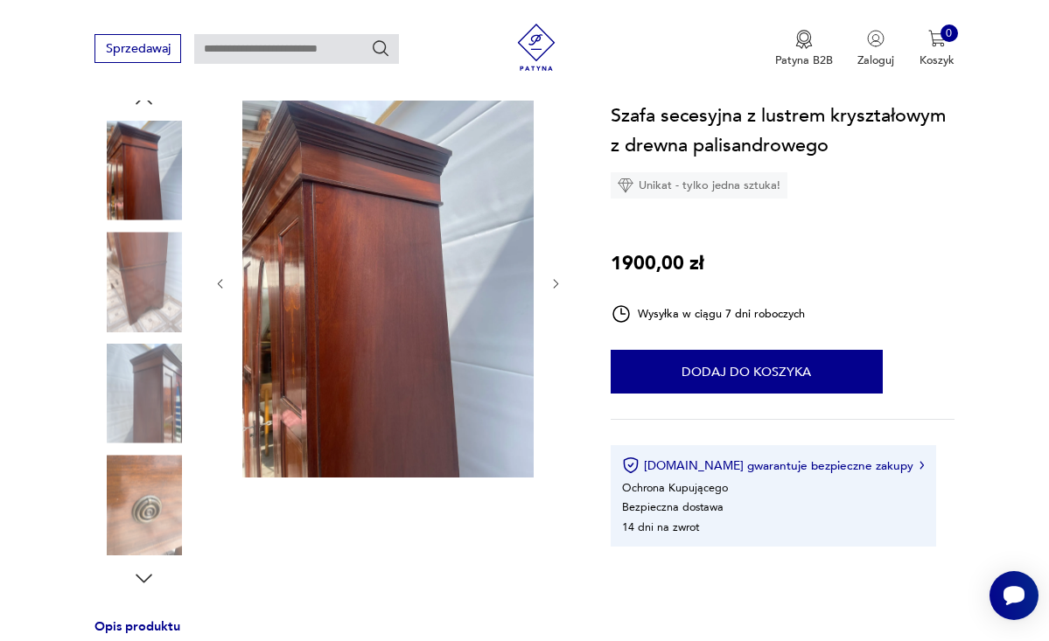
click at [558, 283] on icon "button" at bounding box center [556, 284] width 5 height 9
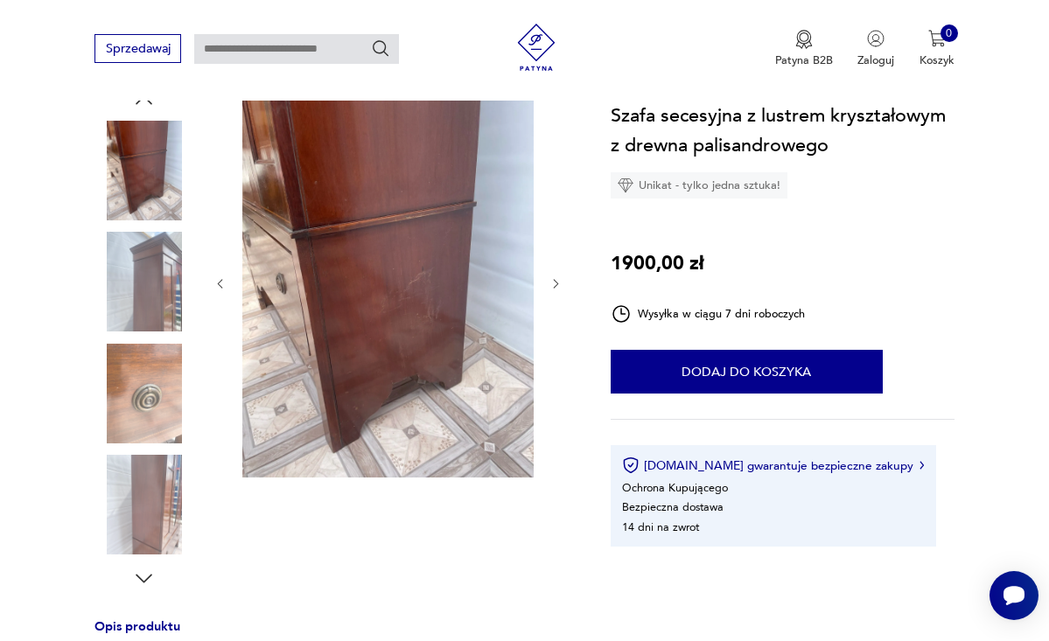
click at [558, 283] on icon "button" at bounding box center [556, 284] width 5 height 9
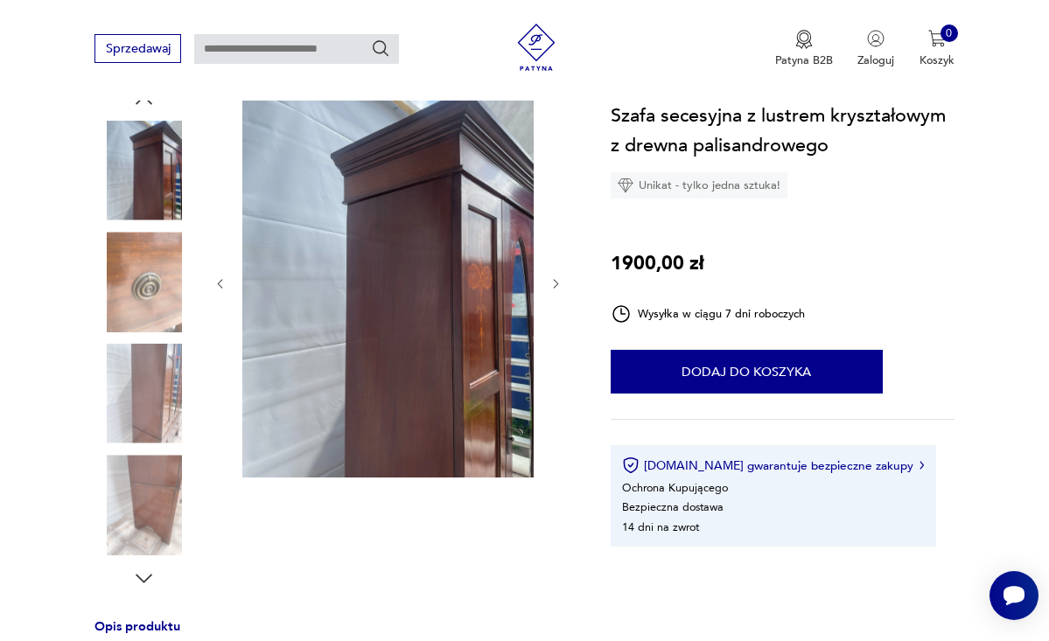
click at [559, 283] on icon "button" at bounding box center [555, 283] width 13 height 13
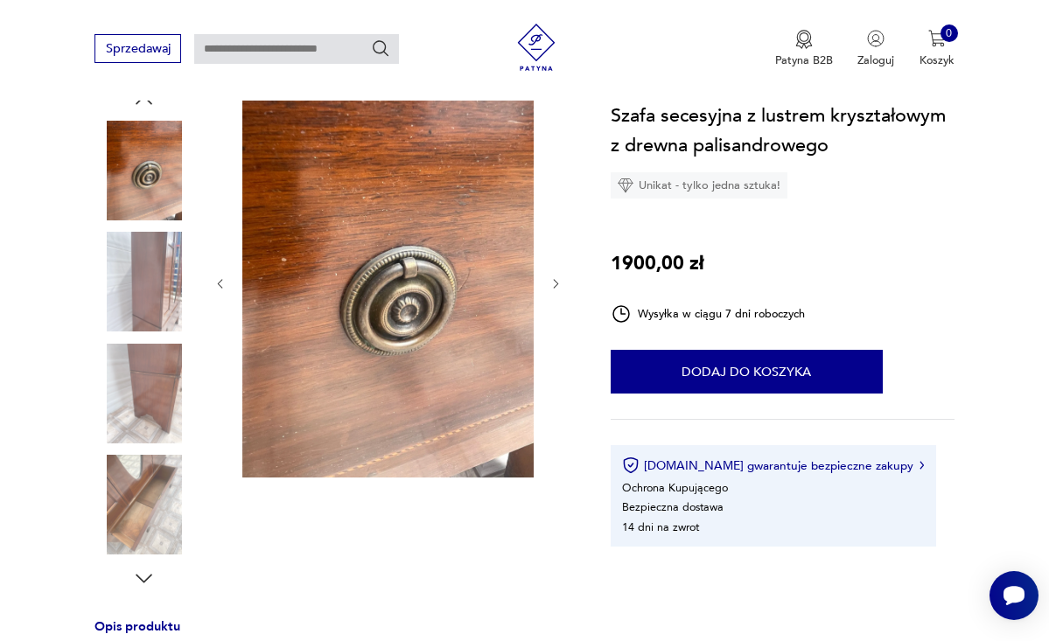
click at [559, 283] on icon "button" at bounding box center [555, 283] width 13 height 13
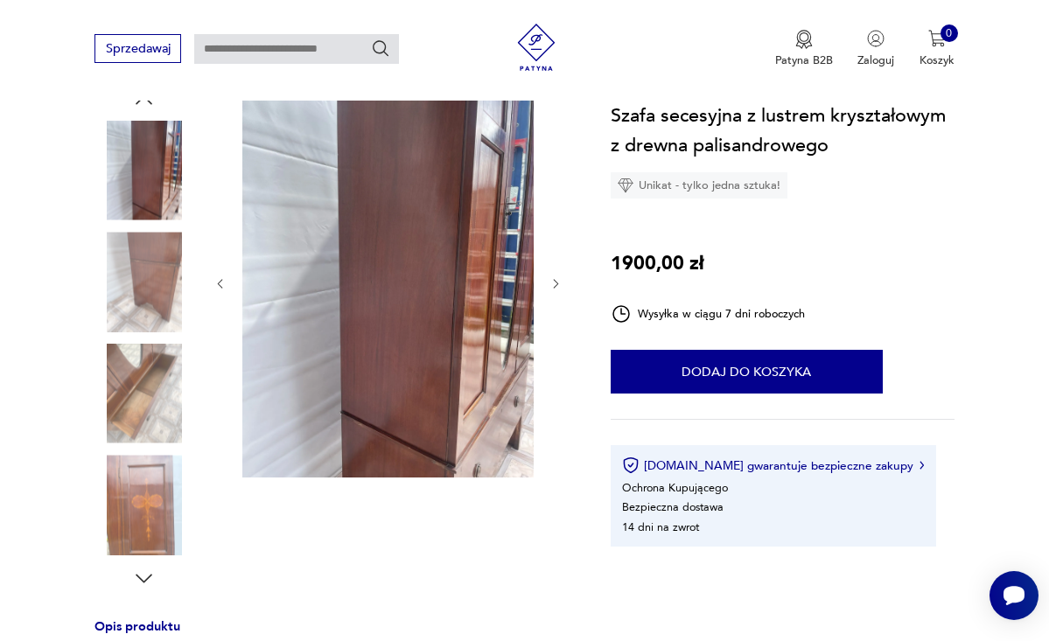
click at [560, 283] on icon "button" at bounding box center [555, 283] width 13 height 13
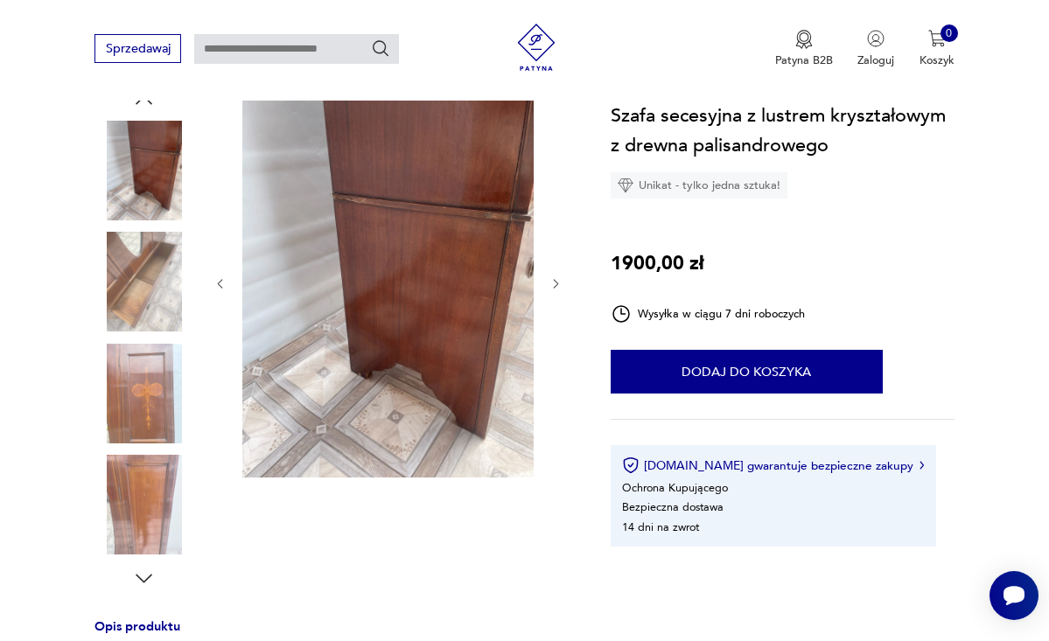
click at [560, 283] on icon "button" at bounding box center [555, 283] width 13 height 13
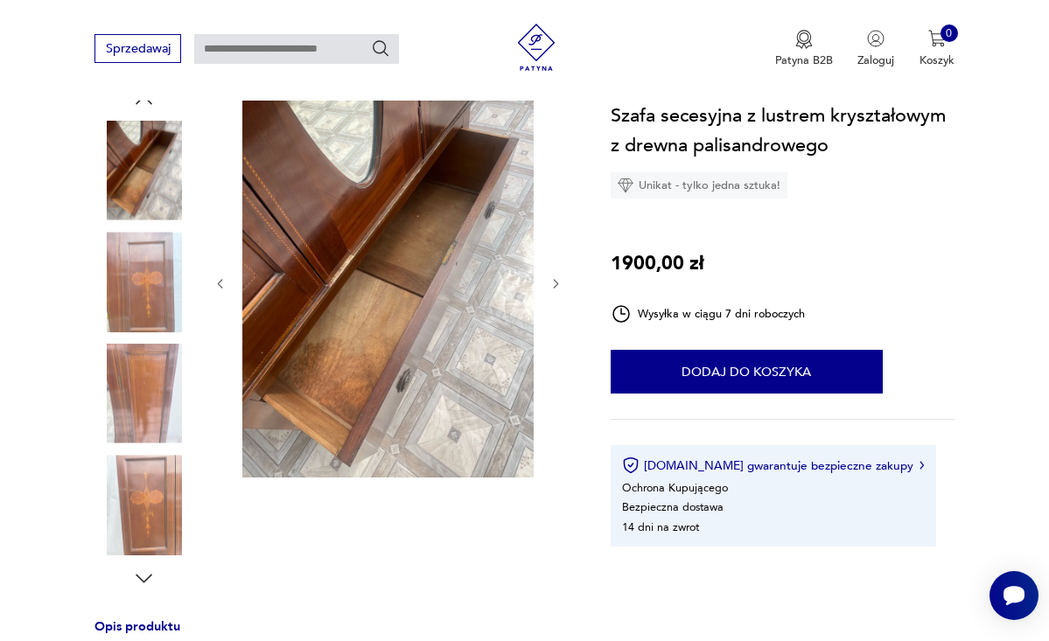
click at [560, 283] on icon "button" at bounding box center [555, 283] width 13 height 13
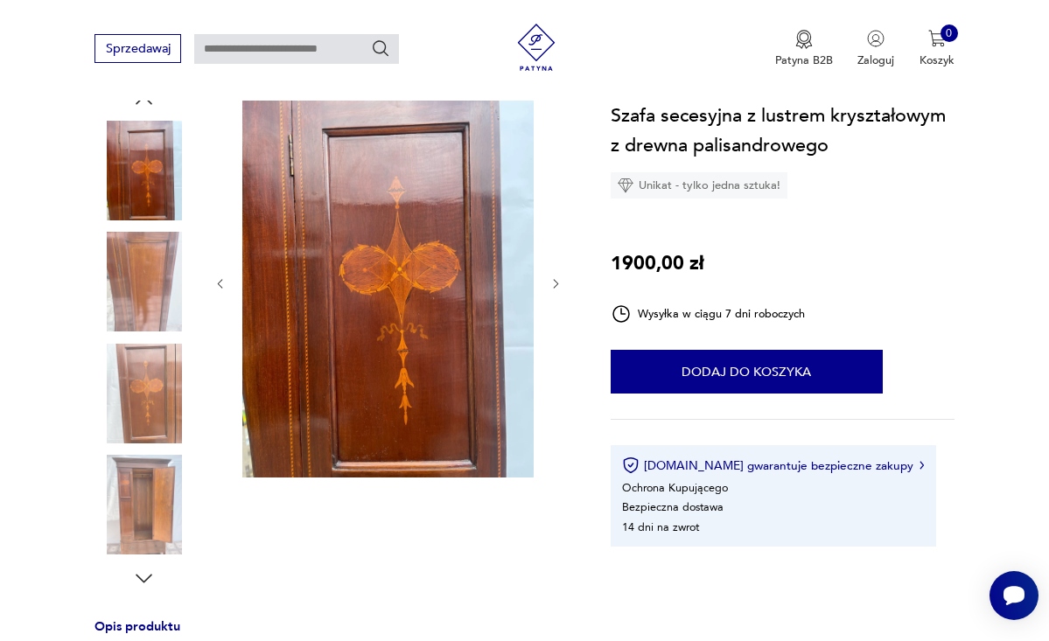
click at [217, 283] on icon "button" at bounding box center [219, 283] width 13 height 13
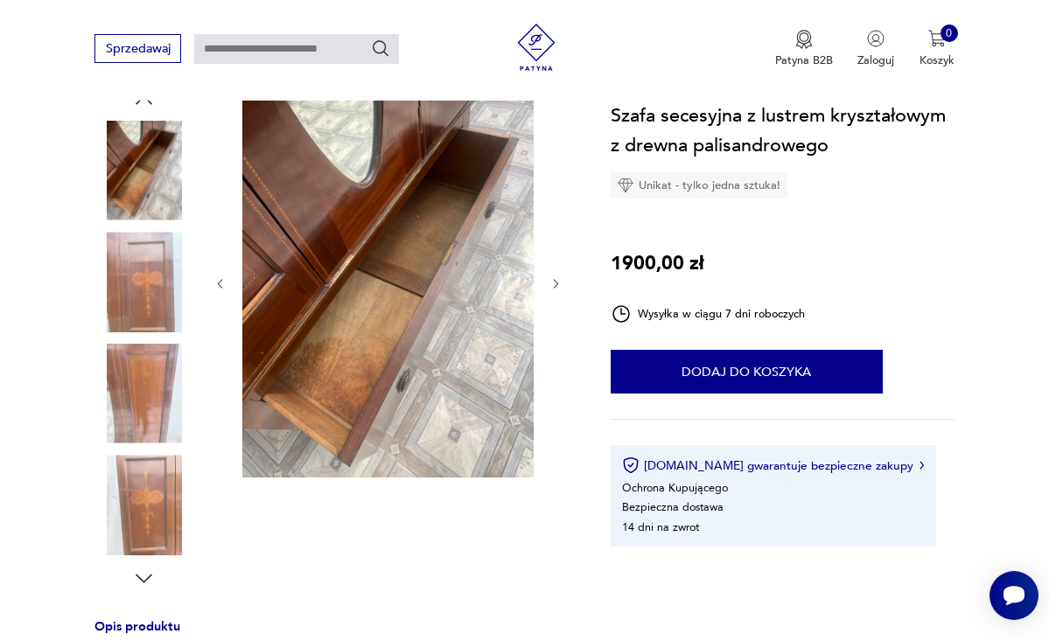
click at [227, 287] on div at bounding box center [388, 284] width 350 height 392
click at [220, 280] on icon "button" at bounding box center [219, 284] width 5 height 9
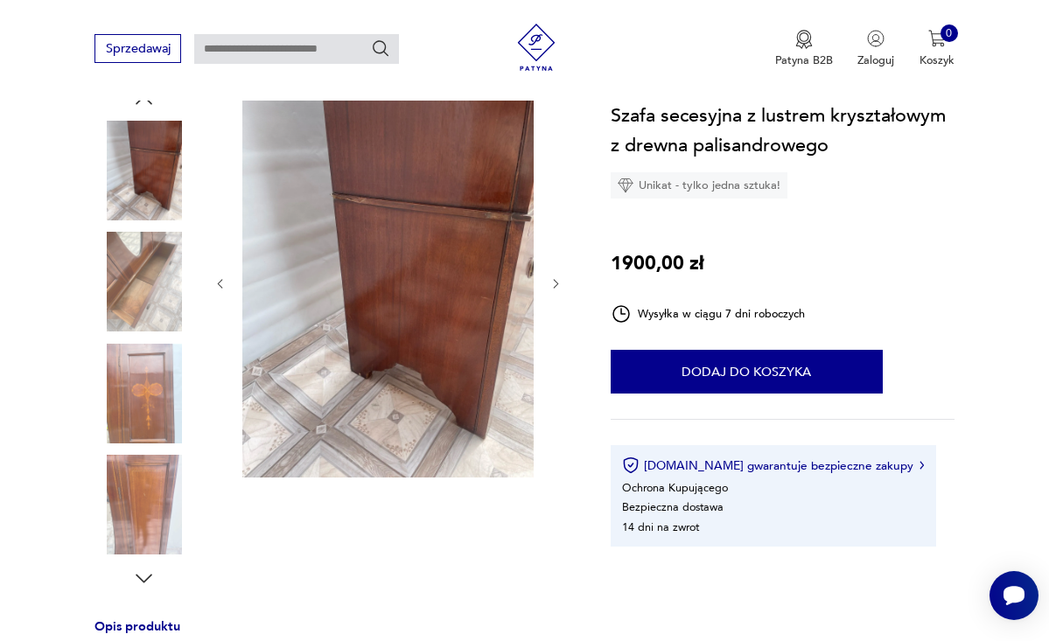
click at [340, 509] on div at bounding box center [388, 339] width 350 height 502
click at [139, 520] on img at bounding box center [144, 505] width 100 height 100
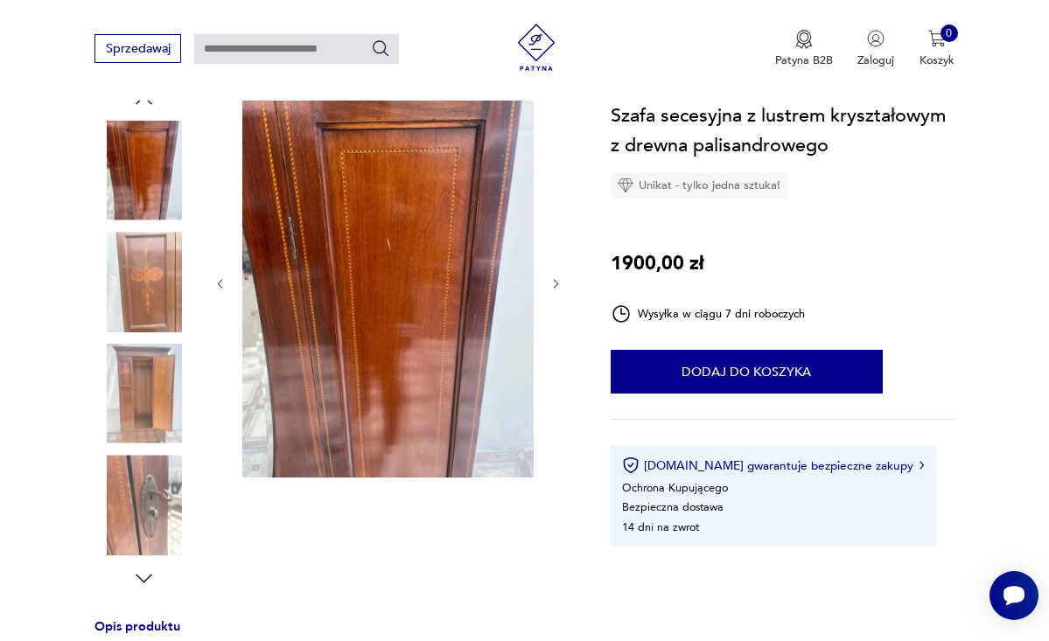
click at [143, 523] on img at bounding box center [144, 505] width 100 height 100
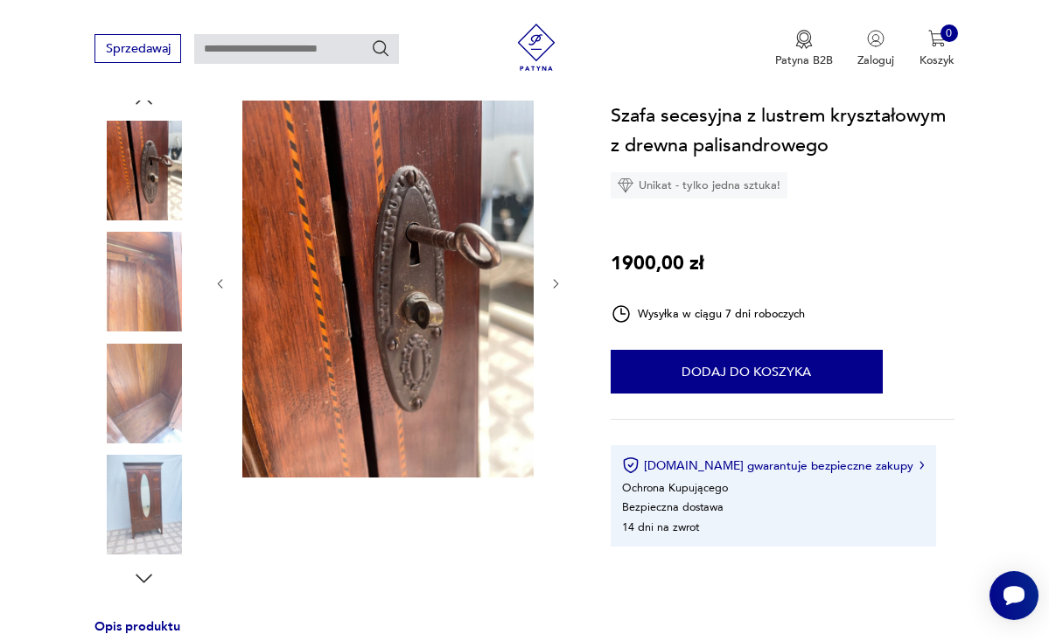
click at [143, 523] on img at bounding box center [144, 505] width 100 height 100
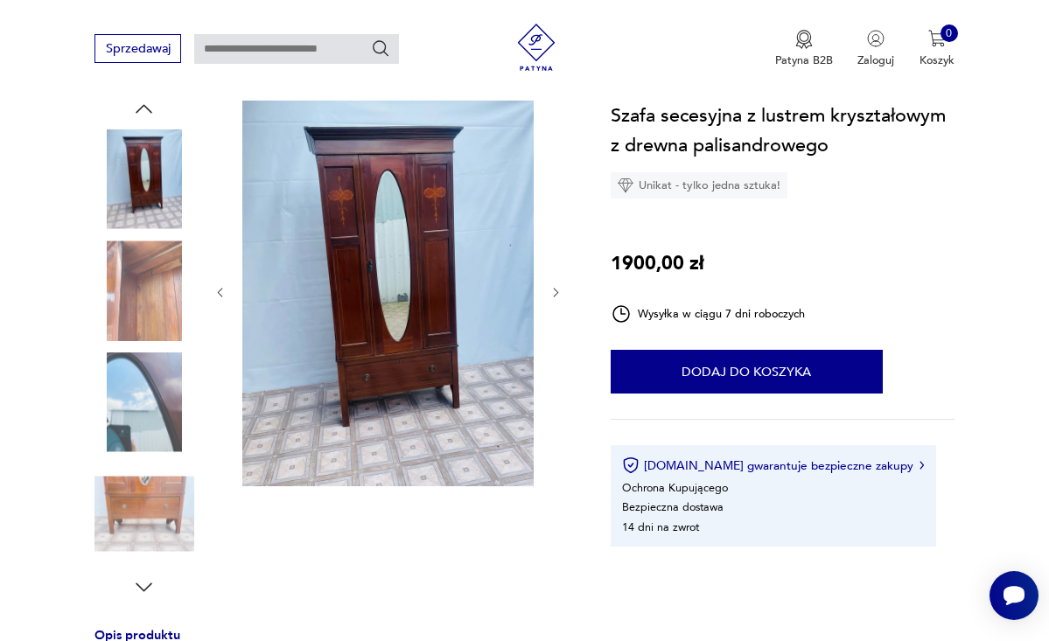
scroll to position [174, 0]
click at [557, 290] on icon "button" at bounding box center [555, 293] width 13 height 13
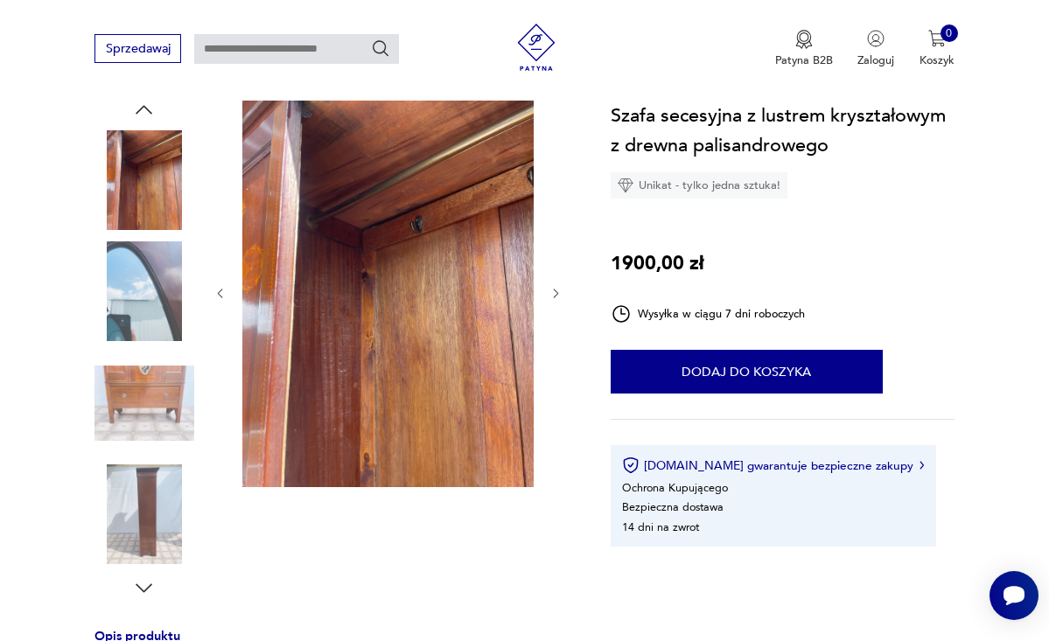
click at [557, 290] on icon "button" at bounding box center [555, 293] width 13 height 13
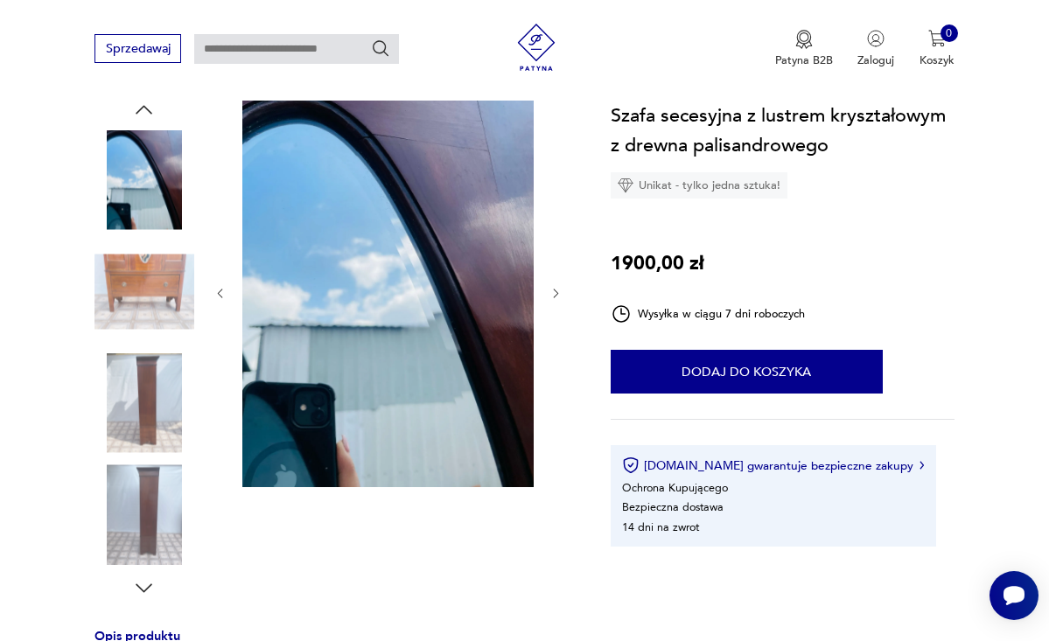
click at [557, 290] on icon "button" at bounding box center [555, 293] width 13 height 13
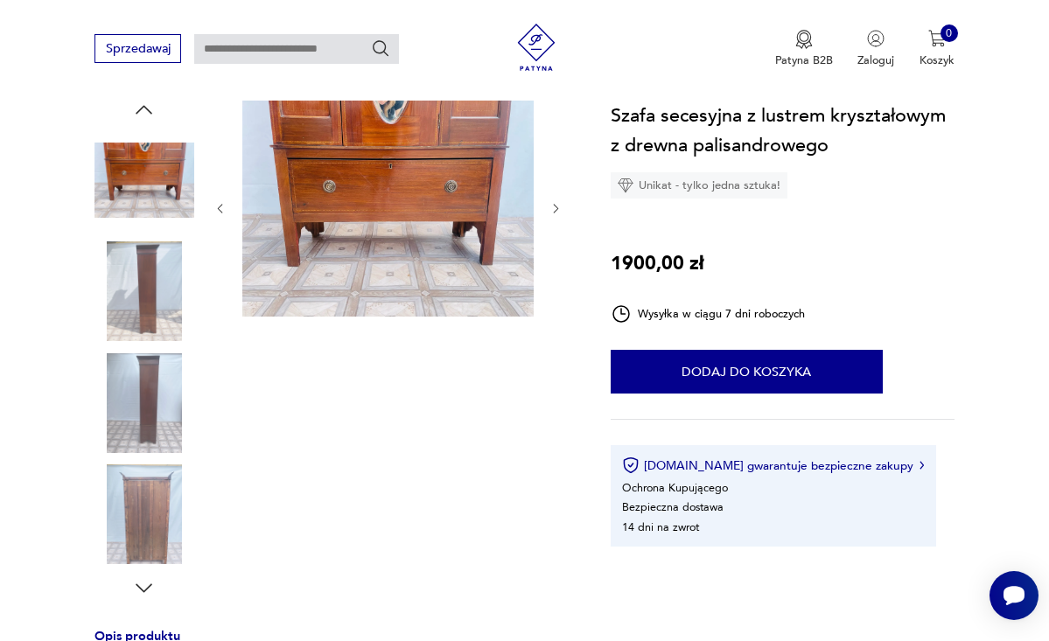
click at [557, 290] on div at bounding box center [388, 209] width 350 height 222
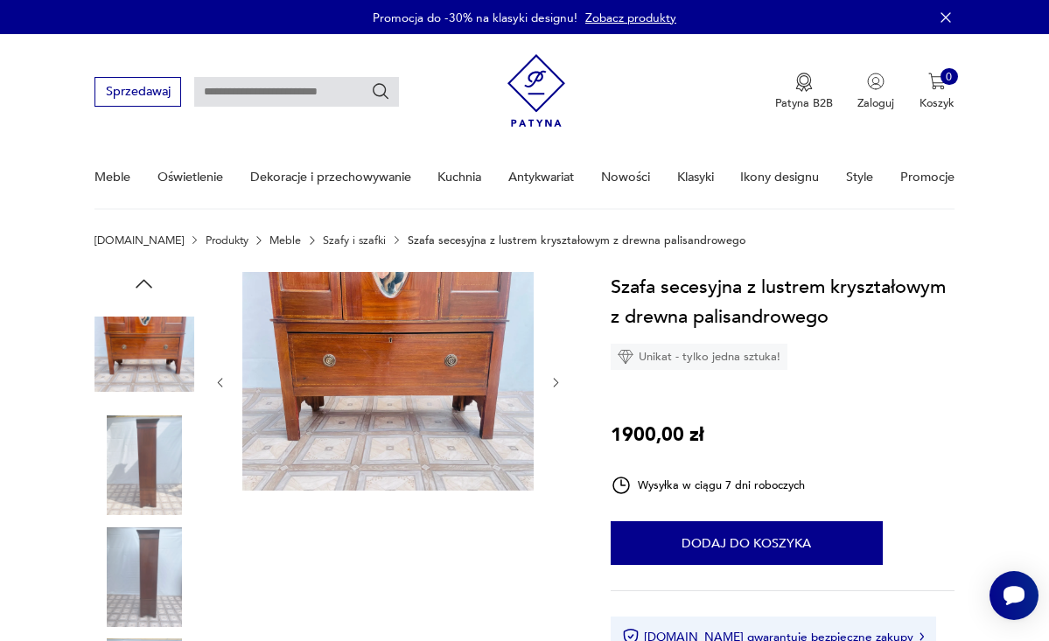
scroll to position [0, 0]
click at [553, 381] on icon "button" at bounding box center [555, 382] width 13 height 13
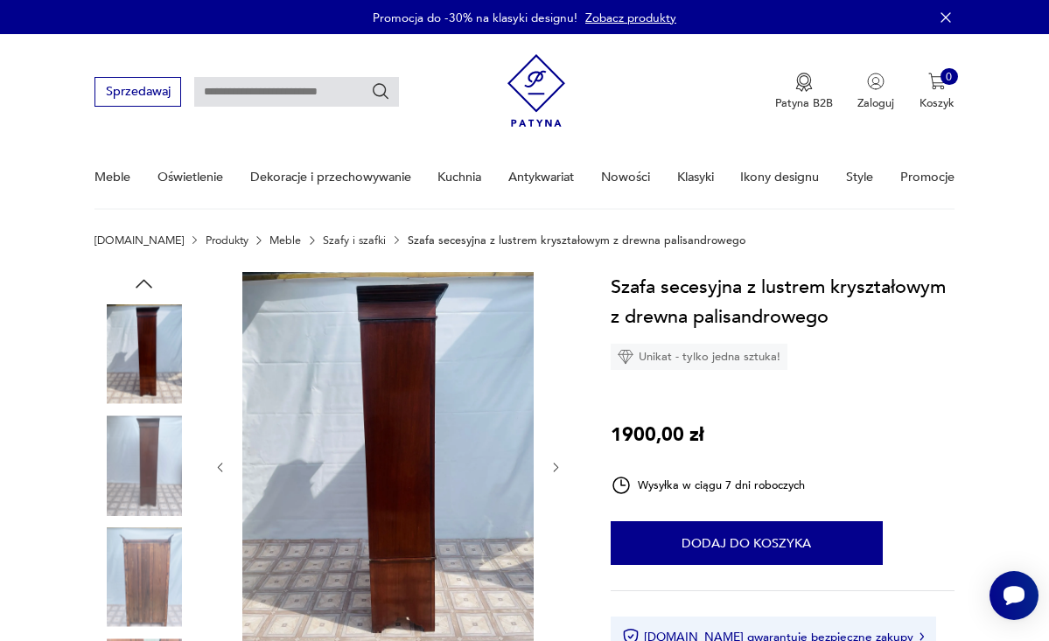
click at [553, 381] on div at bounding box center [388, 468] width 350 height 392
click at [558, 474] on button "button" at bounding box center [555, 468] width 13 height 16
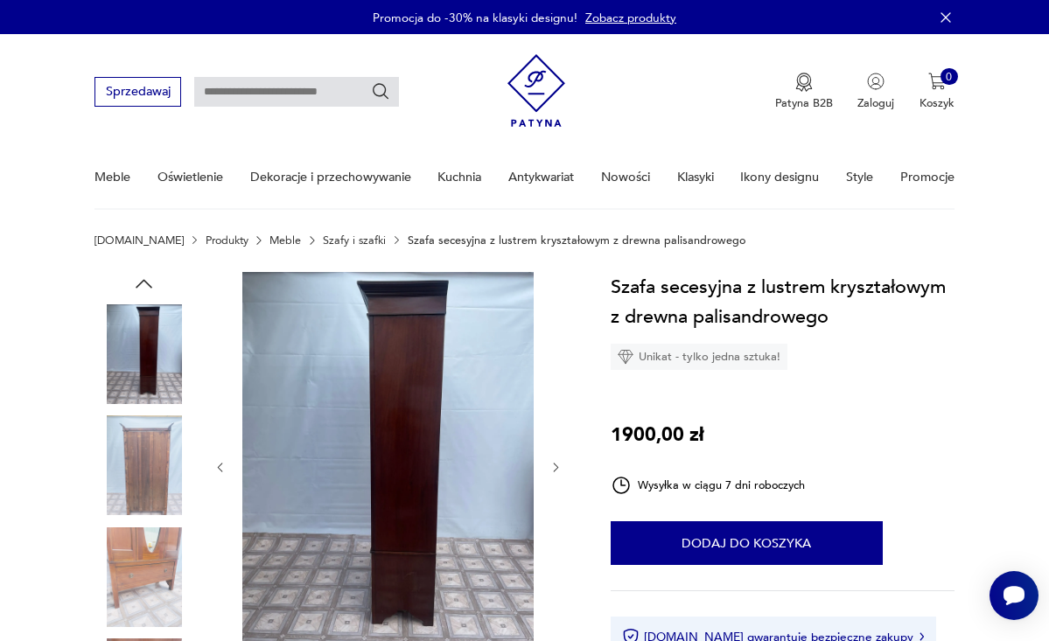
click at [558, 467] on icon "button" at bounding box center [556, 468] width 5 height 9
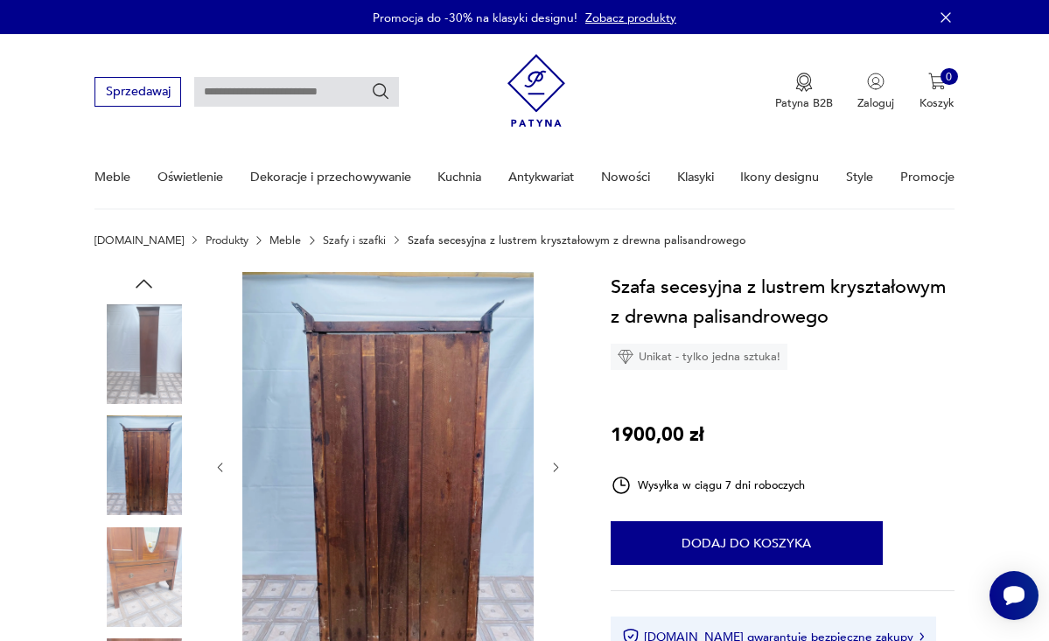
click at [558, 467] on icon "button" at bounding box center [556, 468] width 5 height 9
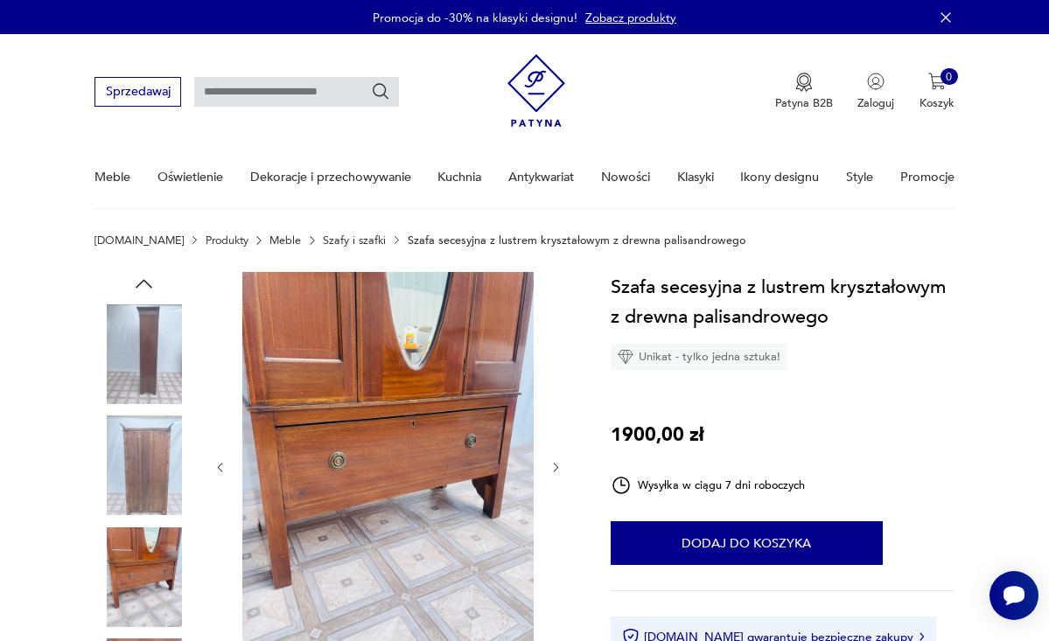
click at [558, 467] on icon "button" at bounding box center [556, 468] width 5 height 9
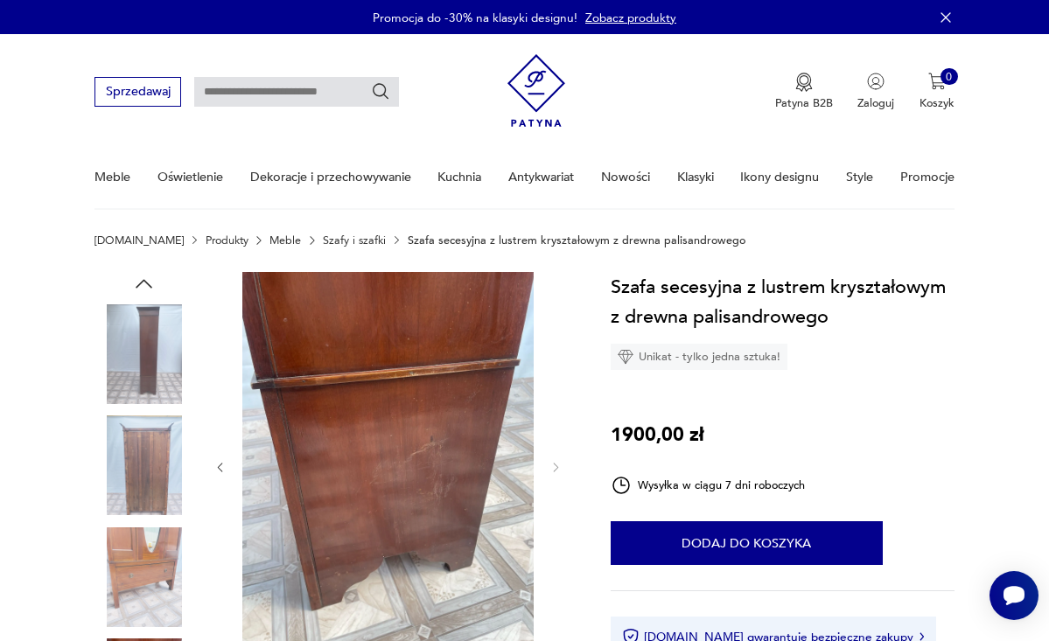
click at [140, 463] on img at bounding box center [144, 466] width 100 height 100
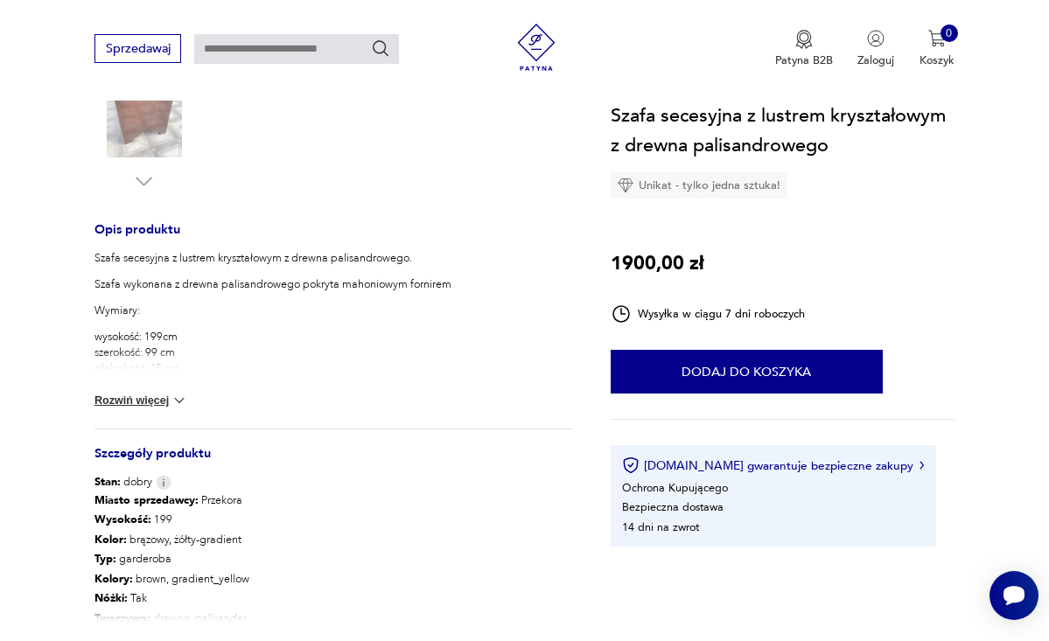
scroll to position [584, 0]
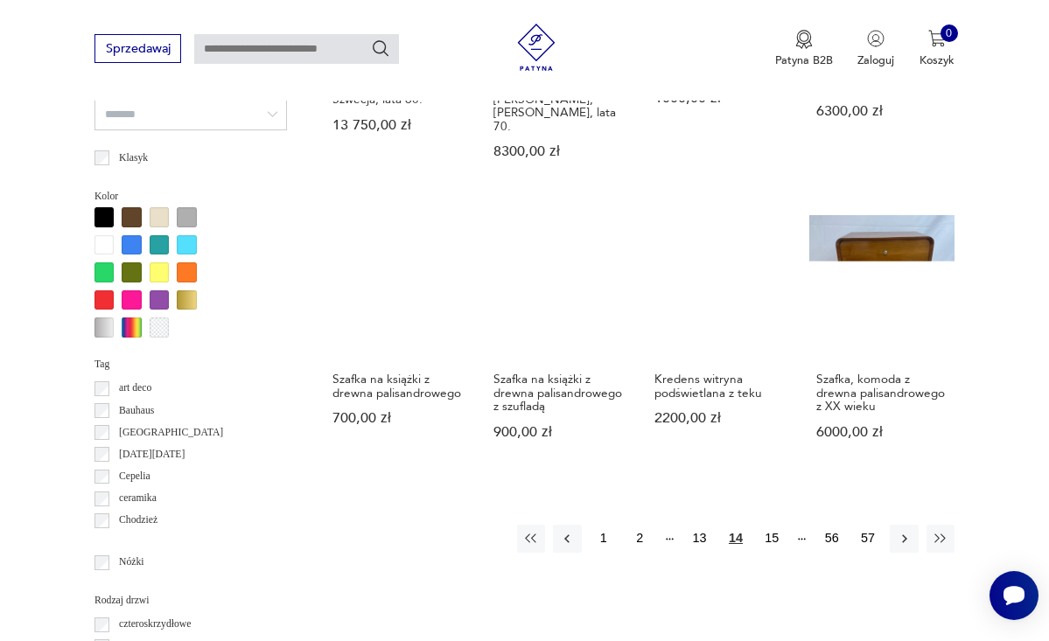
scroll to position [1422, 0]
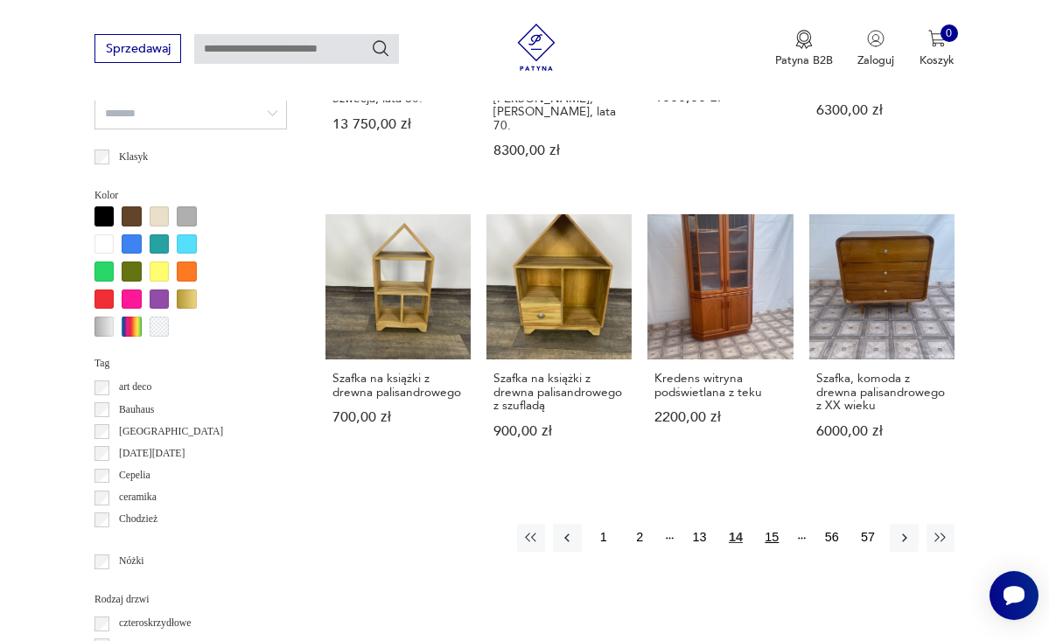
click at [775, 549] on button "15" at bounding box center [772, 538] width 28 height 28
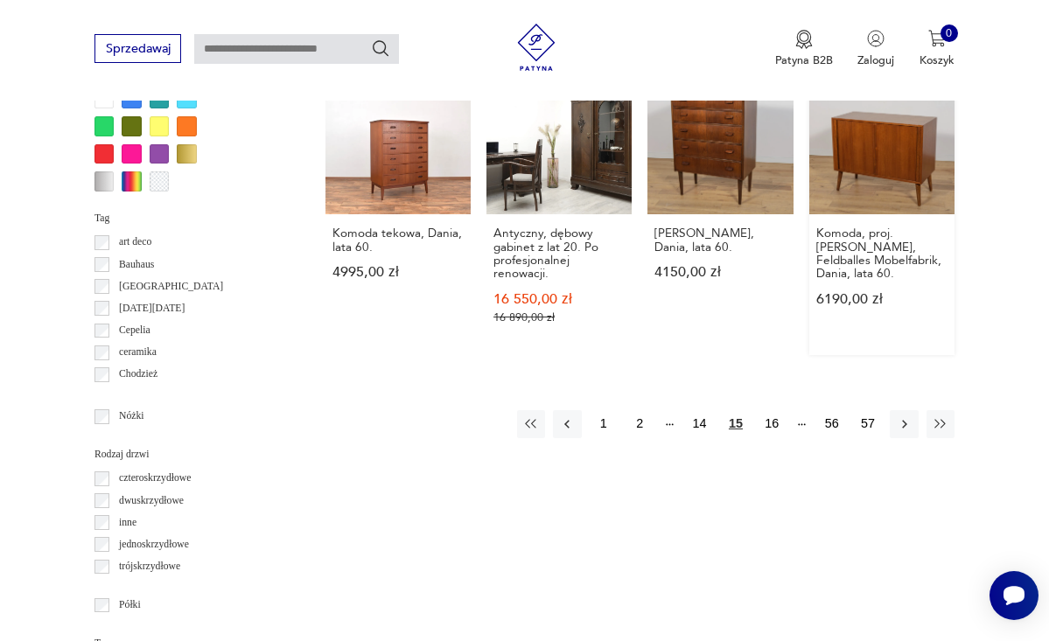
scroll to position [1592, 0]
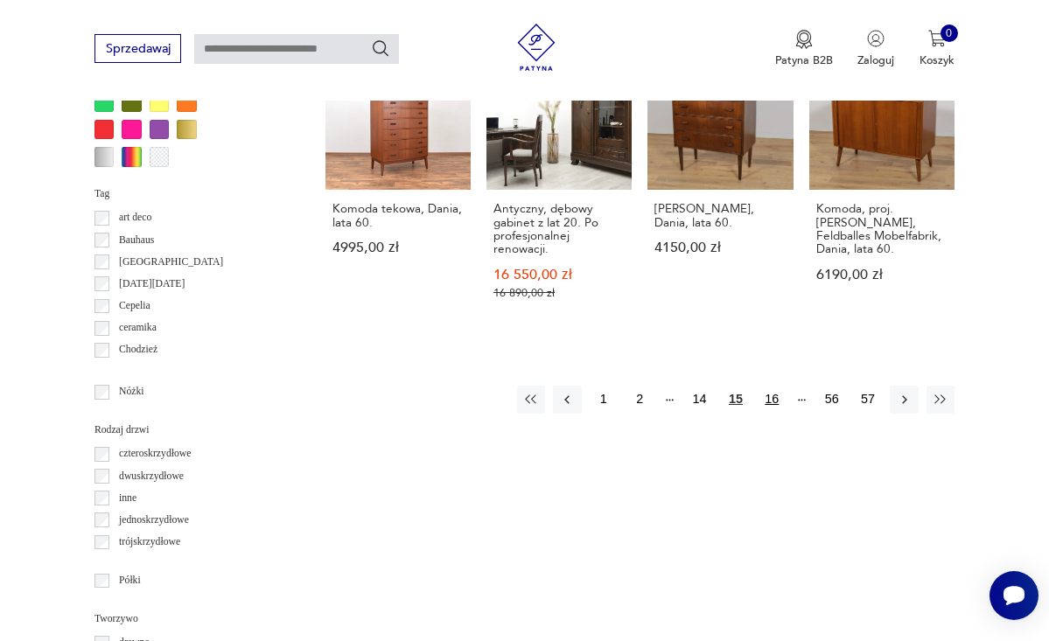
click at [772, 386] on button "16" at bounding box center [772, 400] width 28 height 28
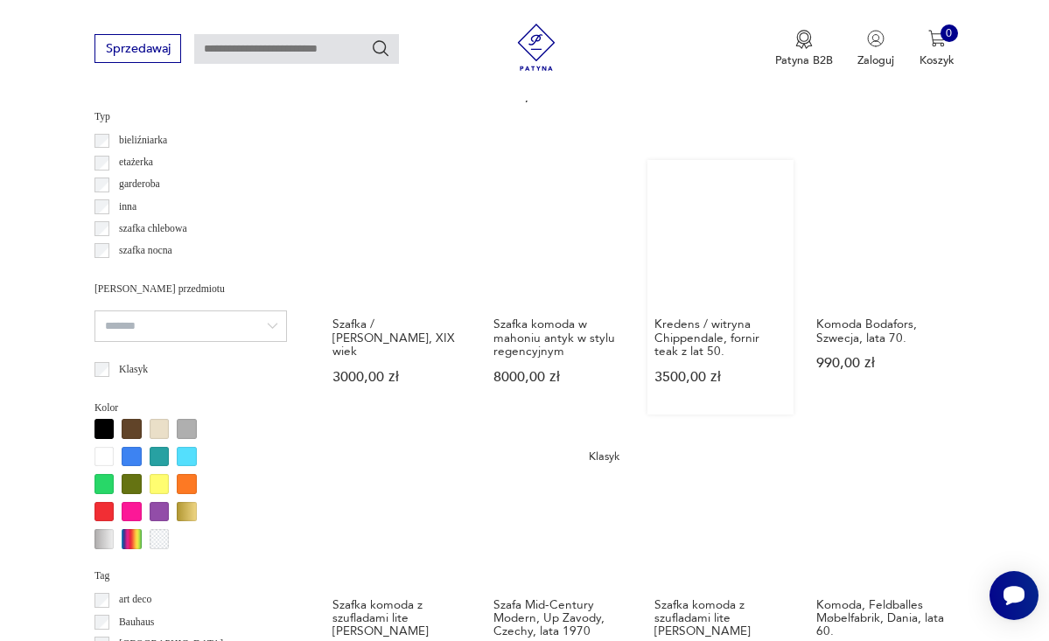
scroll to position [1218, 0]
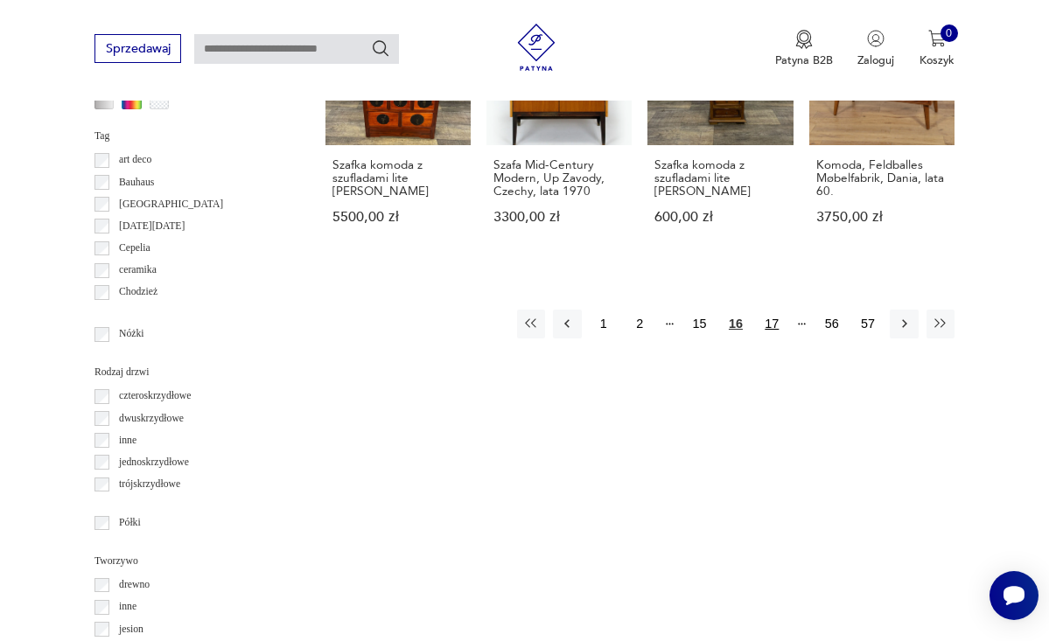
click at [773, 327] on button "17" at bounding box center [772, 324] width 28 height 28
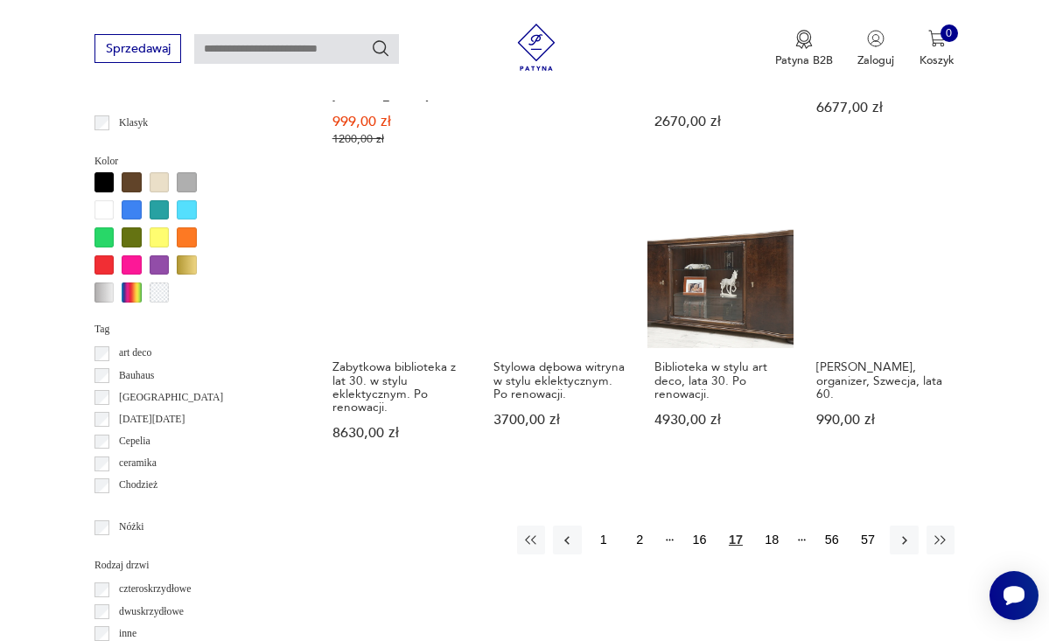
scroll to position [1457, 0]
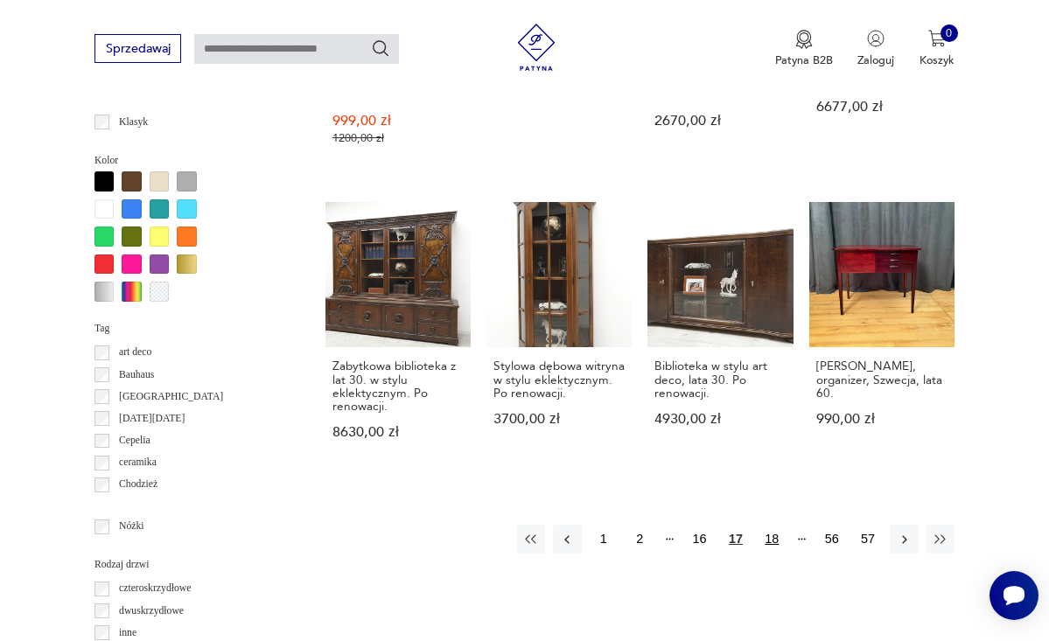
click at [768, 525] on button "18" at bounding box center [772, 539] width 28 height 28
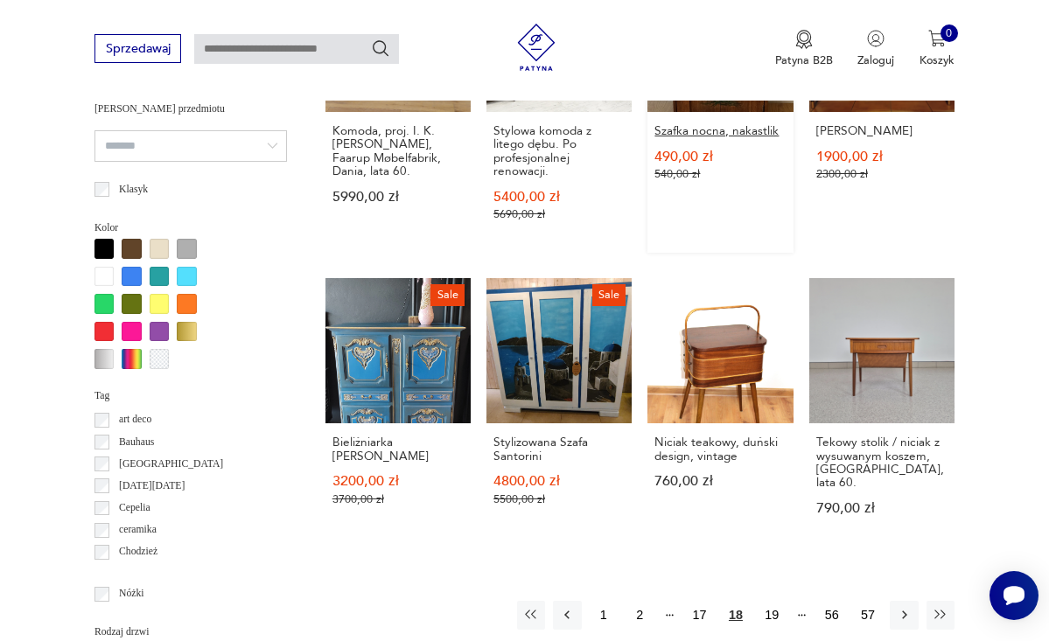
scroll to position [1391, 0]
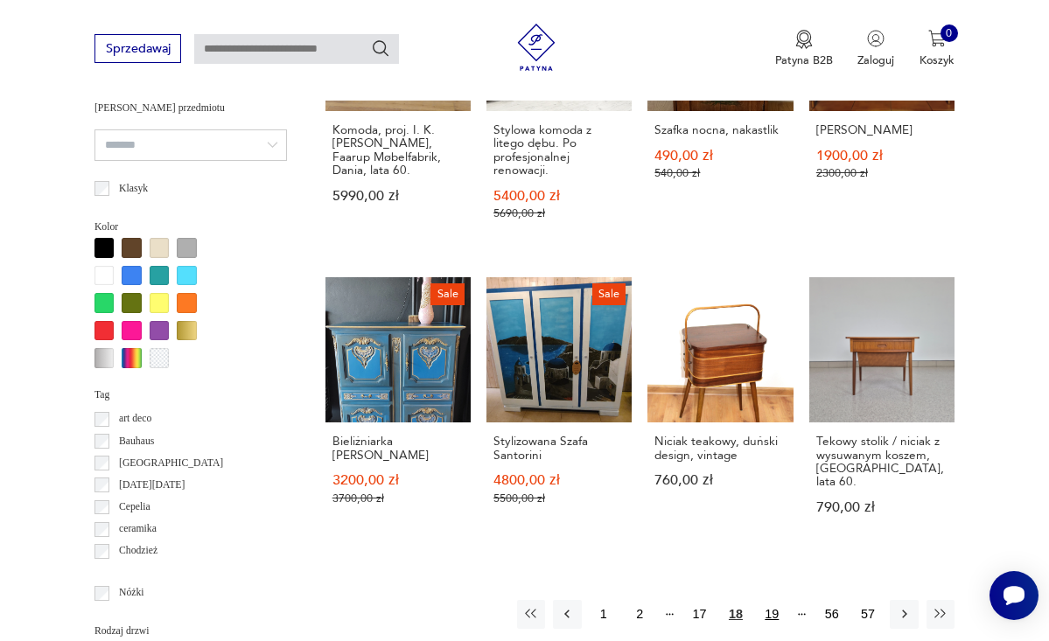
click at [773, 600] on button "19" at bounding box center [772, 614] width 28 height 28
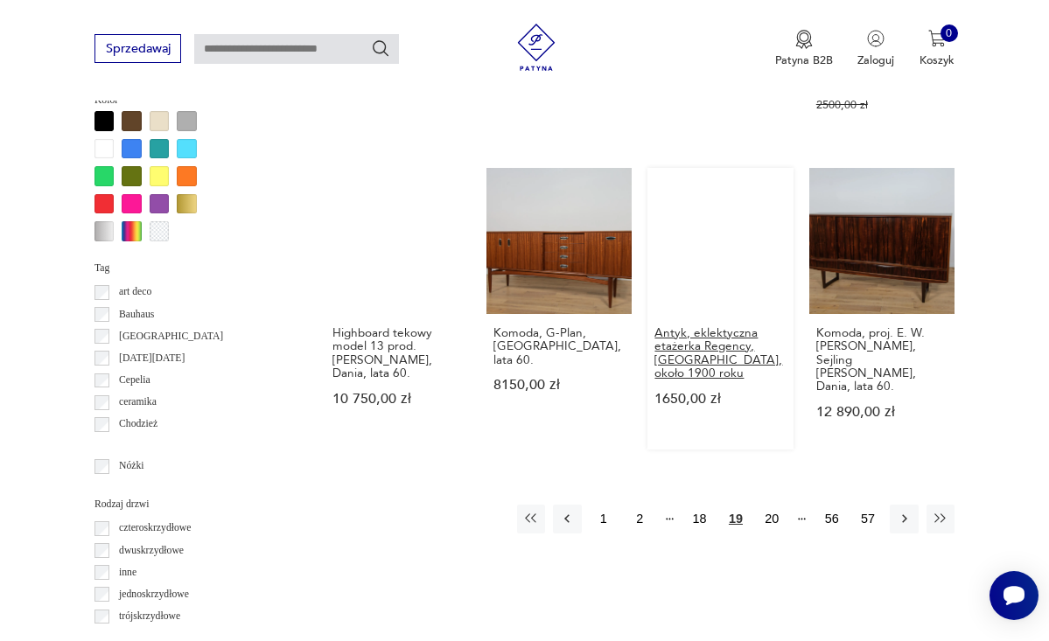
scroll to position [1520, 0]
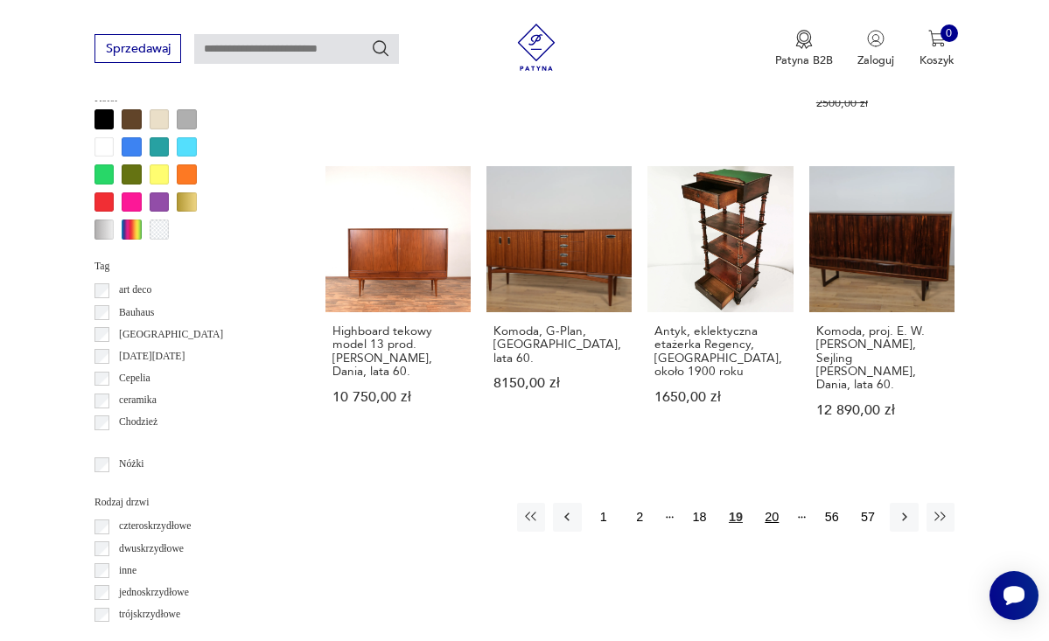
click at [774, 503] on button "20" at bounding box center [772, 517] width 28 height 28
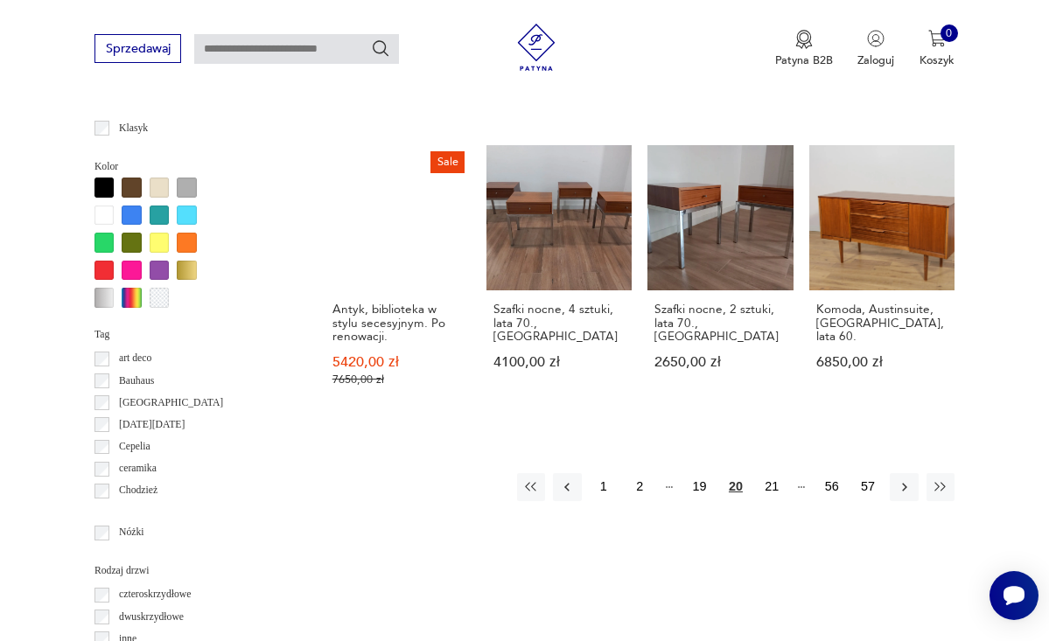
scroll to position [1452, 0]
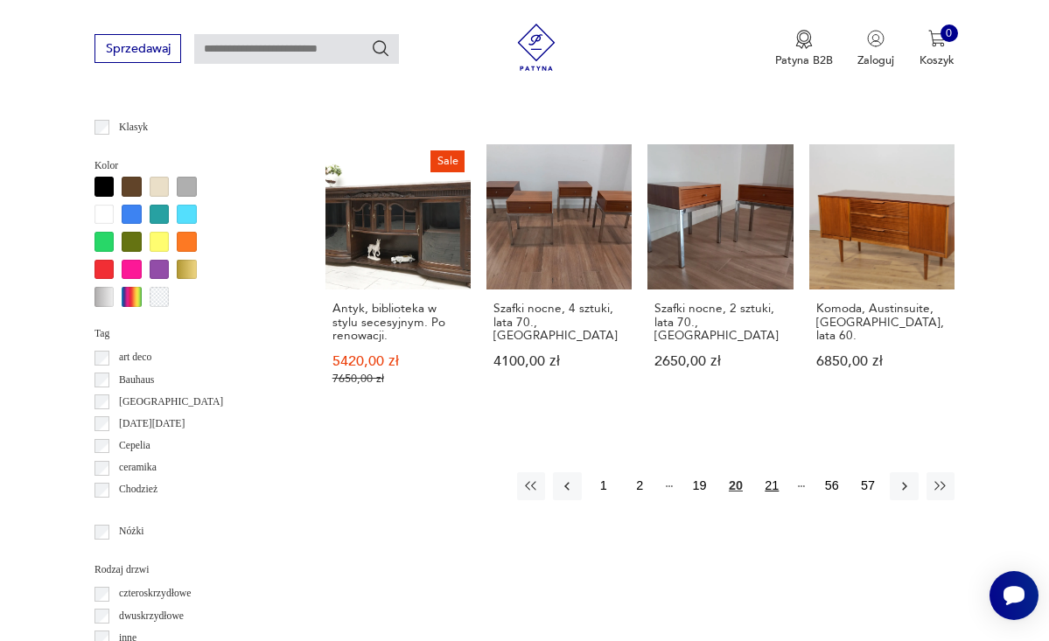
click at [772, 478] on button "21" at bounding box center [772, 486] width 28 height 28
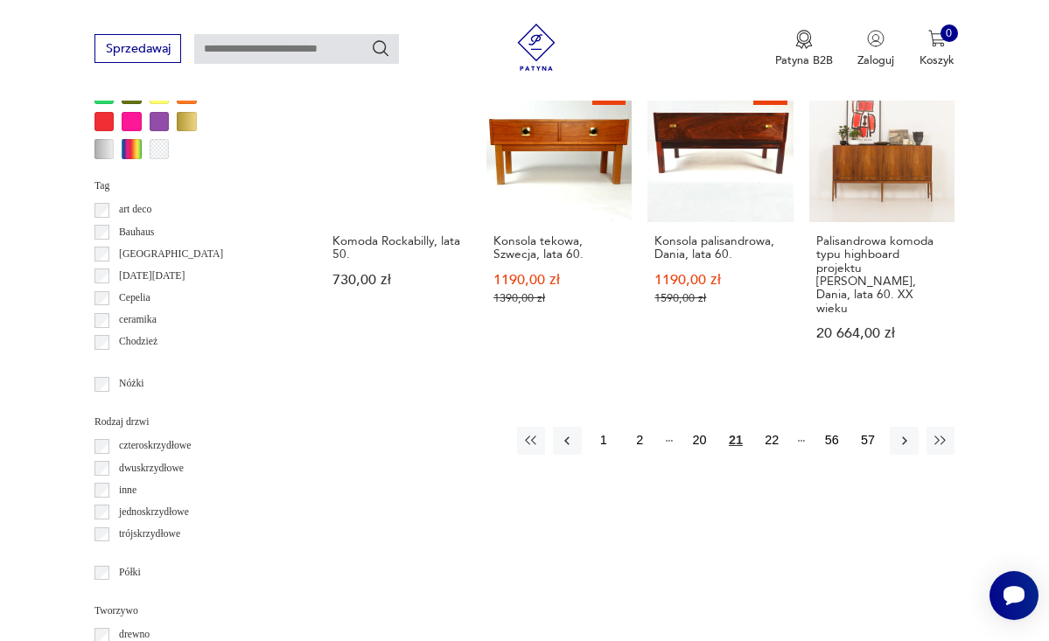
scroll to position [1601, 0]
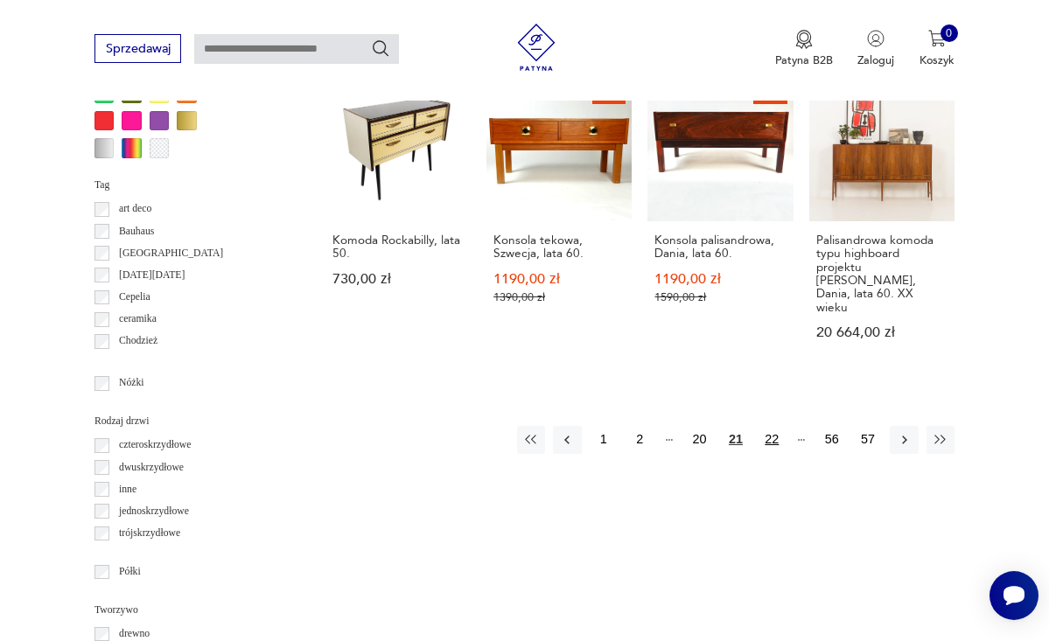
click at [774, 426] on button "22" at bounding box center [772, 440] width 28 height 28
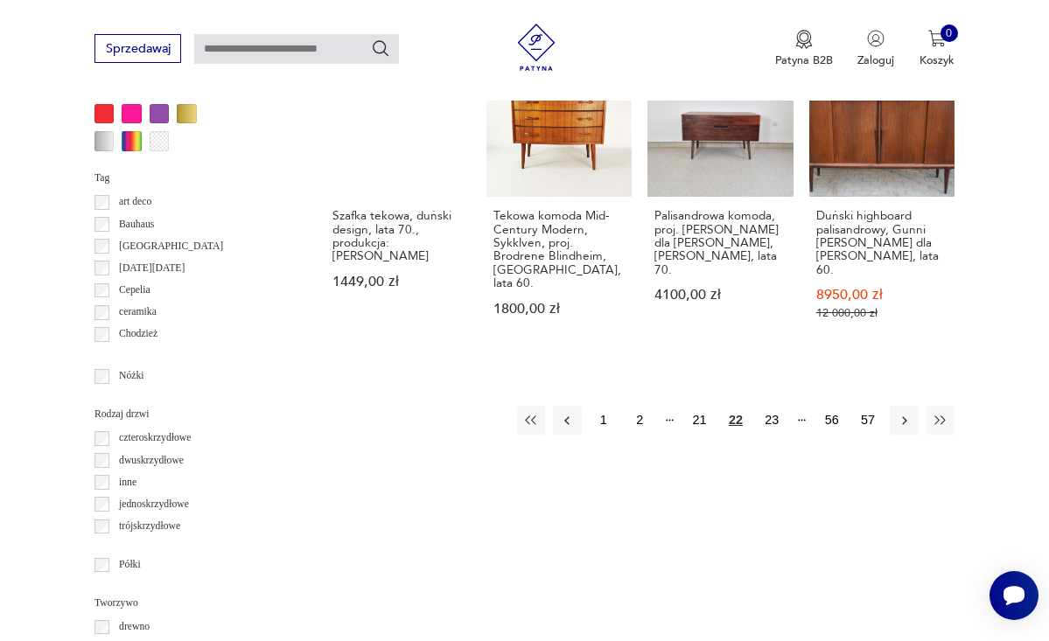
scroll to position [1611, 0]
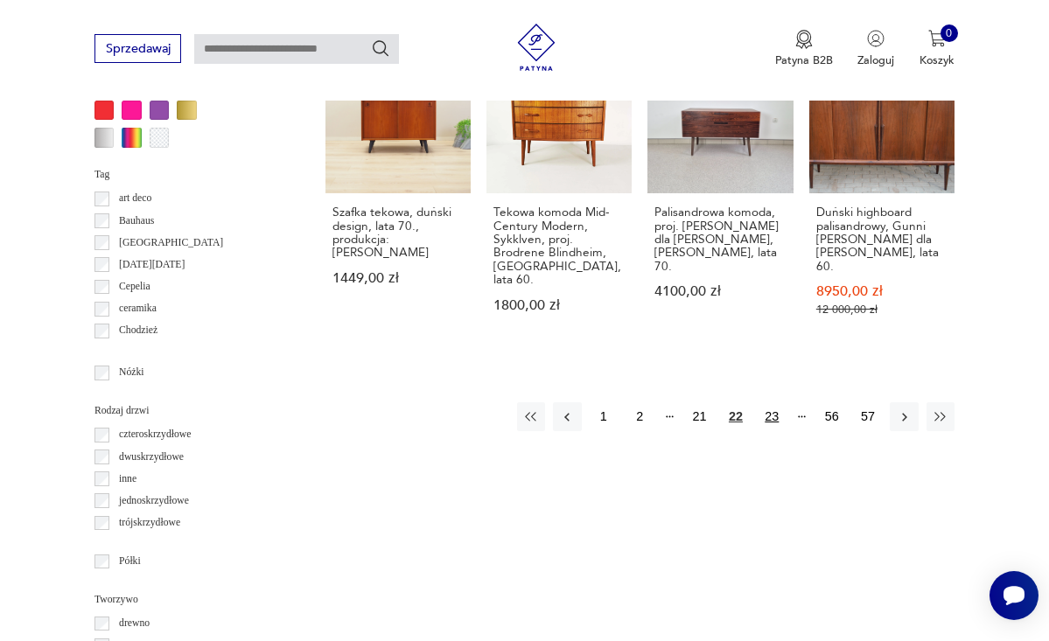
click at [768, 415] on button "23" at bounding box center [772, 416] width 28 height 28
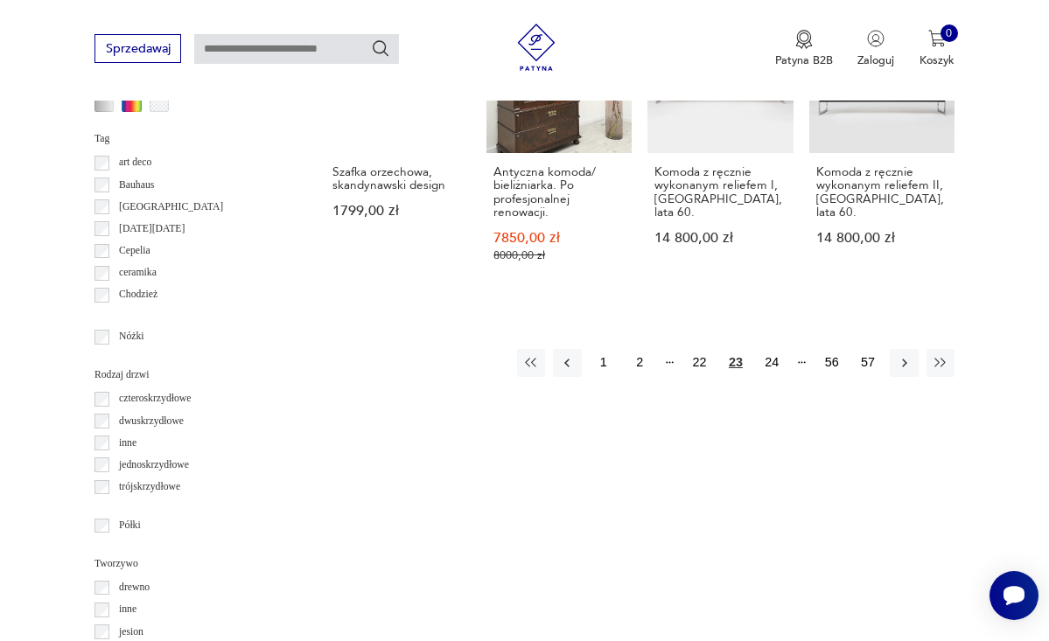
scroll to position [1651, 0]
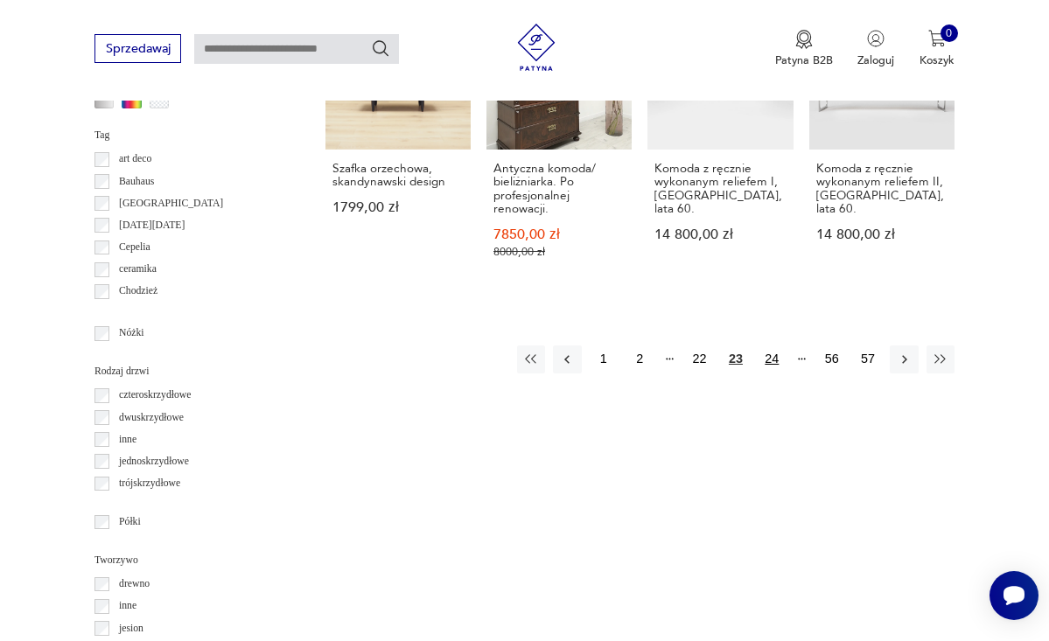
click at [773, 346] on button "24" at bounding box center [772, 360] width 28 height 28
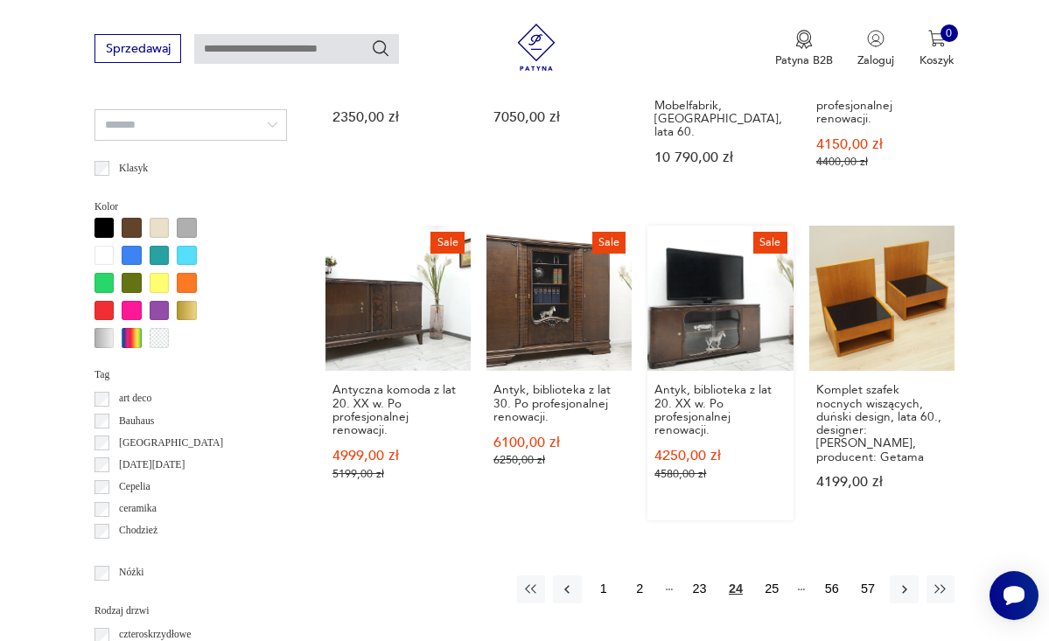
scroll to position [1418, 0]
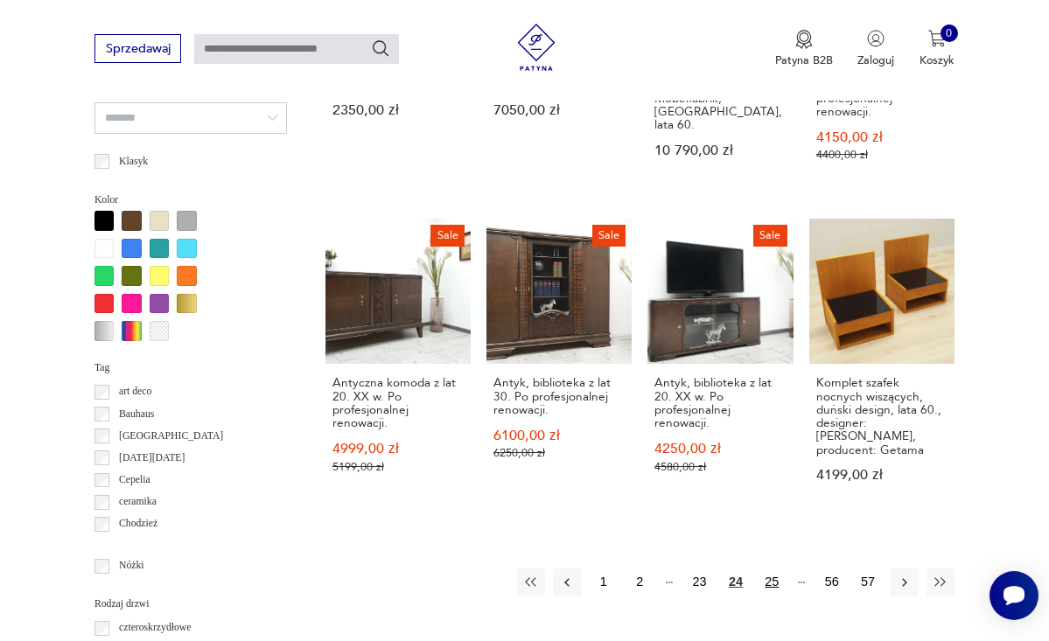
click at [775, 569] on button "25" at bounding box center [772, 583] width 28 height 28
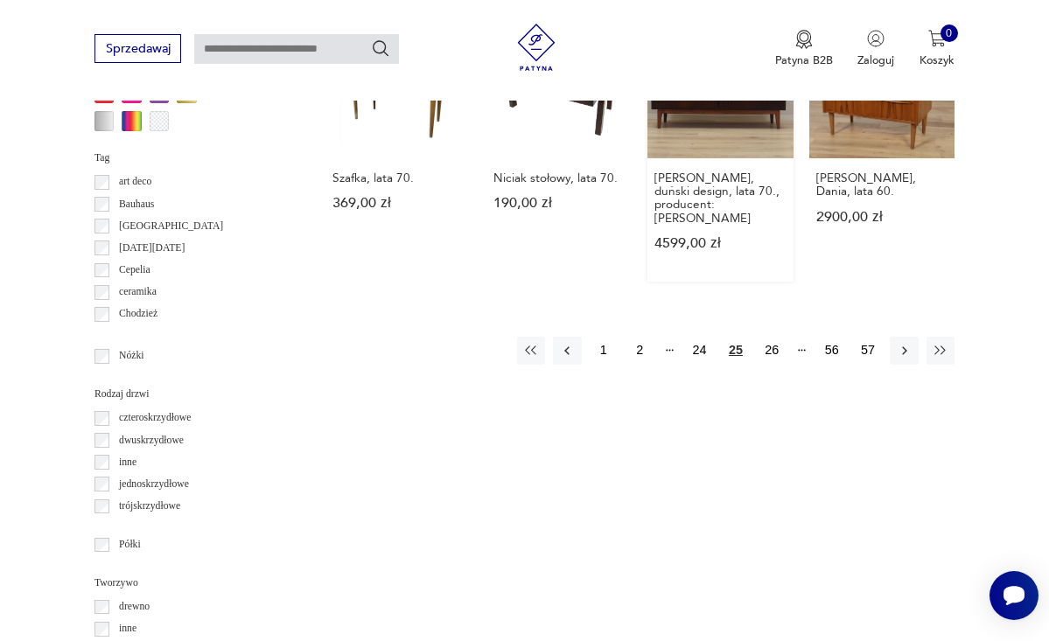
scroll to position [1631, 0]
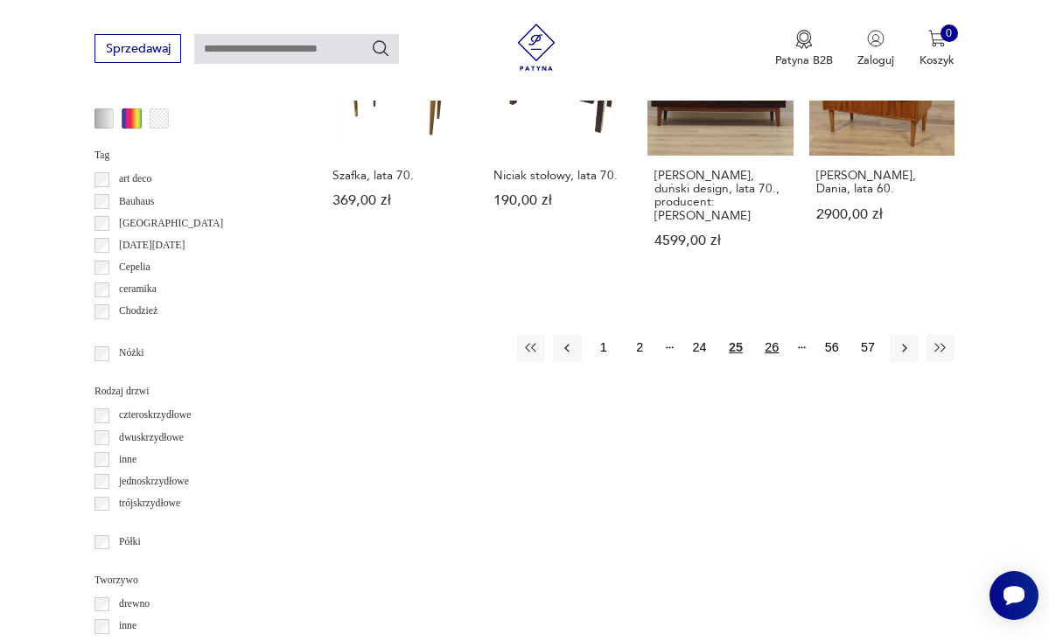
click at [770, 334] on button "26" at bounding box center [772, 348] width 28 height 28
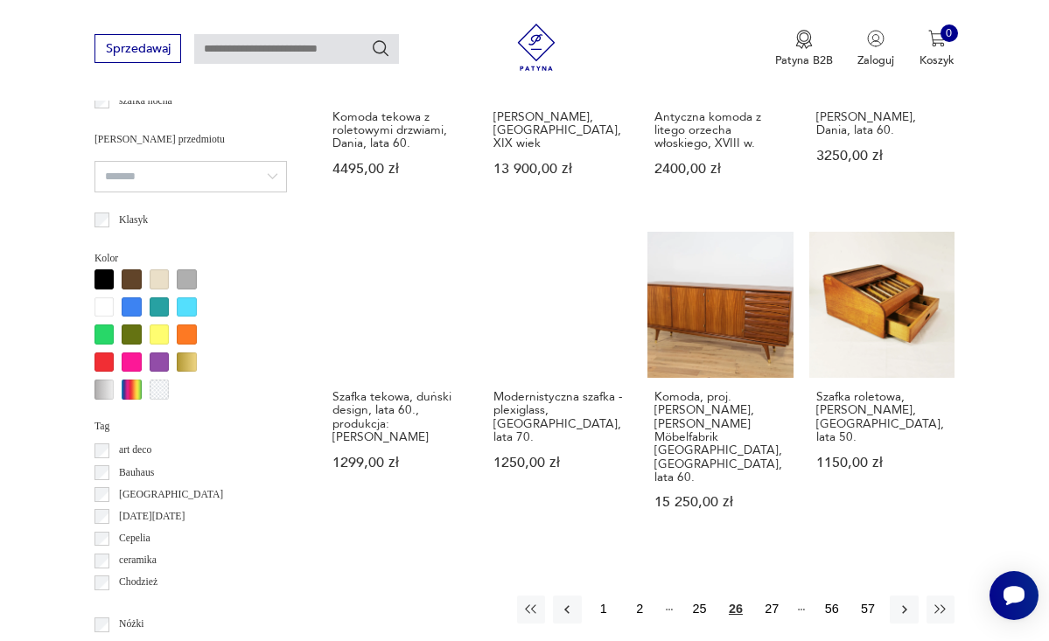
scroll to position [1362, 0]
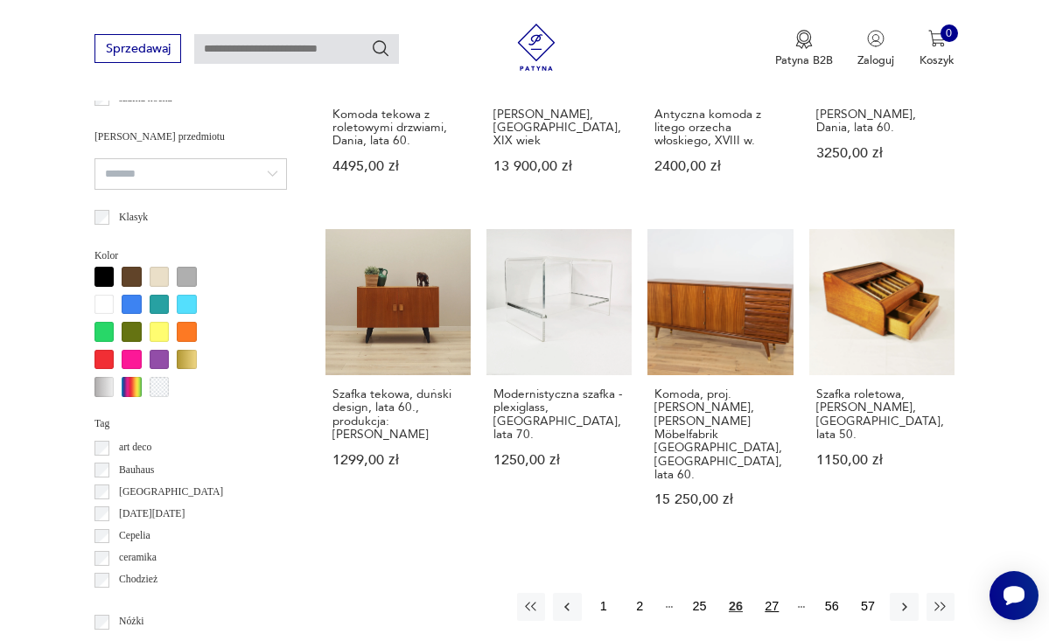
click at [778, 593] on button "27" at bounding box center [772, 607] width 28 height 28
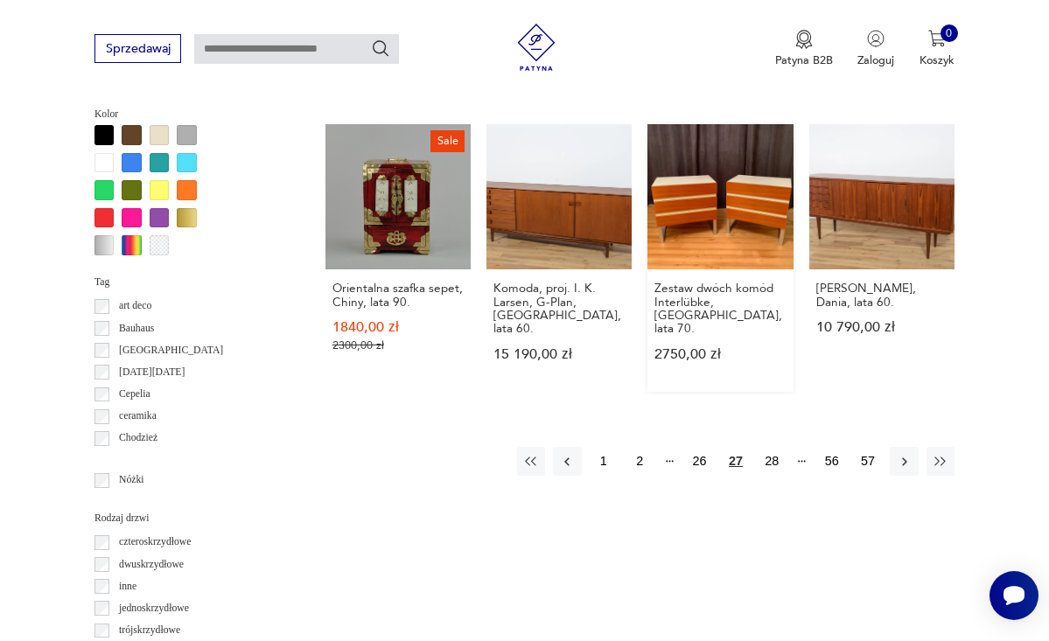
scroll to position [1505, 0]
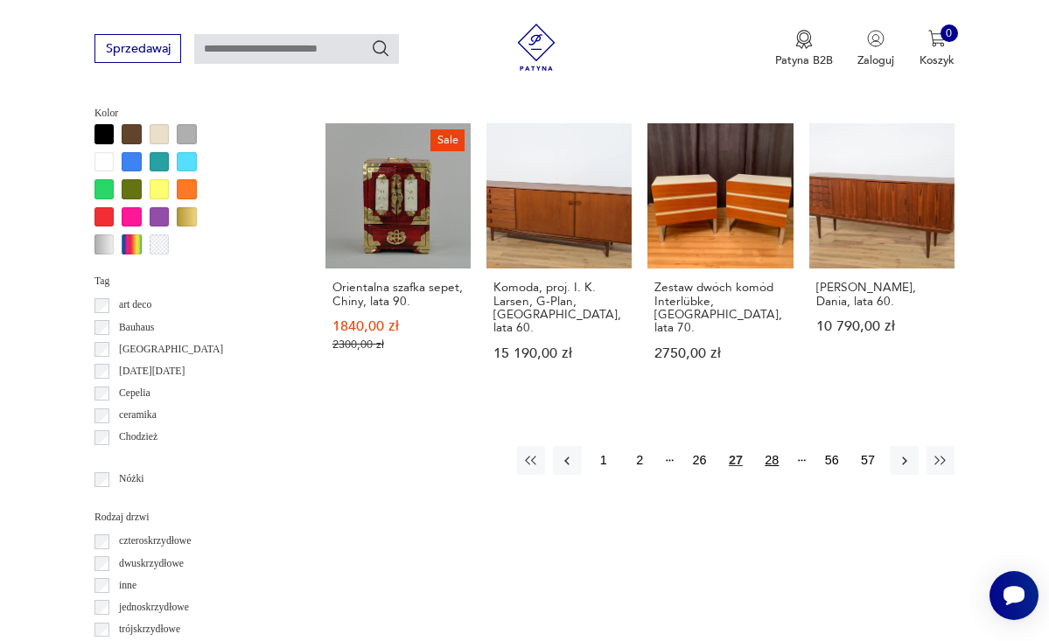
click at [772, 446] on button "28" at bounding box center [772, 460] width 28 height 28
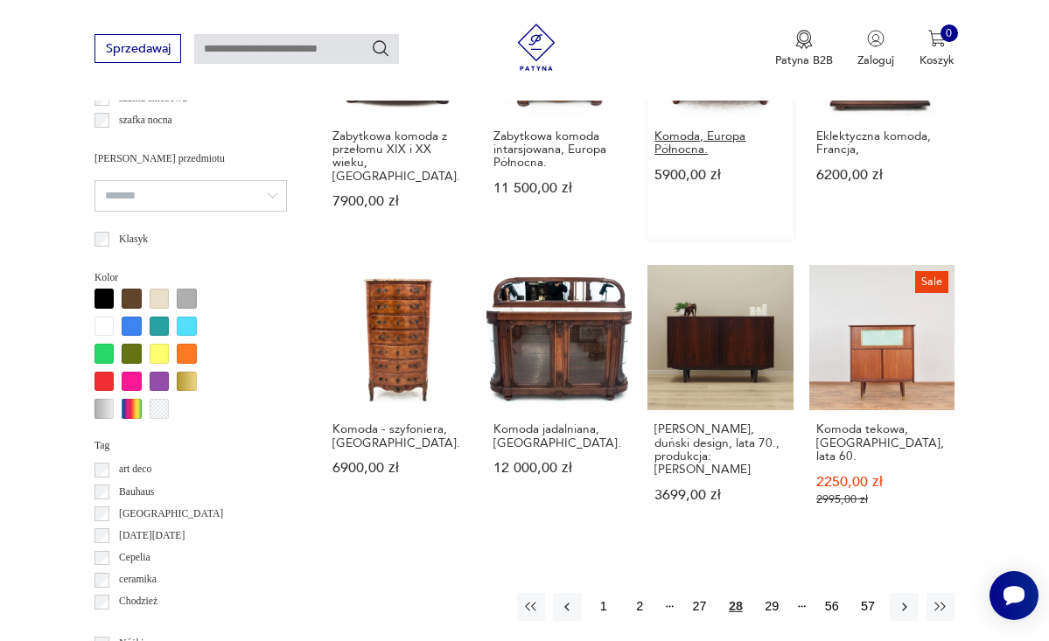
scroll to position [1341, 0]
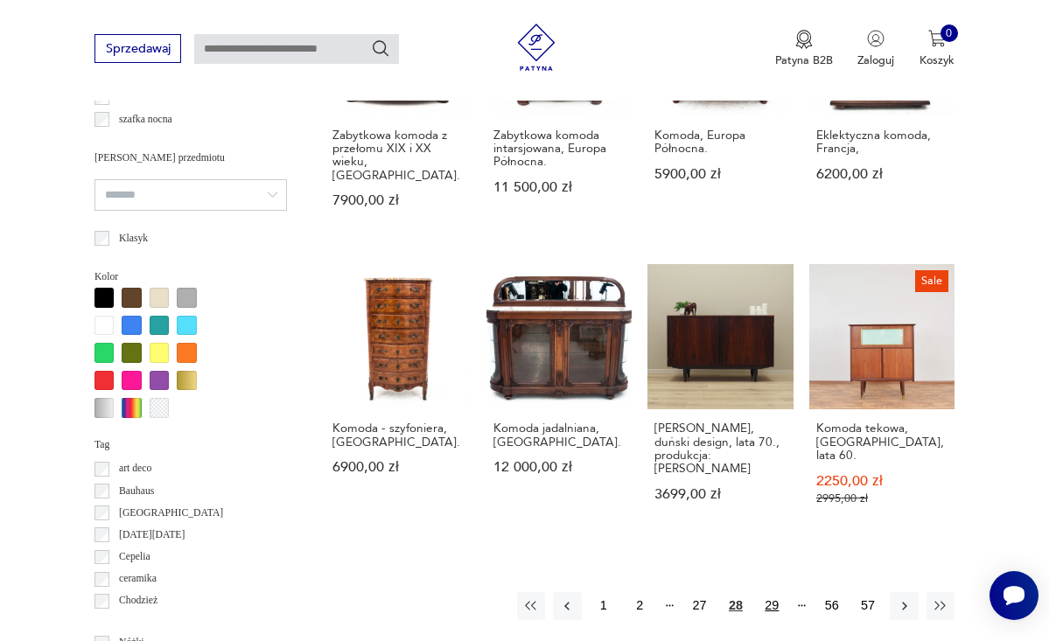
click at [779, 596] on button "29" at bounding box center [772, 606] width 28 height 28
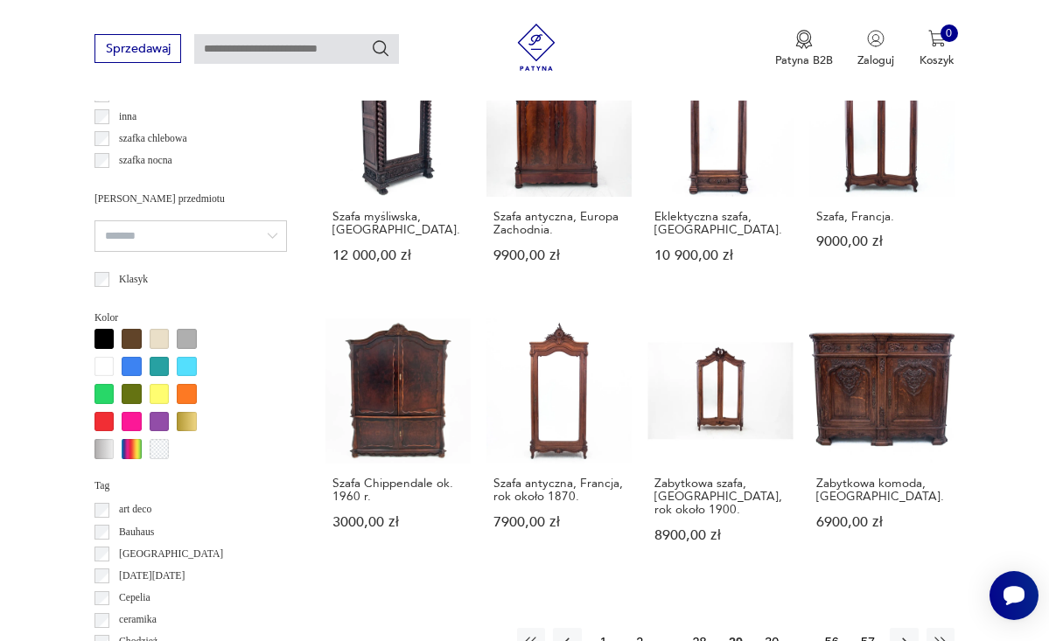
scroll to position [1304, 0]
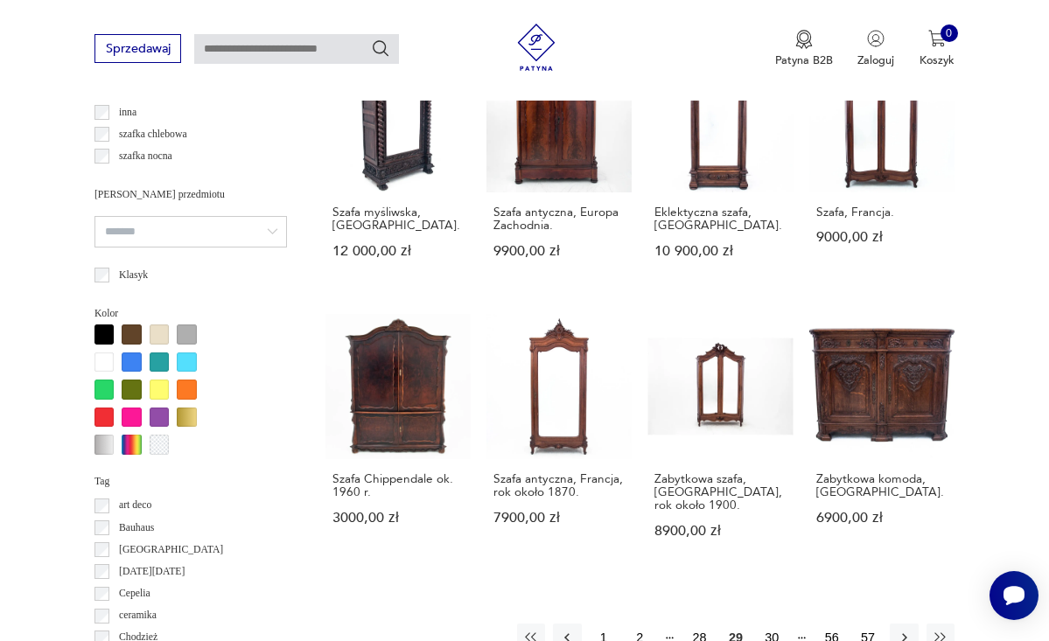
click at [772, 624] on button "30" at bounding box center [772, 638] width 28 height 28
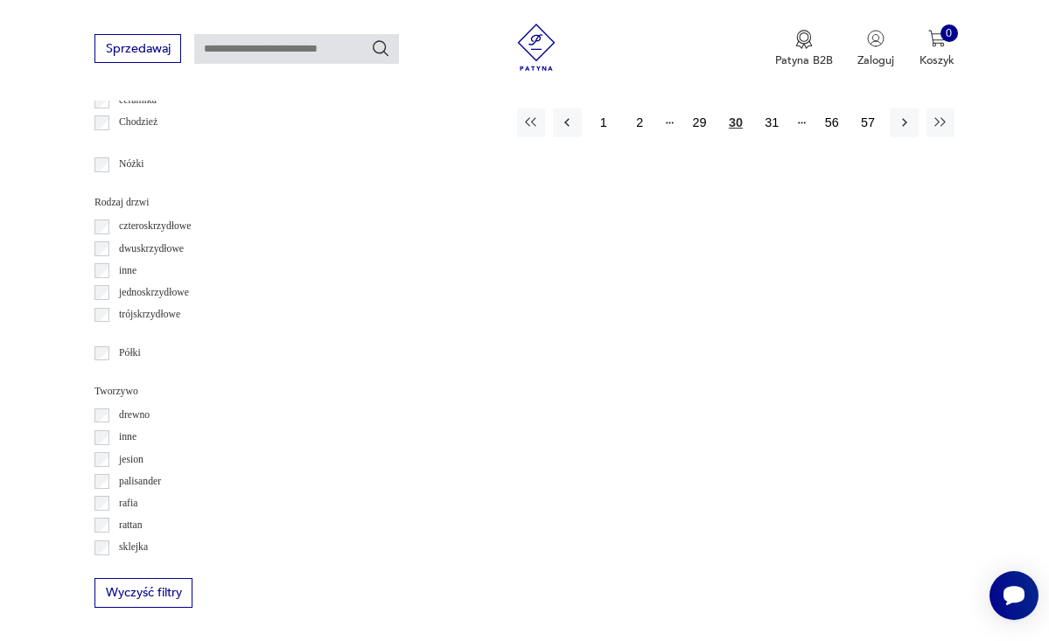
scroll to position [1821, 0]
click at [776, 126] on button "31" at bounding box center [772, 121] width 28 height 28
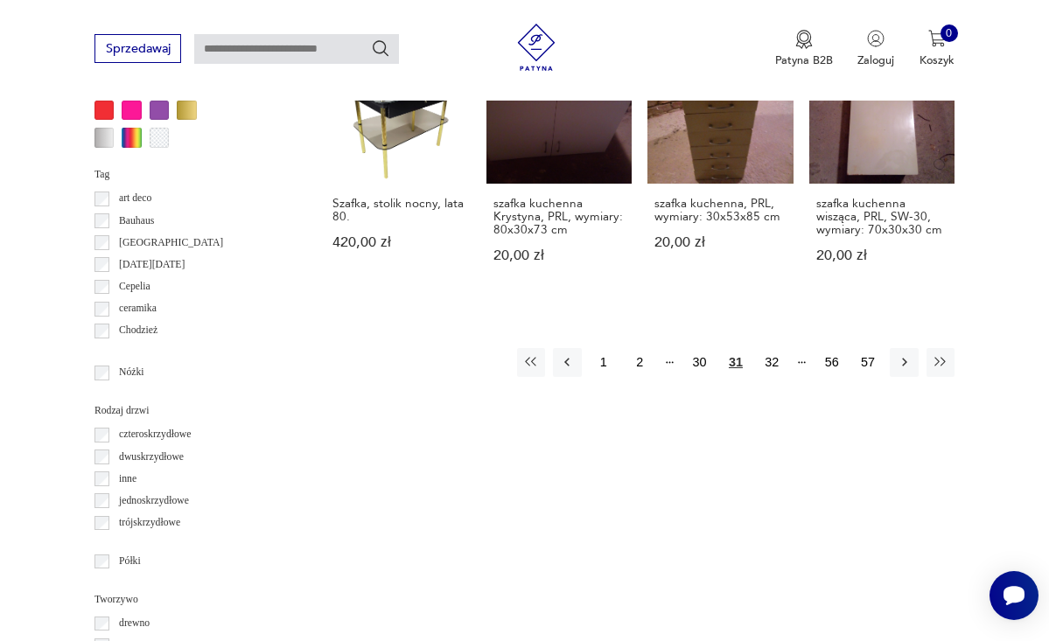
scroll to position [1612, 0]
click at [772, 347] on button "32" at bounding box center [772, 361] width 28 height 28
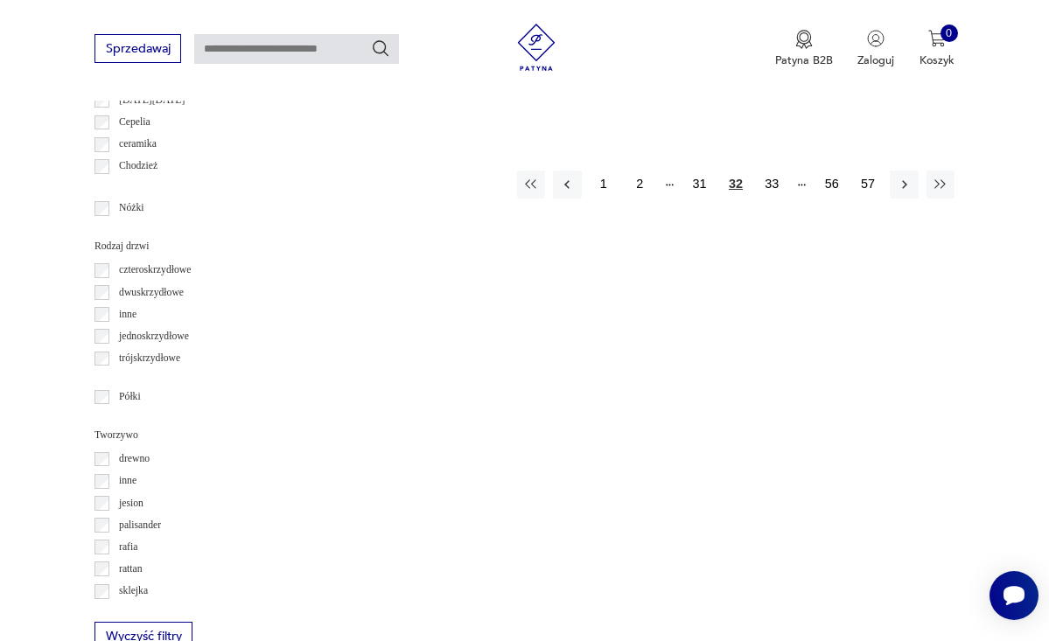
scroll to position [1772, 0]
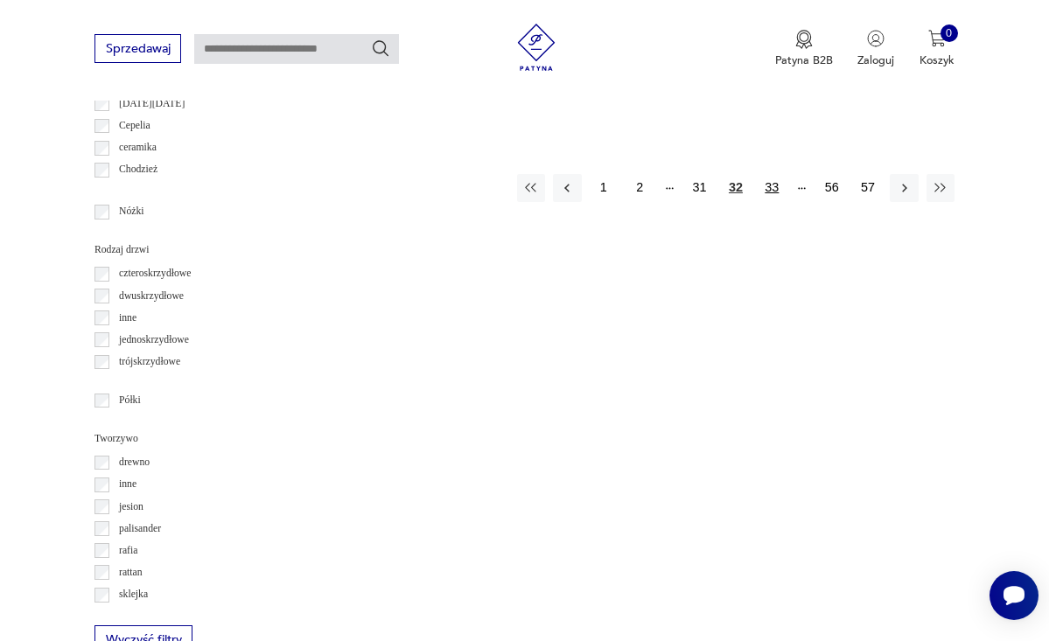
click at [773, 174] on button "33" at bounding box center [772, 188] width 28 height 28
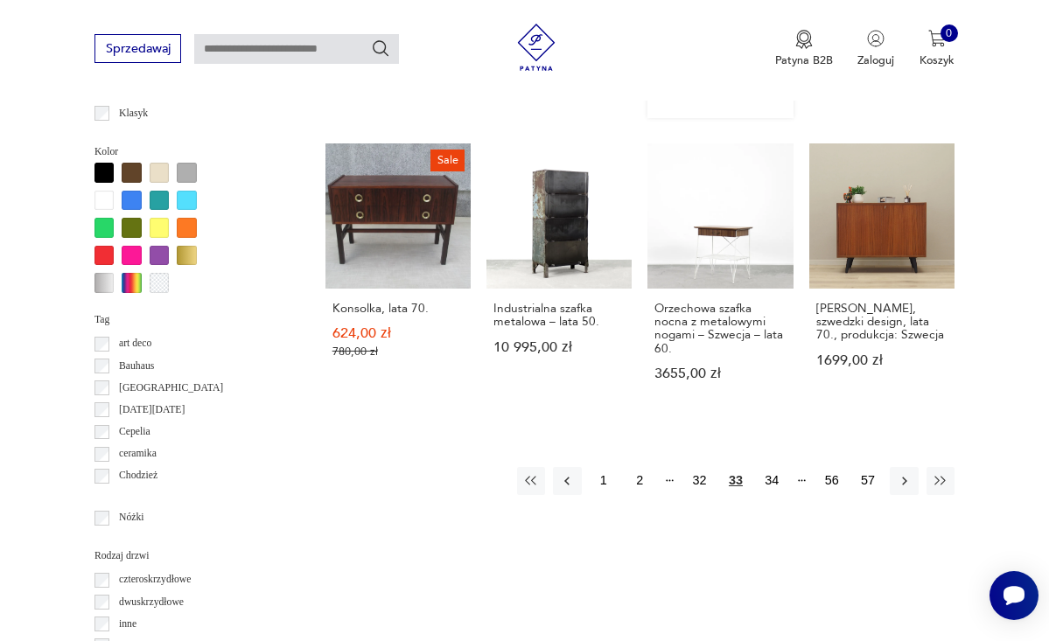
scroll to position [1468, 0]
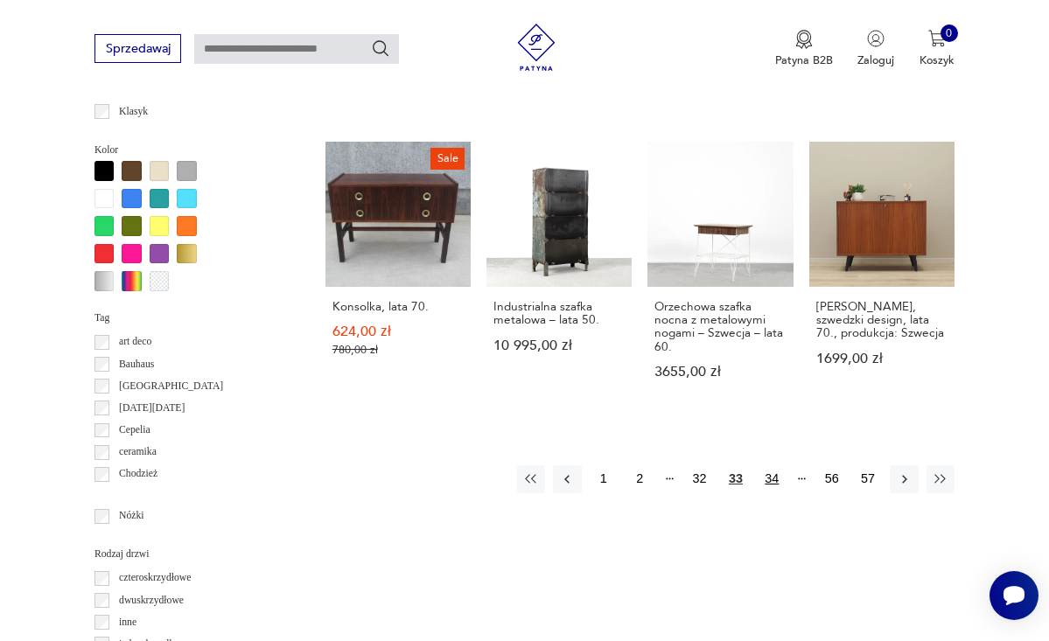
click at [770, 465] on button "34" at bounding box center [772, 479] width 28 height 28
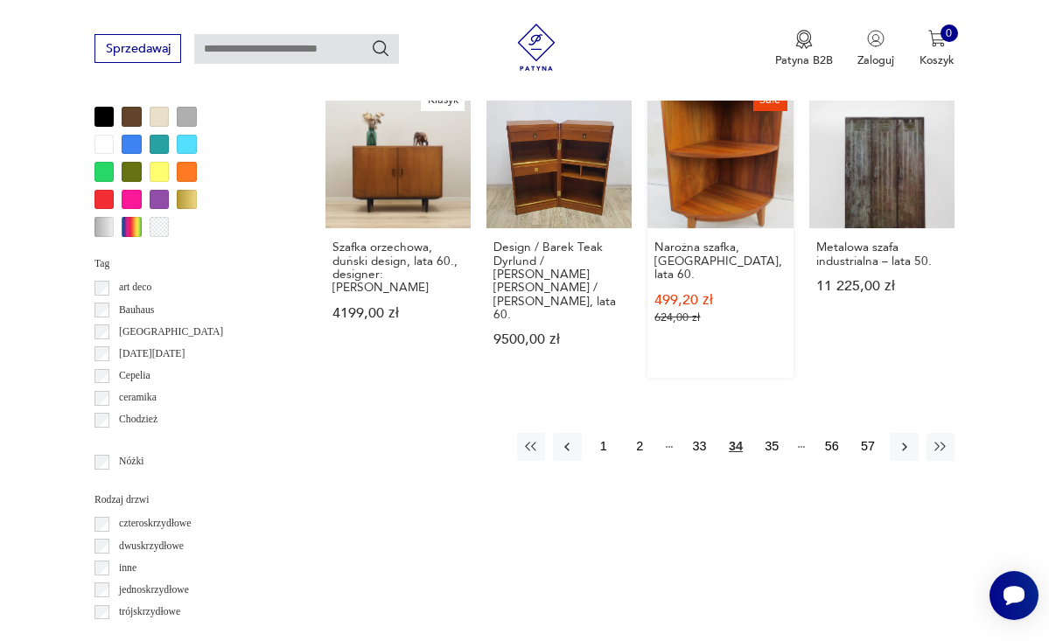
scroll to position [1524, 0]
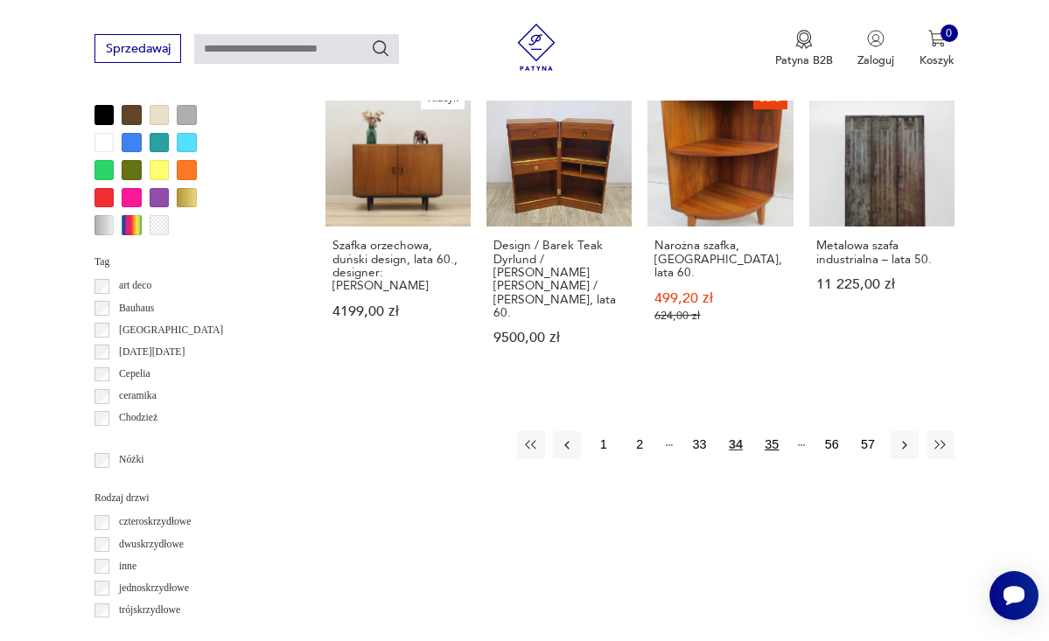
click at [772, 431] on button "35" at bounding box center [772, 445] width 28 height 28
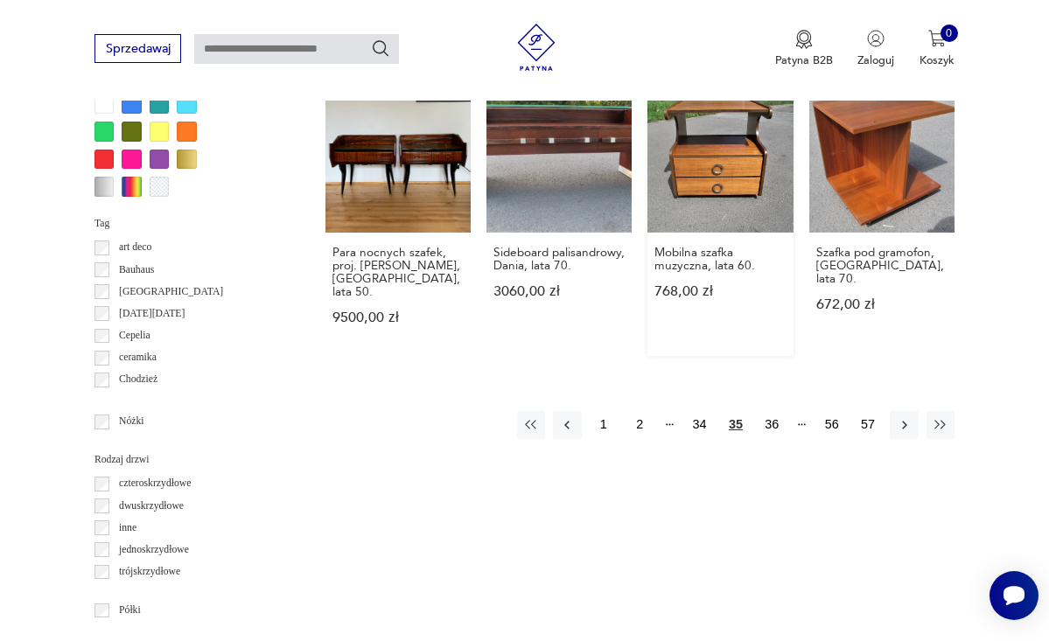
scroll to position [1563, 0]
click at [776, 410] on button "36" at bounding box center [772, 424] width 28 height 28
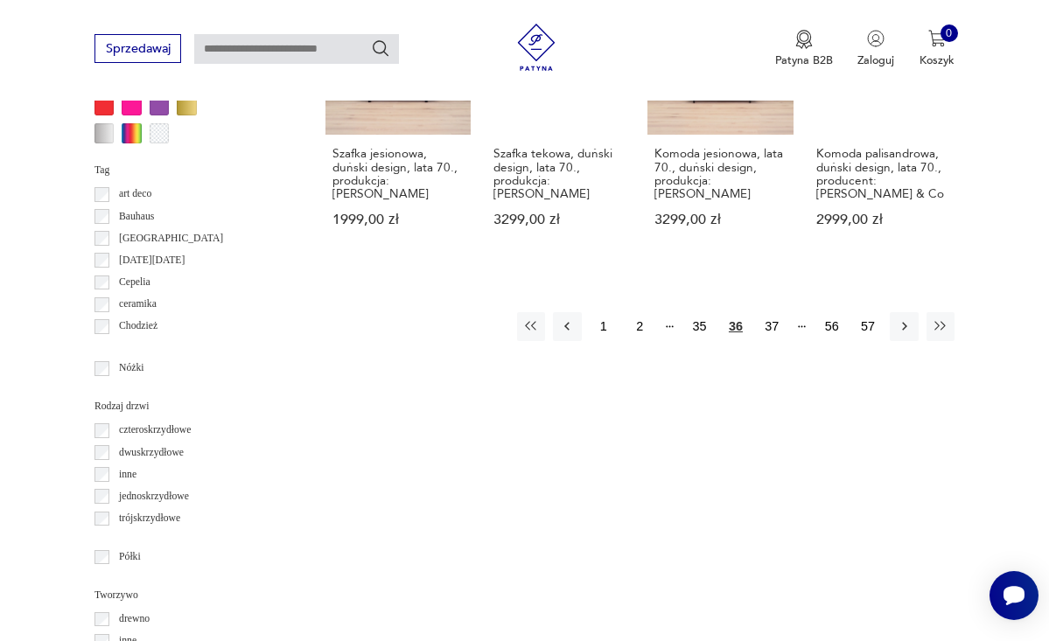
scroll to position [1617, 0]
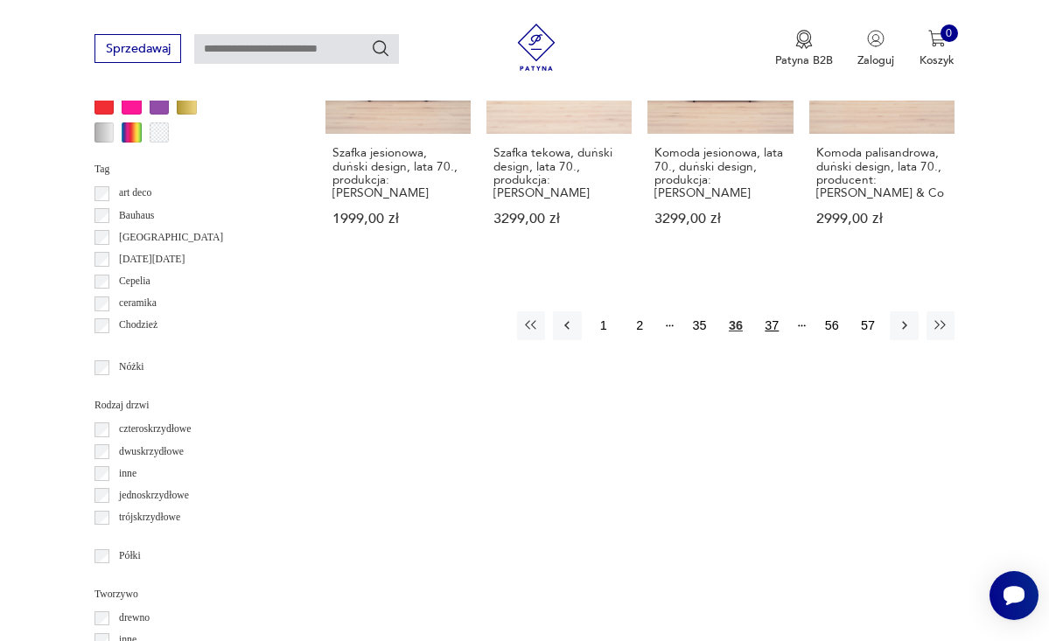
click at [771, 334] on button "37" at bounding box center [772, 325] width 28 height 28
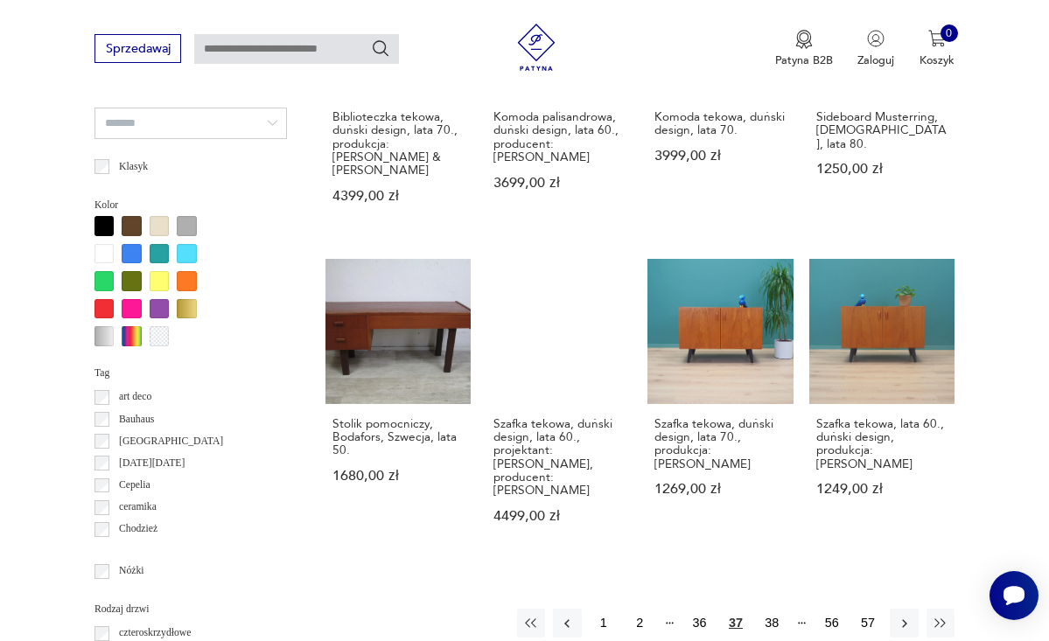
scroll to position [1414, 0]
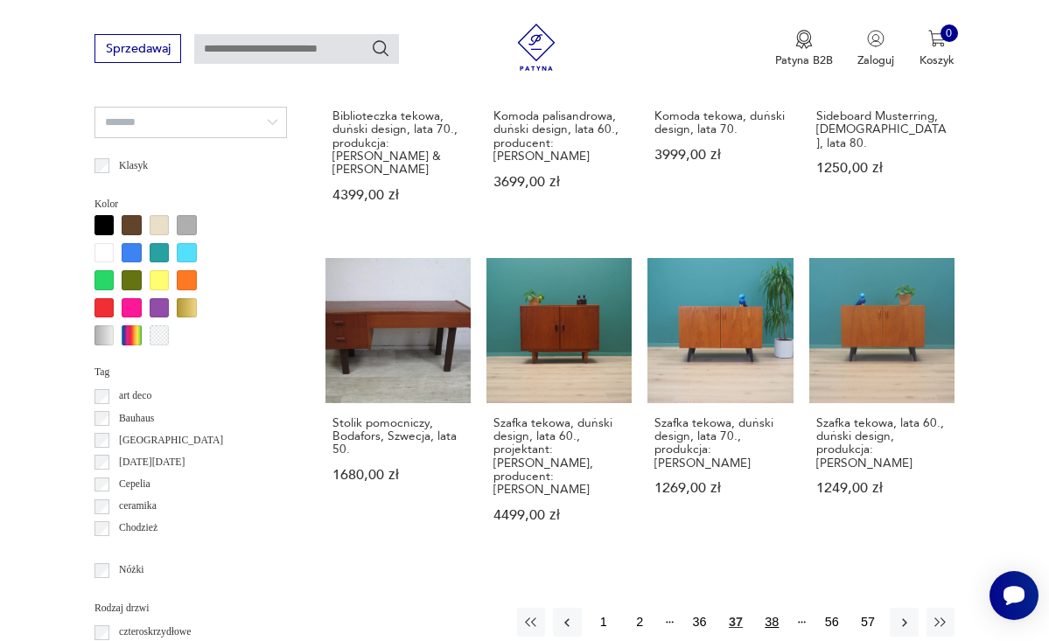
click at [767, 608] on button "38" at bounding box center [772, 622] width 28 height 28
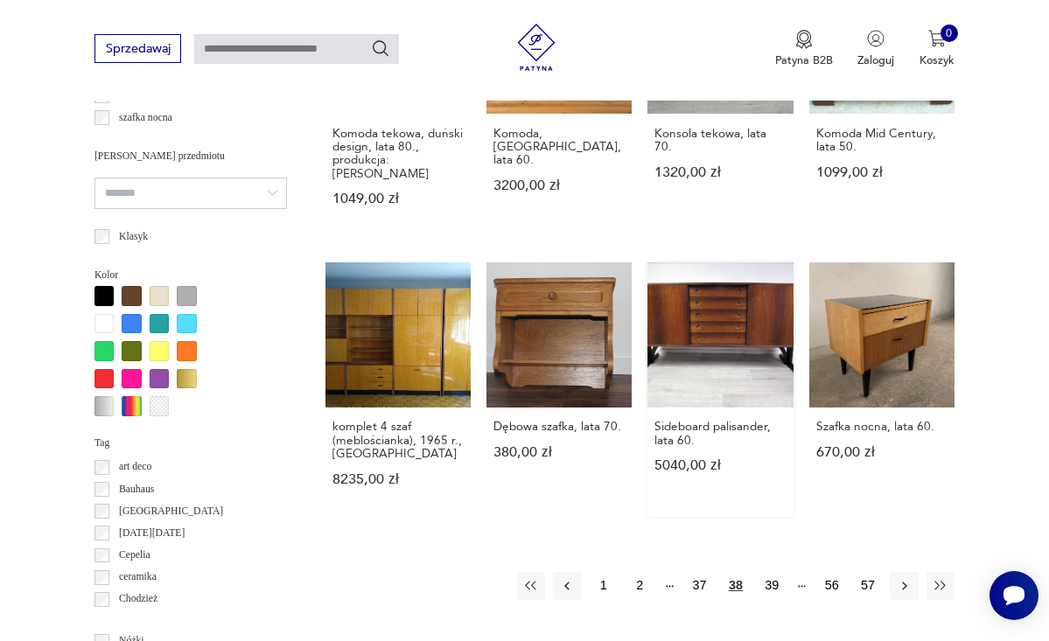
scroll to position [1344, 0]
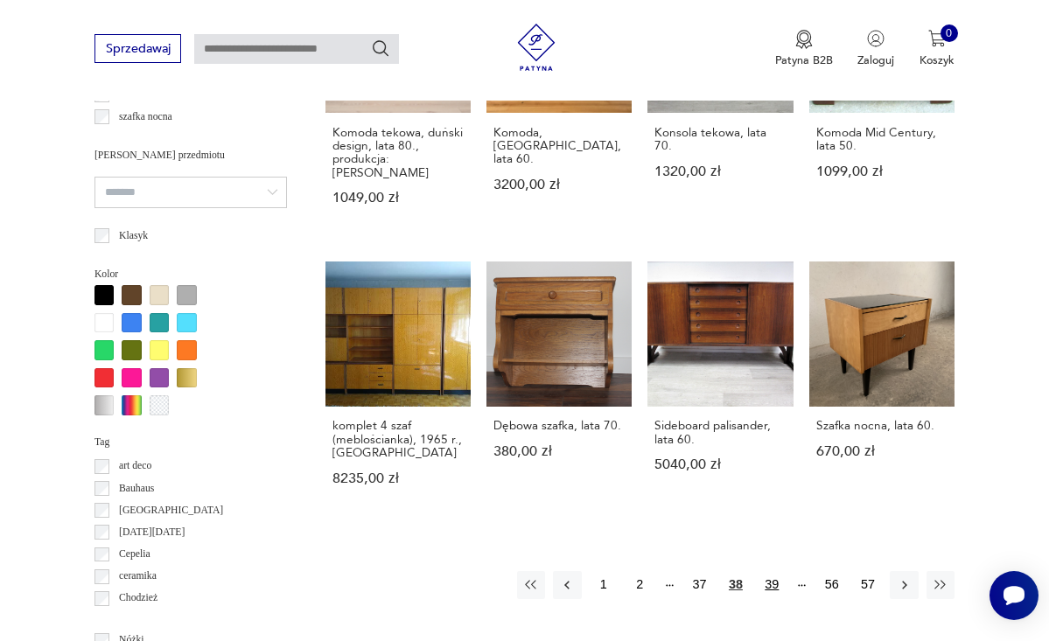
click at [770, 581] on button "39" at bounding box center [772, 585] width 28 height 28
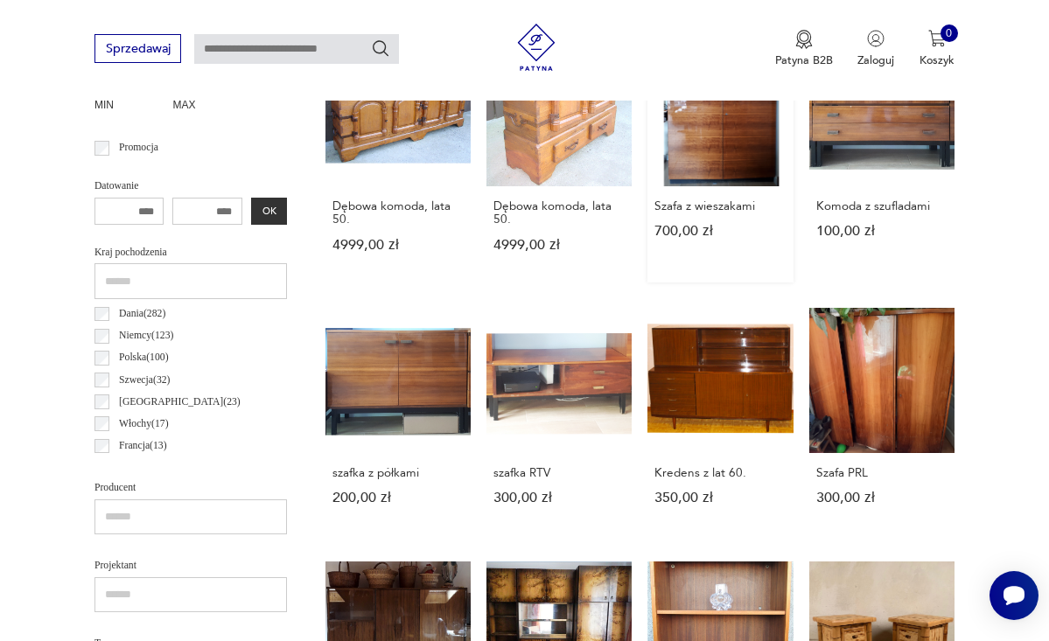
scroll to position [687, 0]
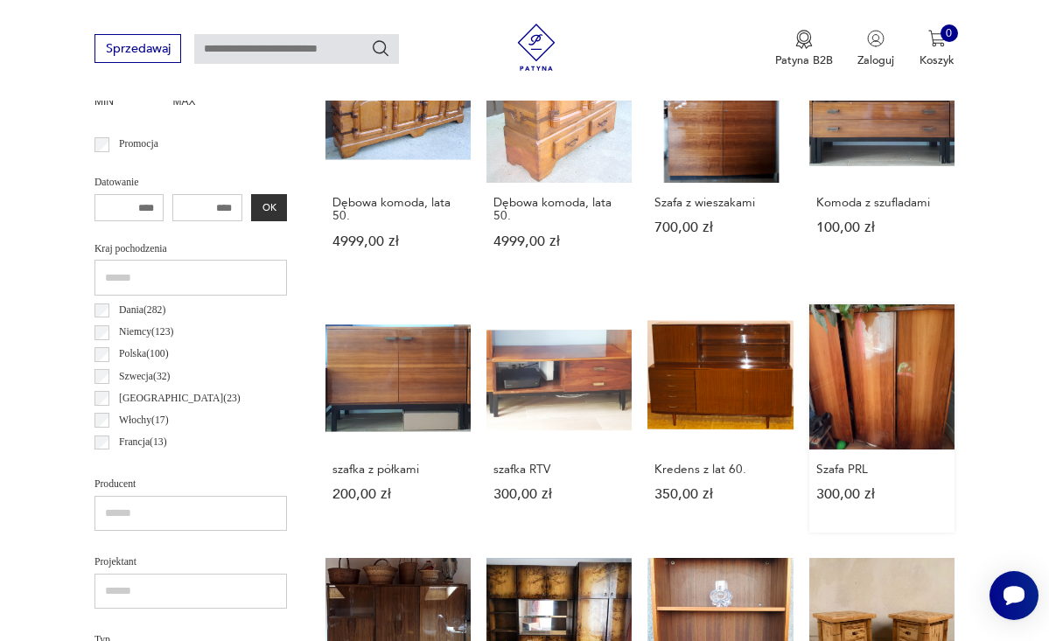
click at [886, 389] on link "Szafa PRL 300,00 zł" at bounding box center [881, 418] width 145 height 228
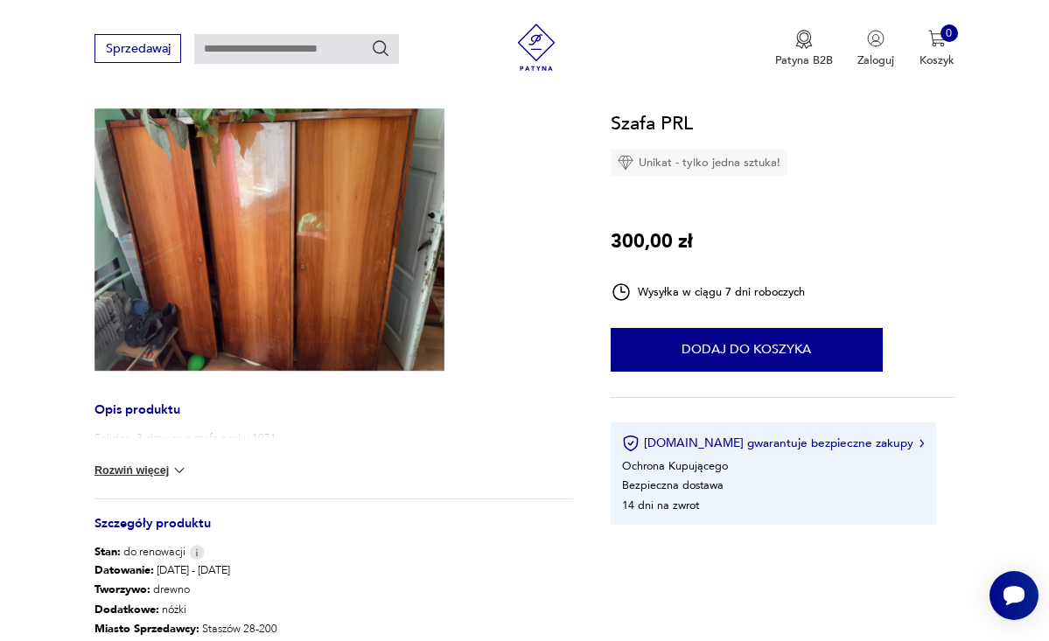
scroll to position [157, 0]
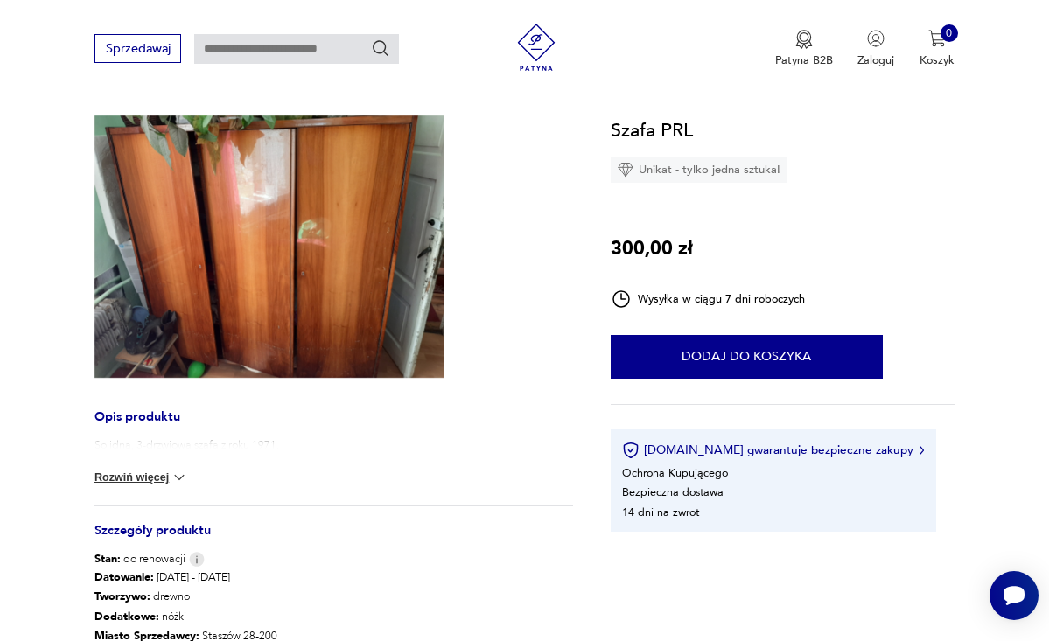
click at [283, 227] on img at bounding box center [269, 246] width 350 height 262
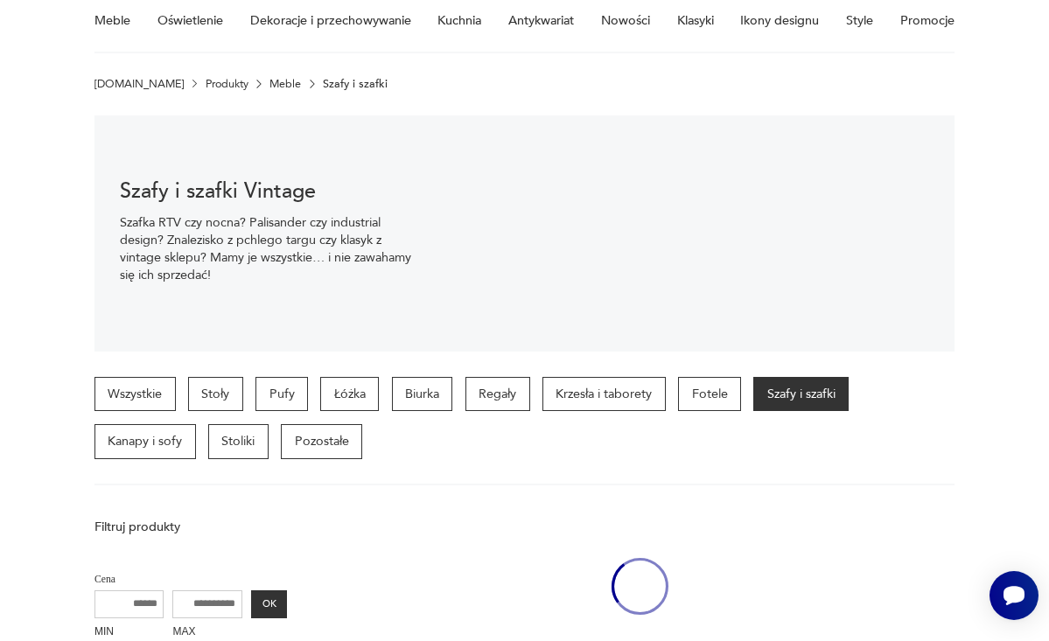
scroll to position [182, 0]
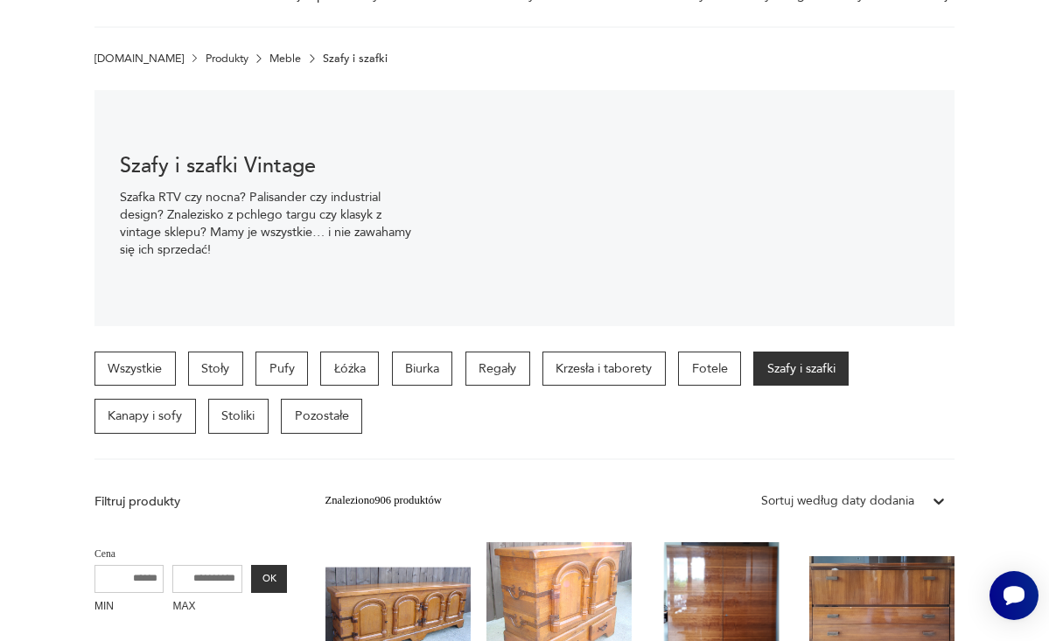
drag, startPoint x: 591, startPoint y: 146, endPoint x: 591, endPoint y: 137, distance: 8.8
click at [591, 146] on div "Szafy i szafki Vintage Szafka RTV czy nocna? Palisander czy industrial design? …" at bounding box center [524, 208] width 860 height 236
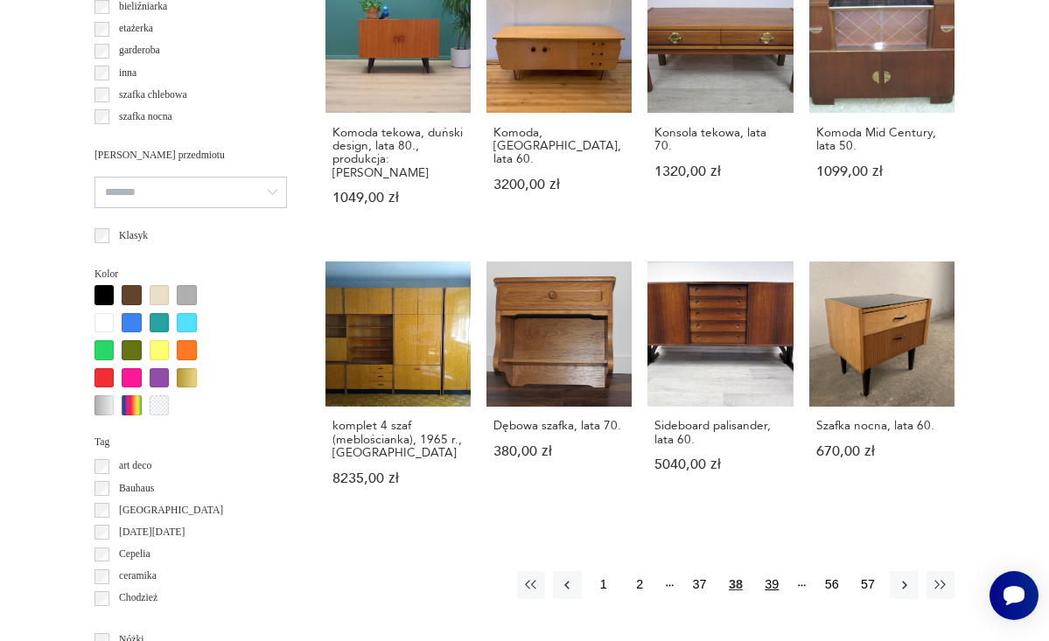
click at [773, 577] on button "39" at bounding box center [772, 585] width 28 height 28
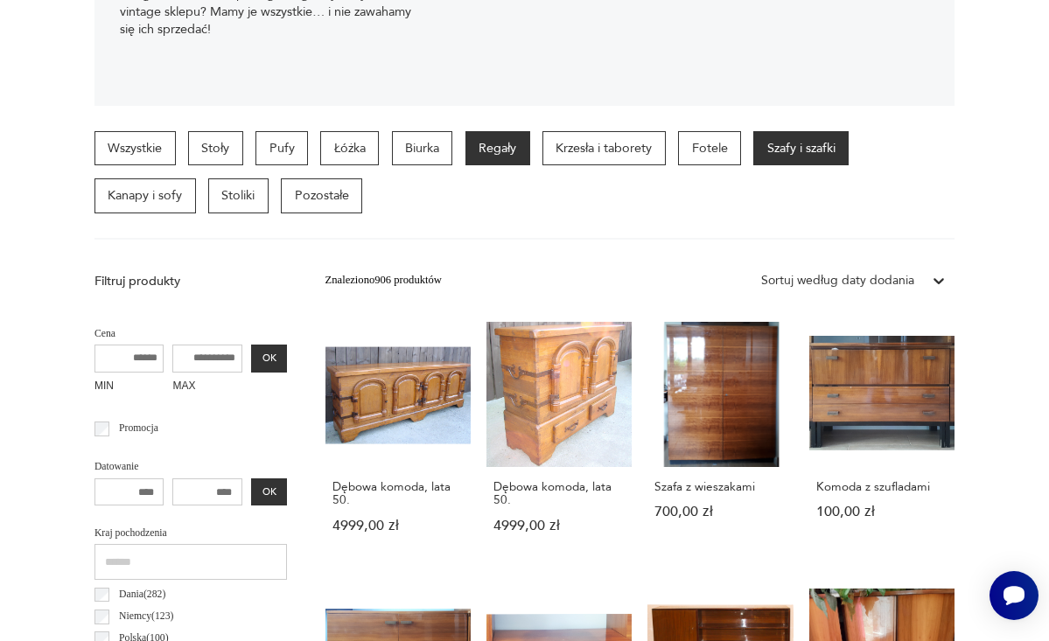
click at [480, 150] on p "Regały" at bounding box center [497, 148] width 65 height 35
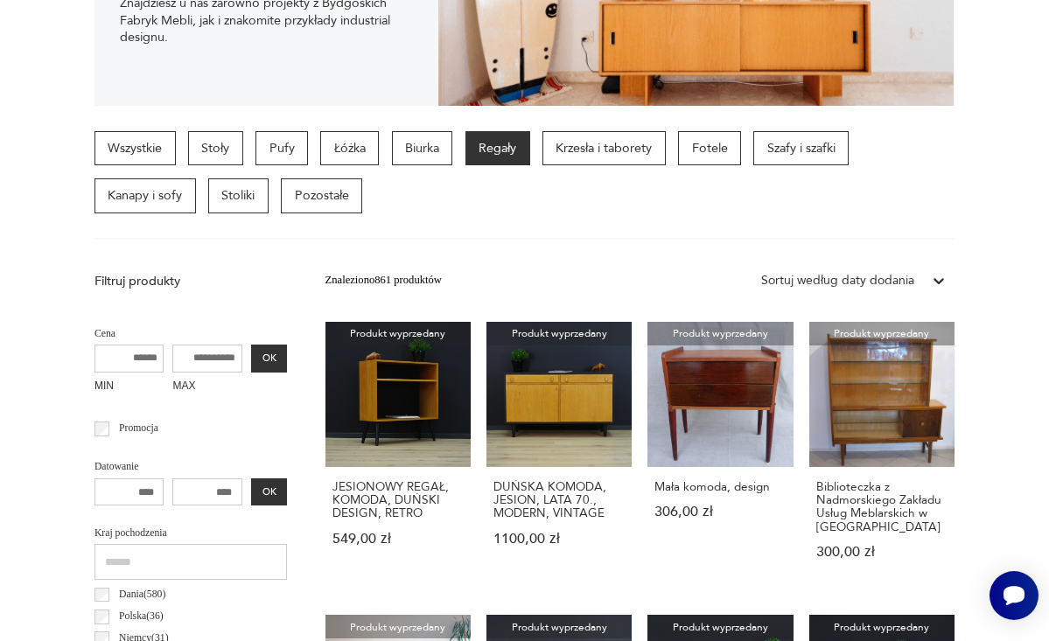
click at [213, 151] on p "Stoły" at bounding box center [215, 148] width 55 height 35
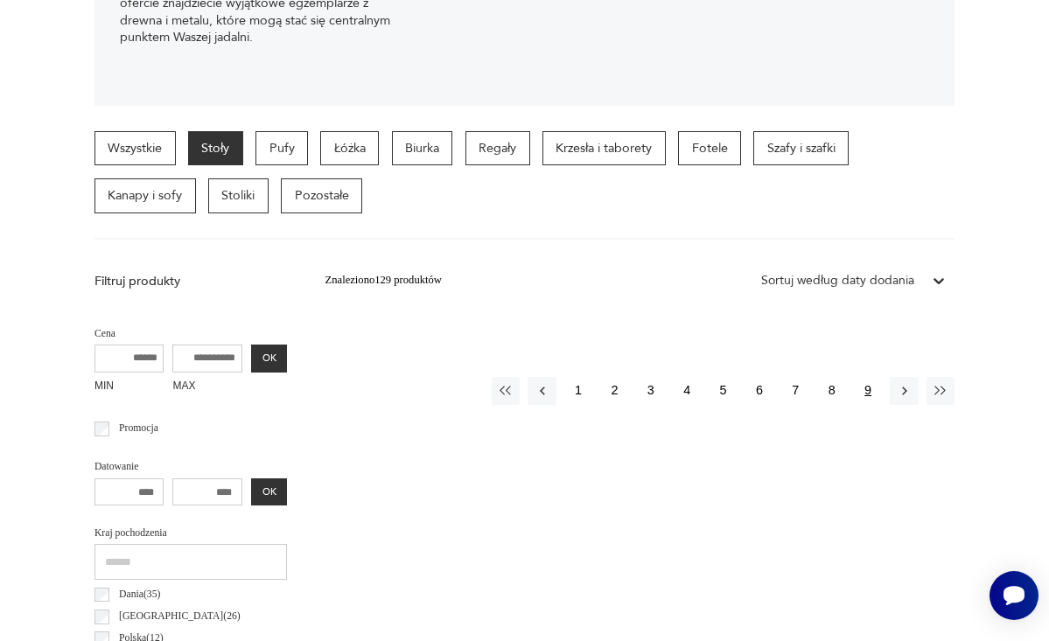
click at [868, 377] on button "9" at bounding box center [868, 391] width 28 height 28
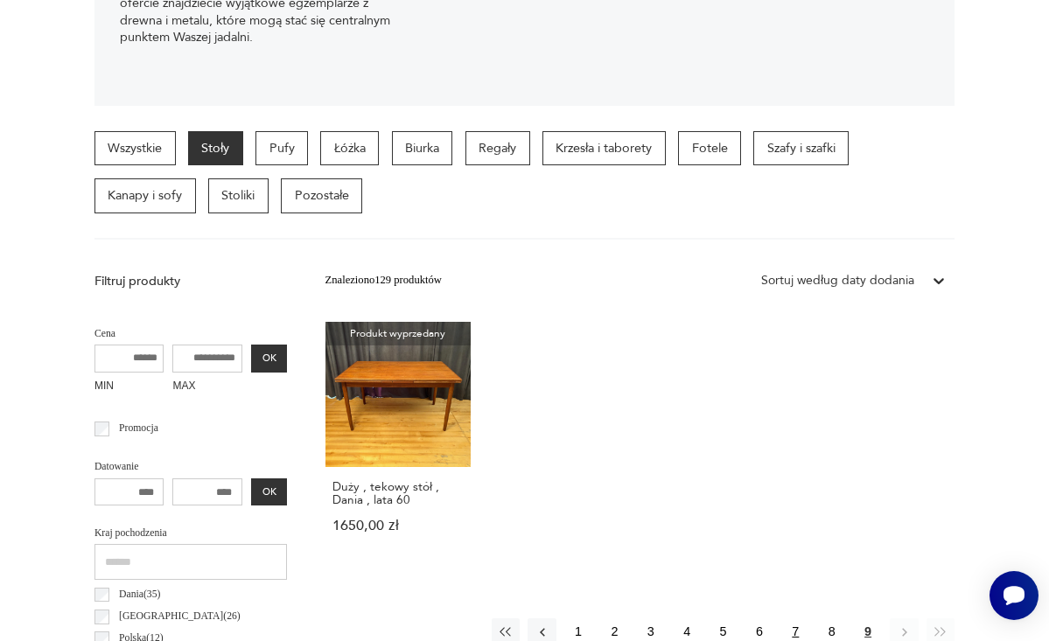
click at [798, 635] on button "7" at bounding box center [795, 633] width 28 height 28
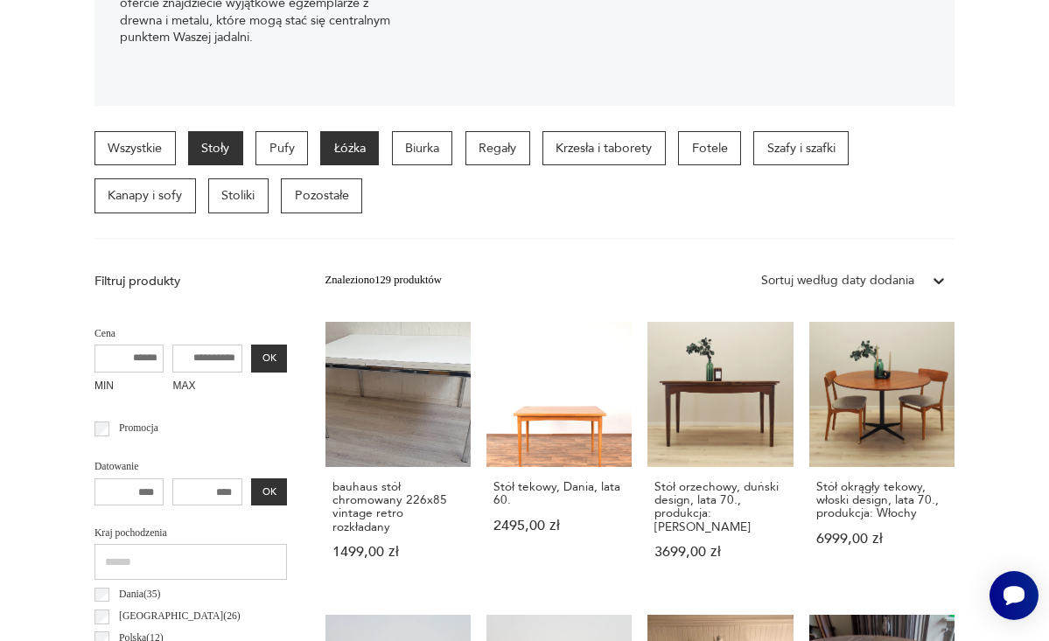
click at [356, 154] on p "Łóżka" at bounding box center [349, 148] width 59 height 35
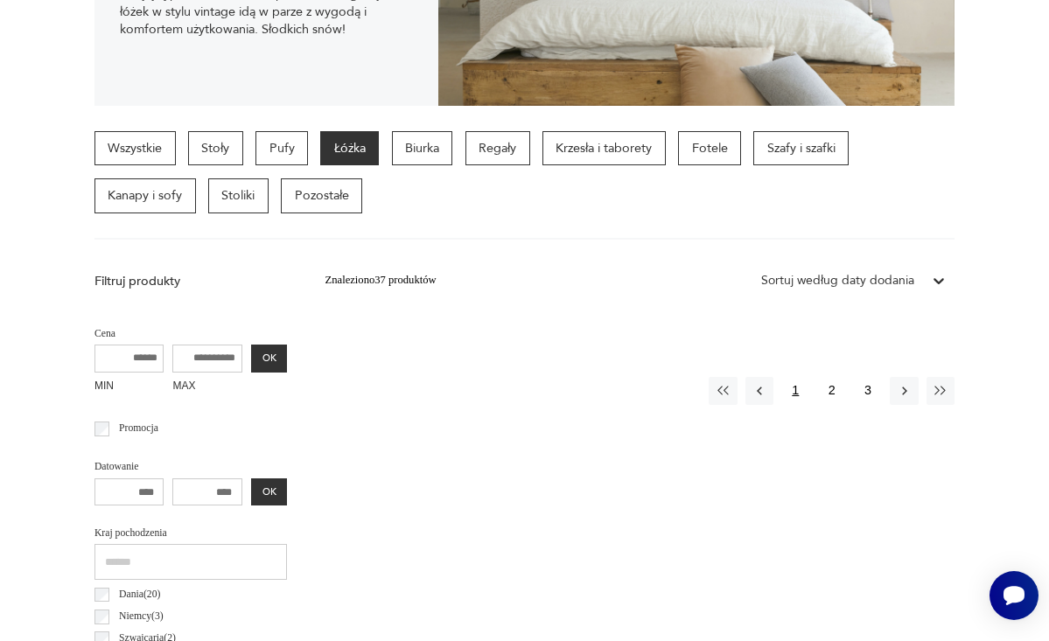
click at [796, 377] on button "1" at bounding box center [795, 391] width 28 height 28
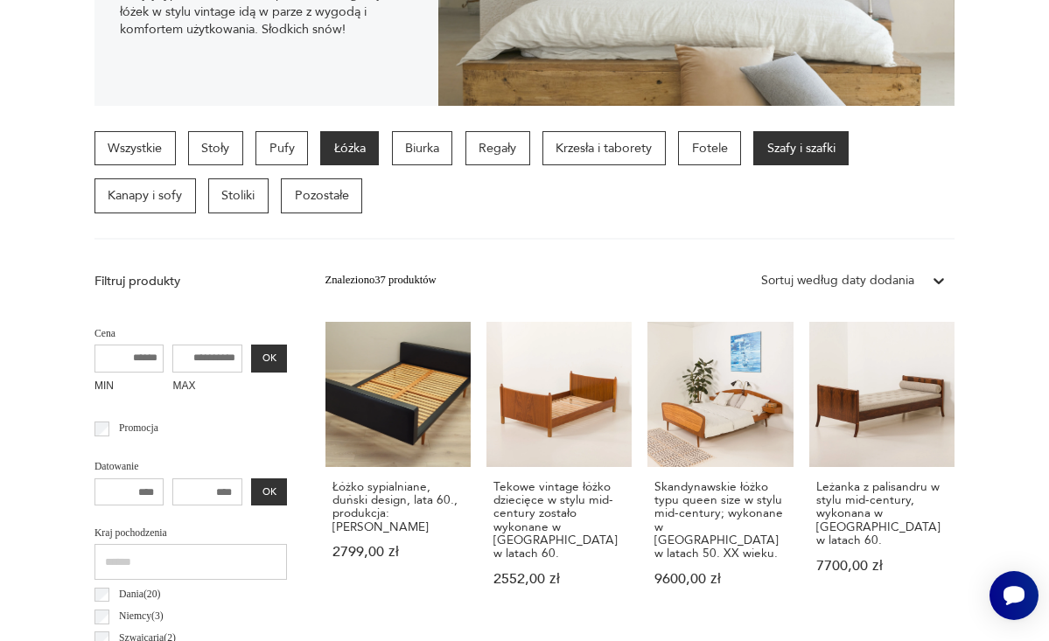
click at [786, 150] on p "Szafy i szafki" at bounding box center [800, 148] width 95 height 35
